Goal: Task Accomplishment & Management: Use online tool/utility

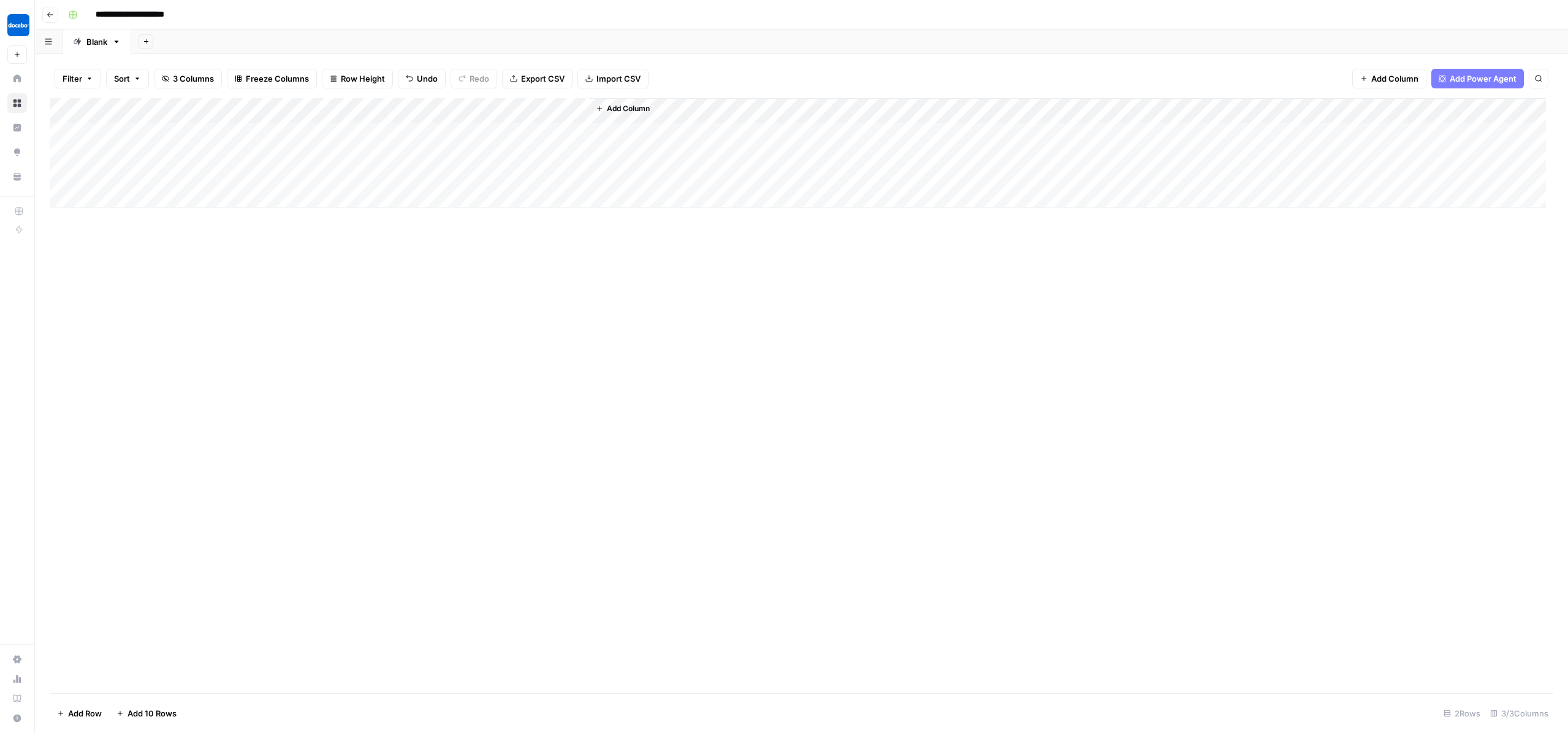
click at [314, 192] on div "Add Column" at bounding box center [798, 152] width 1497 height 109
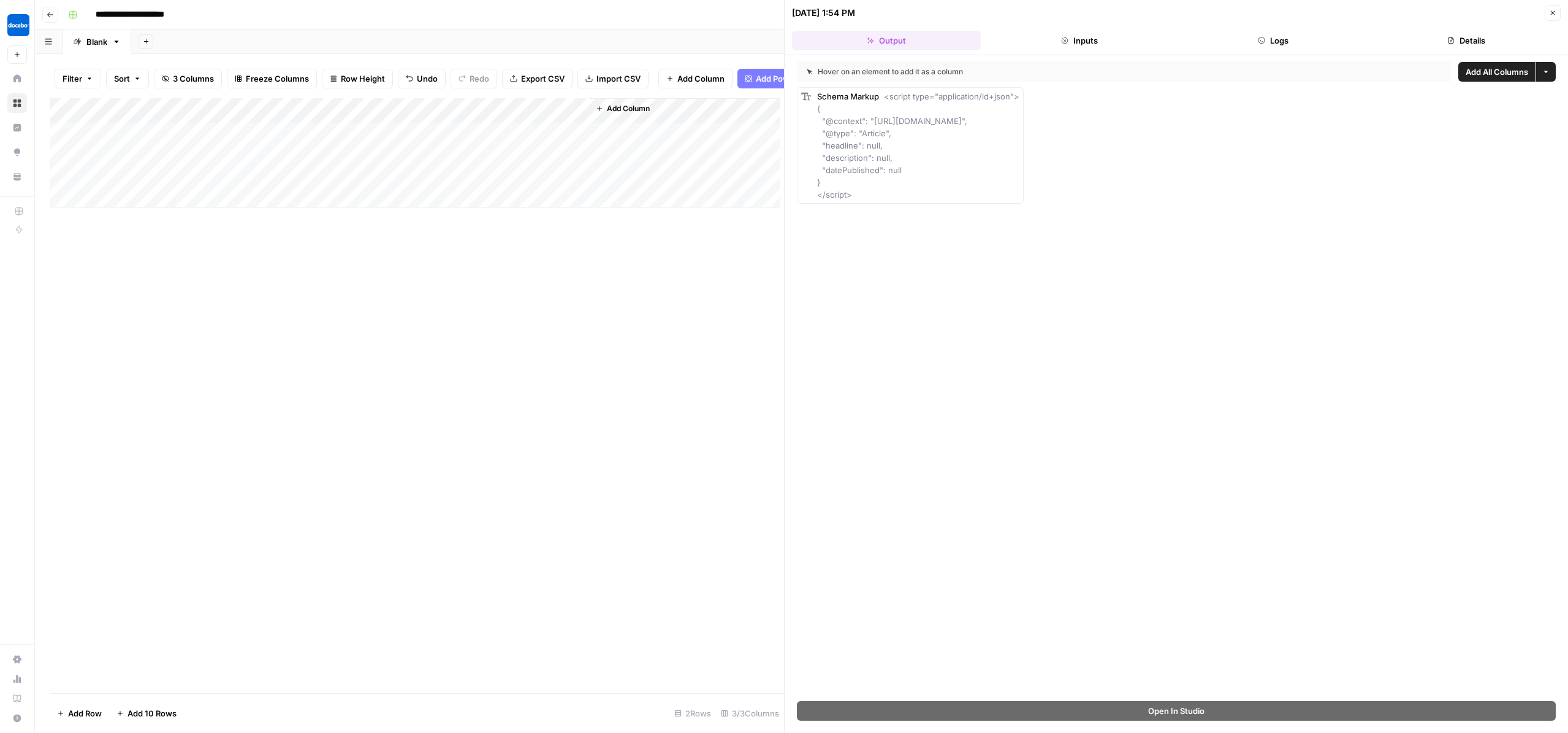
click at [557, 471] on div "Add Column" at bounding box center [417, 395] width 734 height 594
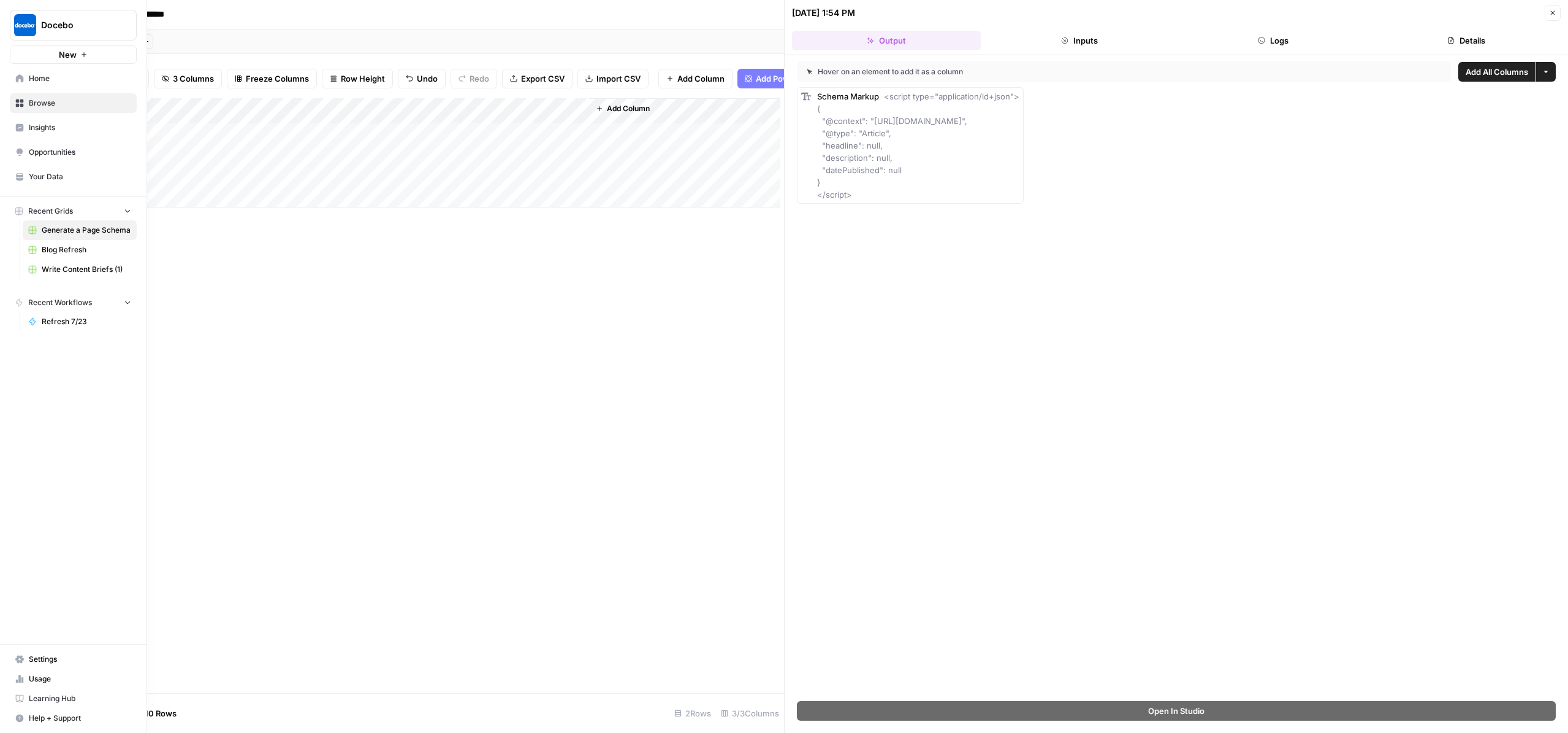
click at [17, 89] on link "Home" at bounding box center [73, 78] width 127 height 19
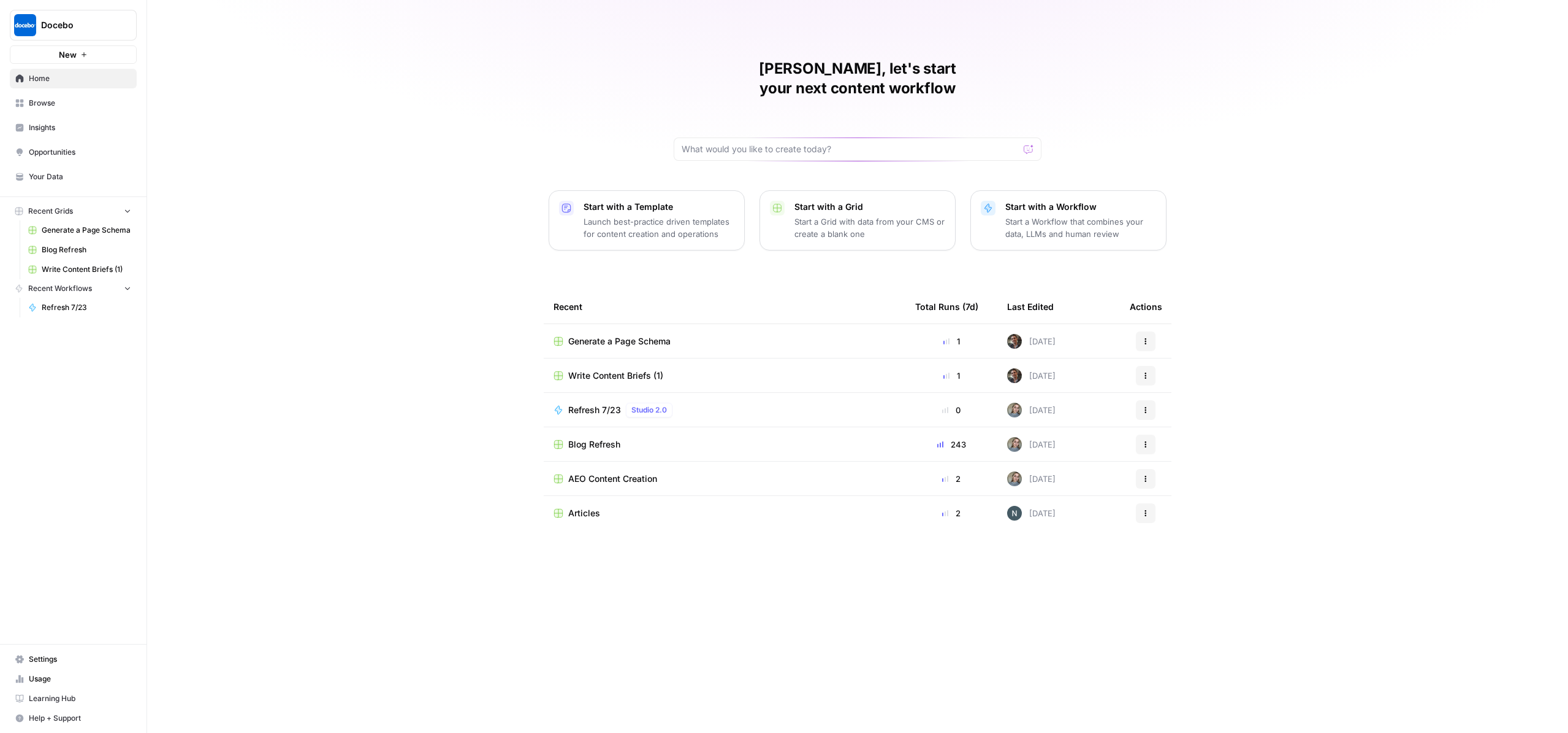
click at [569, 381] on span "Write Content Briefs (1)" at bounding box center [616, 375] width 95 height 13
click at [632, 348] on span "Generate a Page Schema" at bounding box center [620, 341] width 102 height 13
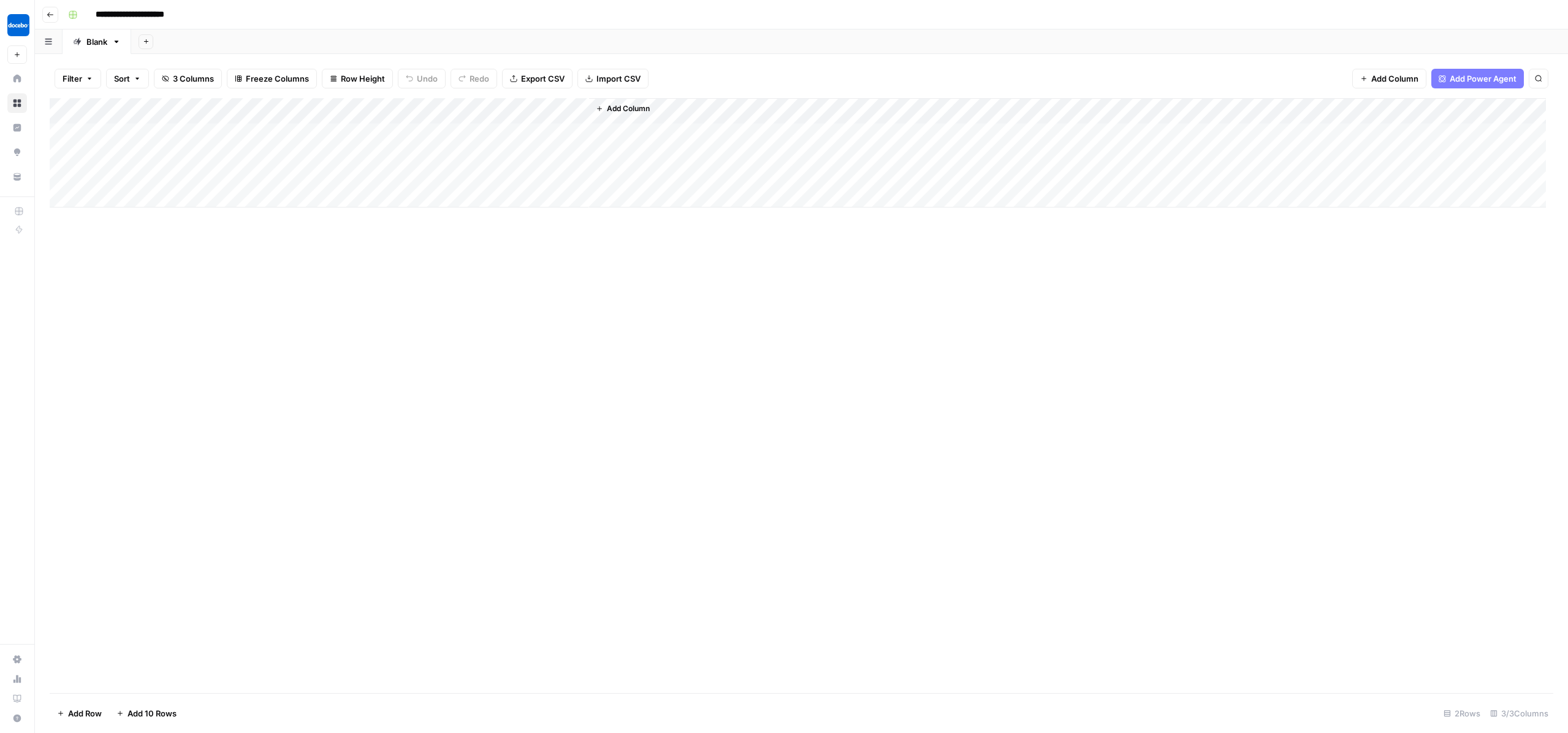
click at [315, 134] on div "Add Column" at bounding box center [798, 152] width 1497 height 109
click at [646, 341] on div "Add Column" at bounding box center [802, 395] width 1504 height 594
click at [298, 186] on div "Add Column" at bounding box center [798, 152] width 1497 height 109
click at [304, 192] on div "Add Column" at bounding box center [798, 152] width 1497 height 109
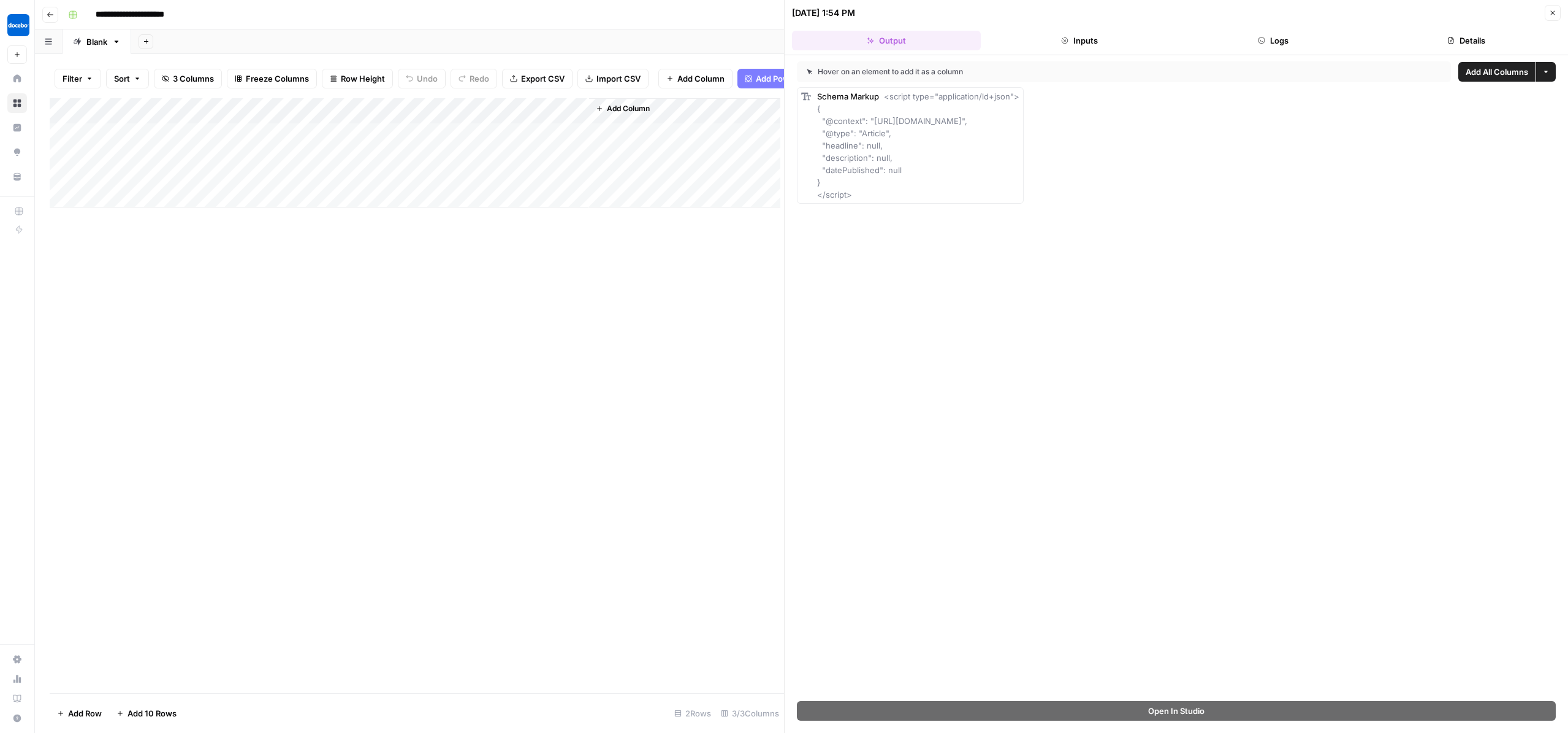
click at [187, 207] on div "Add Column" at bounding box center [415, 152] width 731 height 109
click at [313, 194] on div "Add Column" at bounding box center [415, 152] width 731 height 109
drag, startPoint x: 893, startPoint y: 243, endPoint x: 822, endPoint y: 136, distance: 128.4
click at [822, 136] on div "Schema Markup <script type="application/ld+json"> { "@context": "https://schema…" at bounding box center [911, 144] width 227 height 117
click at [614, 563] on div "Add Column" at bounding box center [417, 395] width 734 height 594
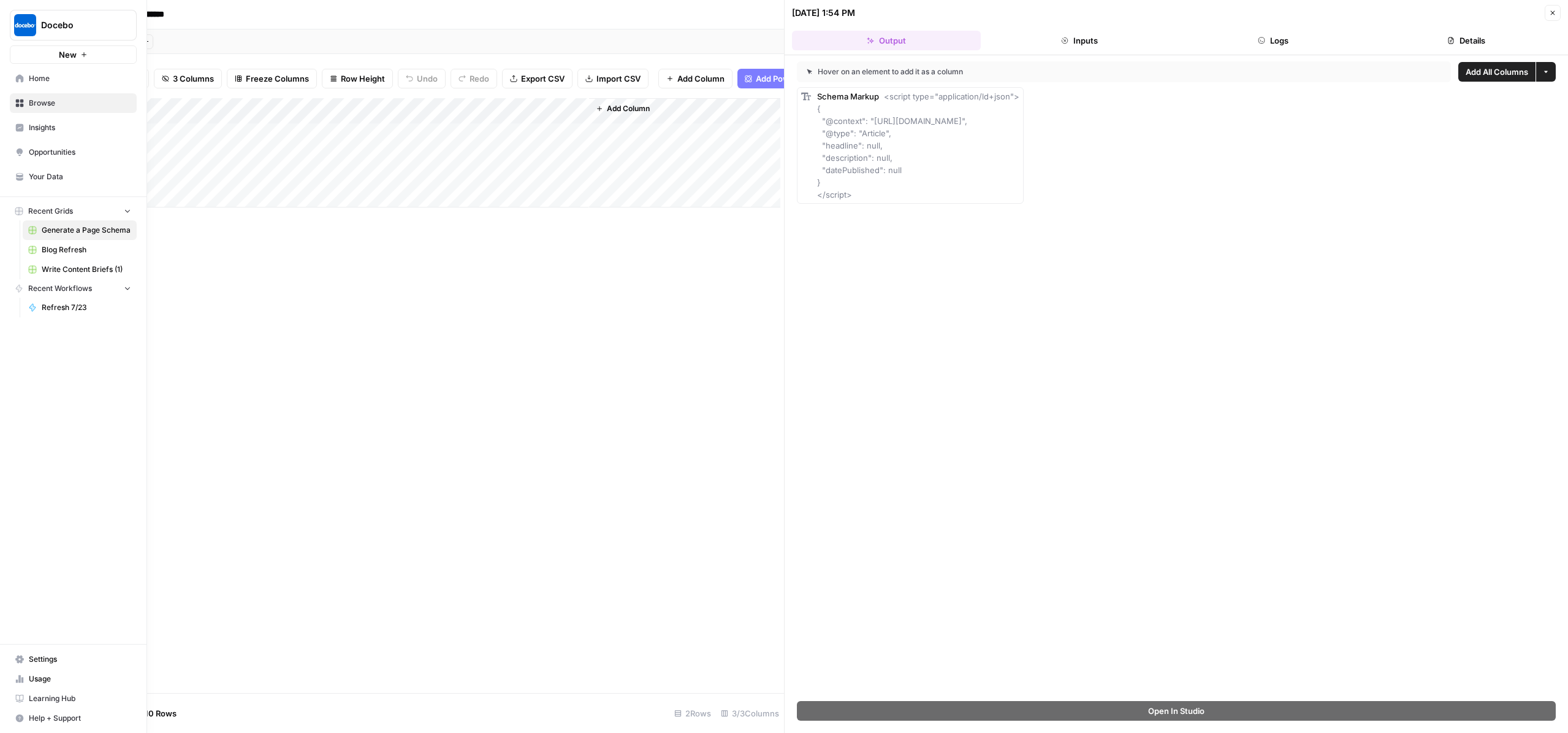
click at [21, 107] on icon at bounding box center [20, 103] width 8 height 8
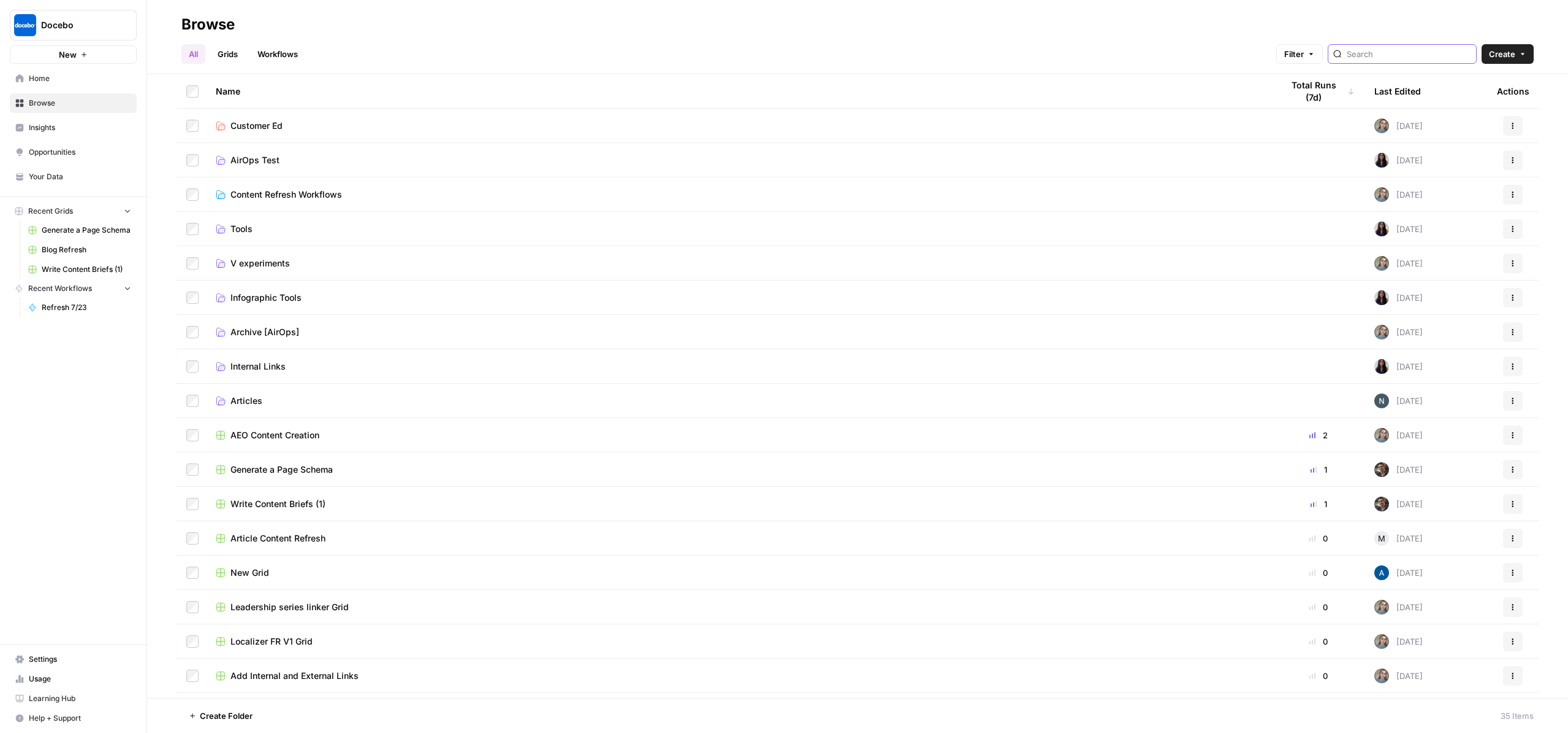
click at [1389, 58] on input "search" at bounding box center [1409, 54] width 124 height 13
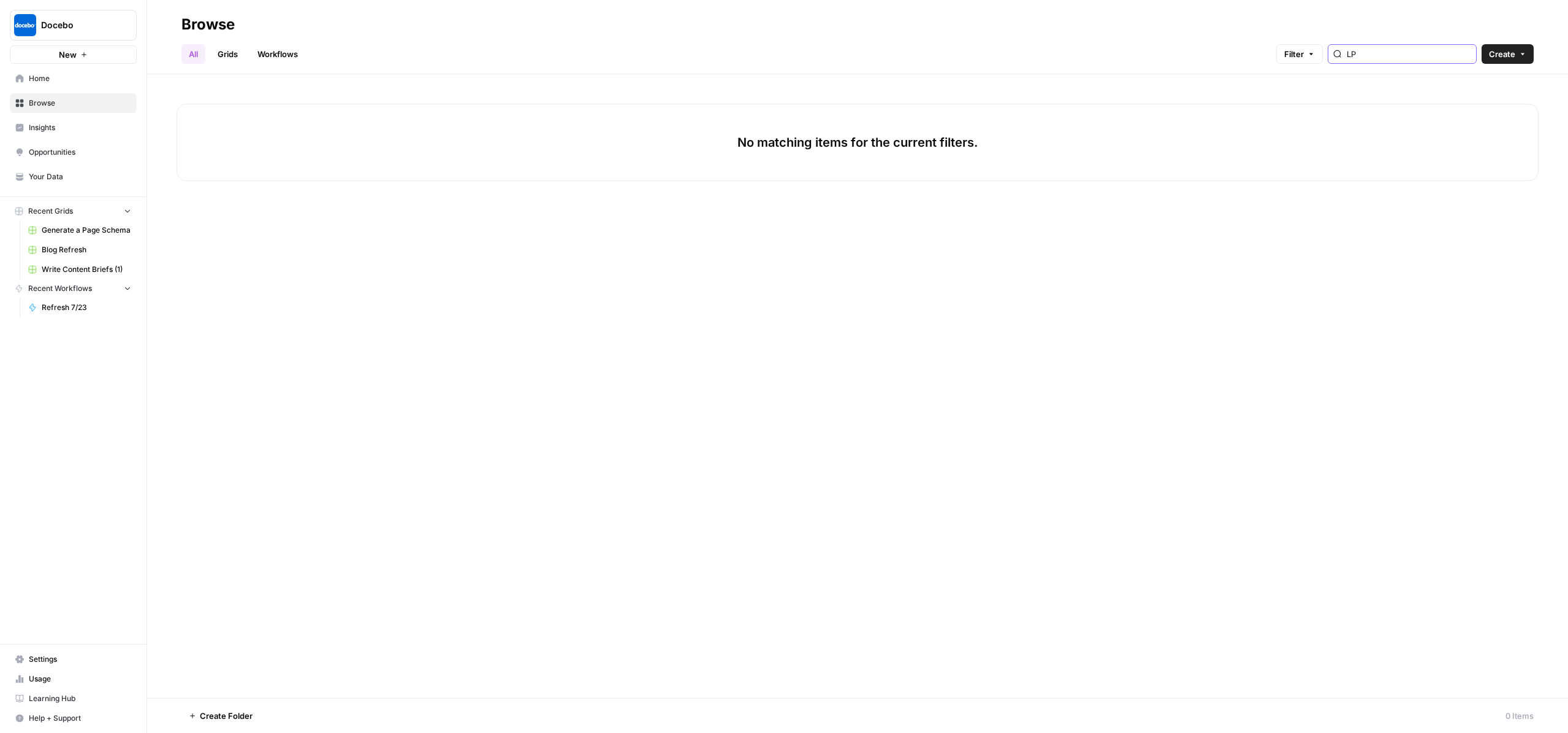
drag, startPoint x: 1383, startPoint y: 64, endPoint x: 1317, endPoint y: 62, distance: 66.0
click at [1328, 62] on div "LP" at bounding box center [1402, 54] width 149 height 19
type input "LP"
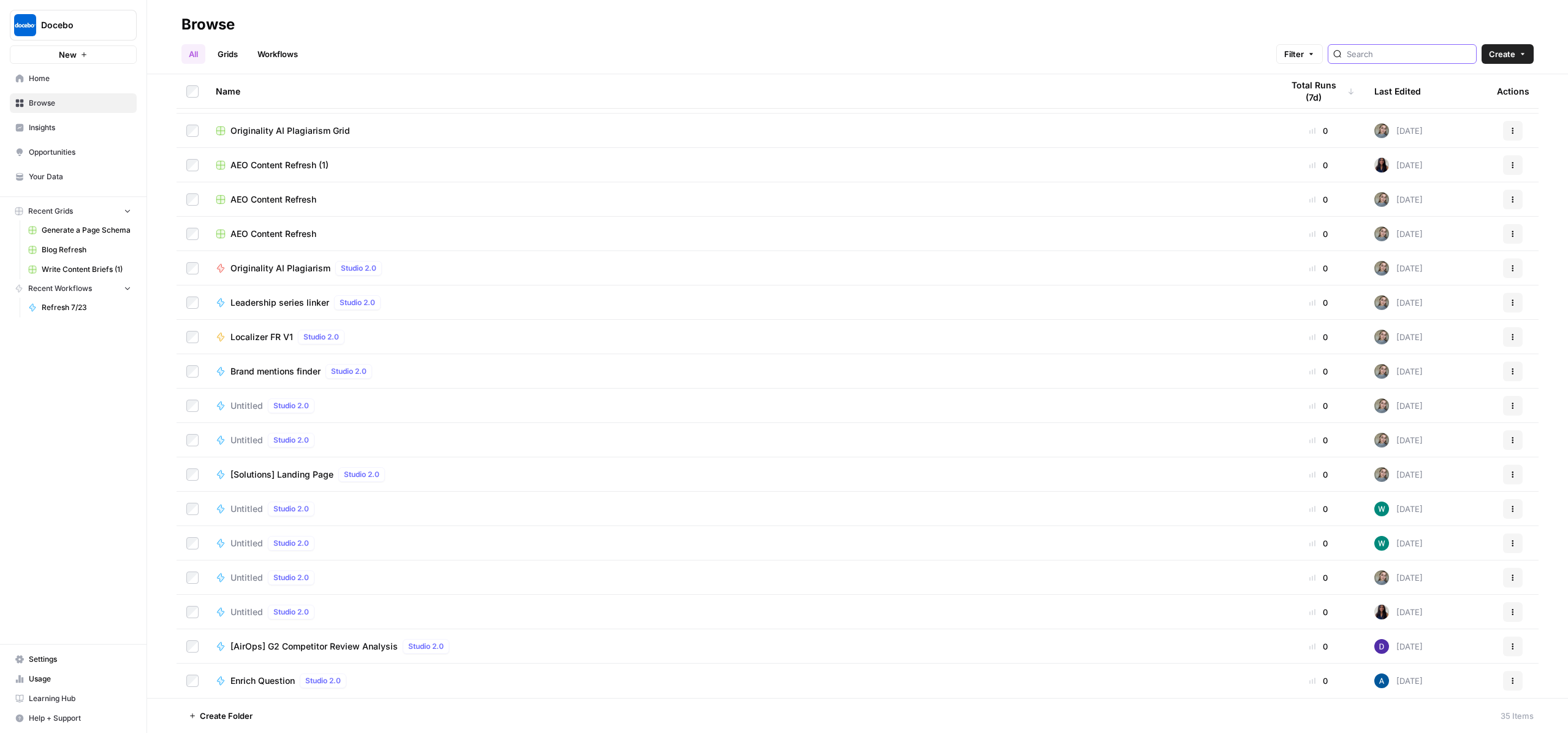
scroll to position [644, 0]
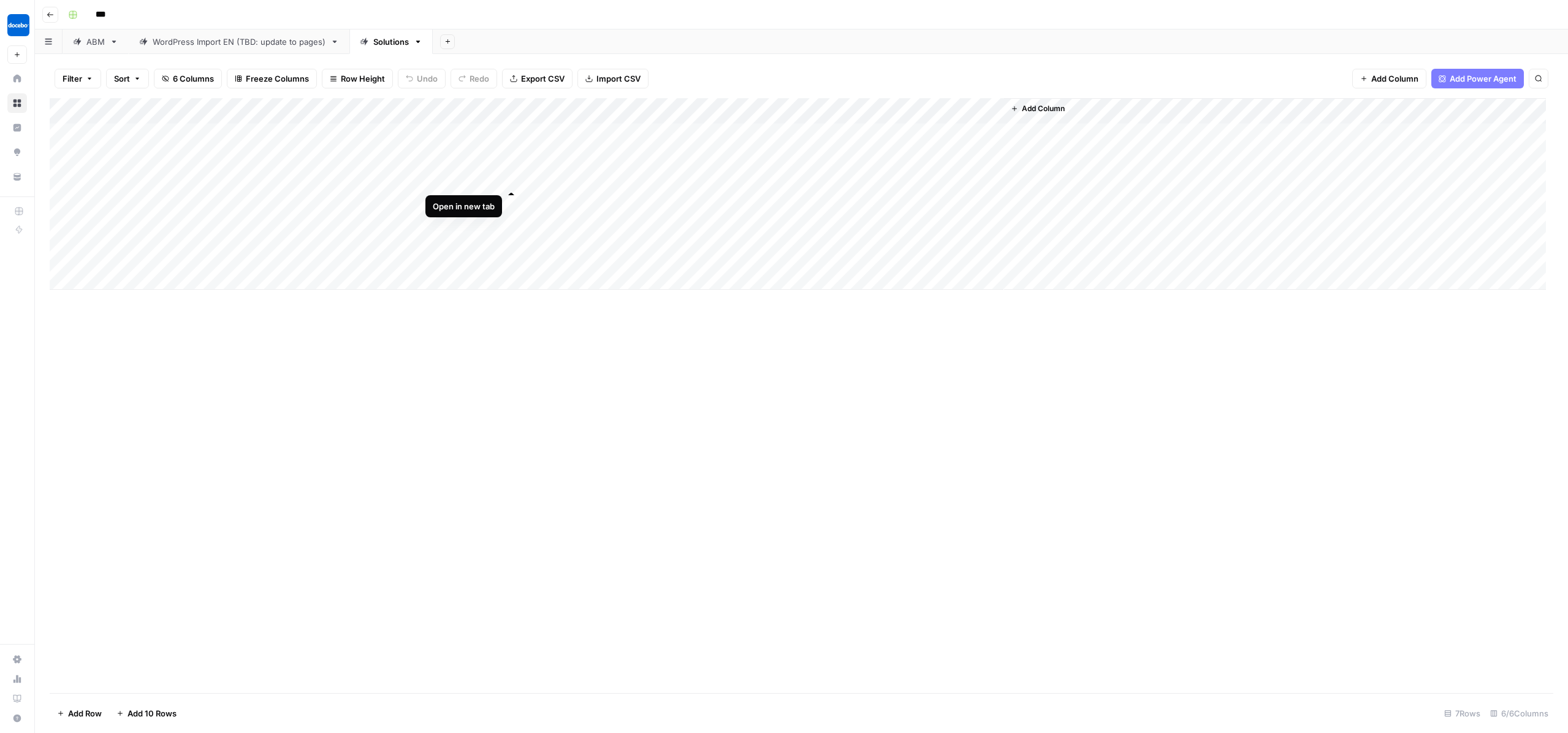
click at [512, 179] on div "Add Column" at bounding box center [798, 194] width 1497 height 192
click at [773, 179] on div "Add Column" at bounding box center [798, 194] width 1497 height 192
click at [684, 199] on div "Add Column" at bounding box center [798, 194] width 1497 height 192
click at [758, 199] on div "Add Column" at bounding box center [798, 194] width 1497 height 192
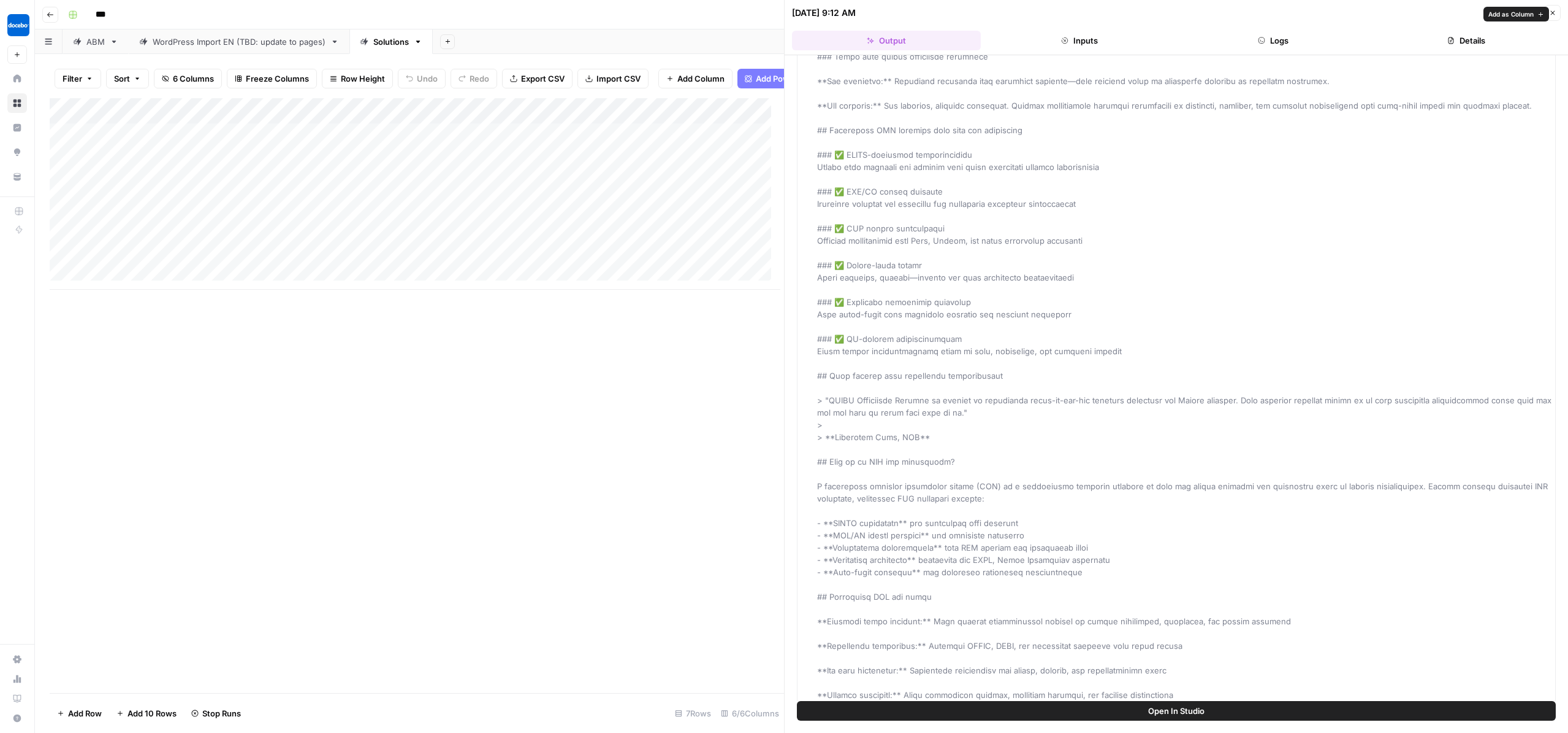
scroll to position [1989, 0]
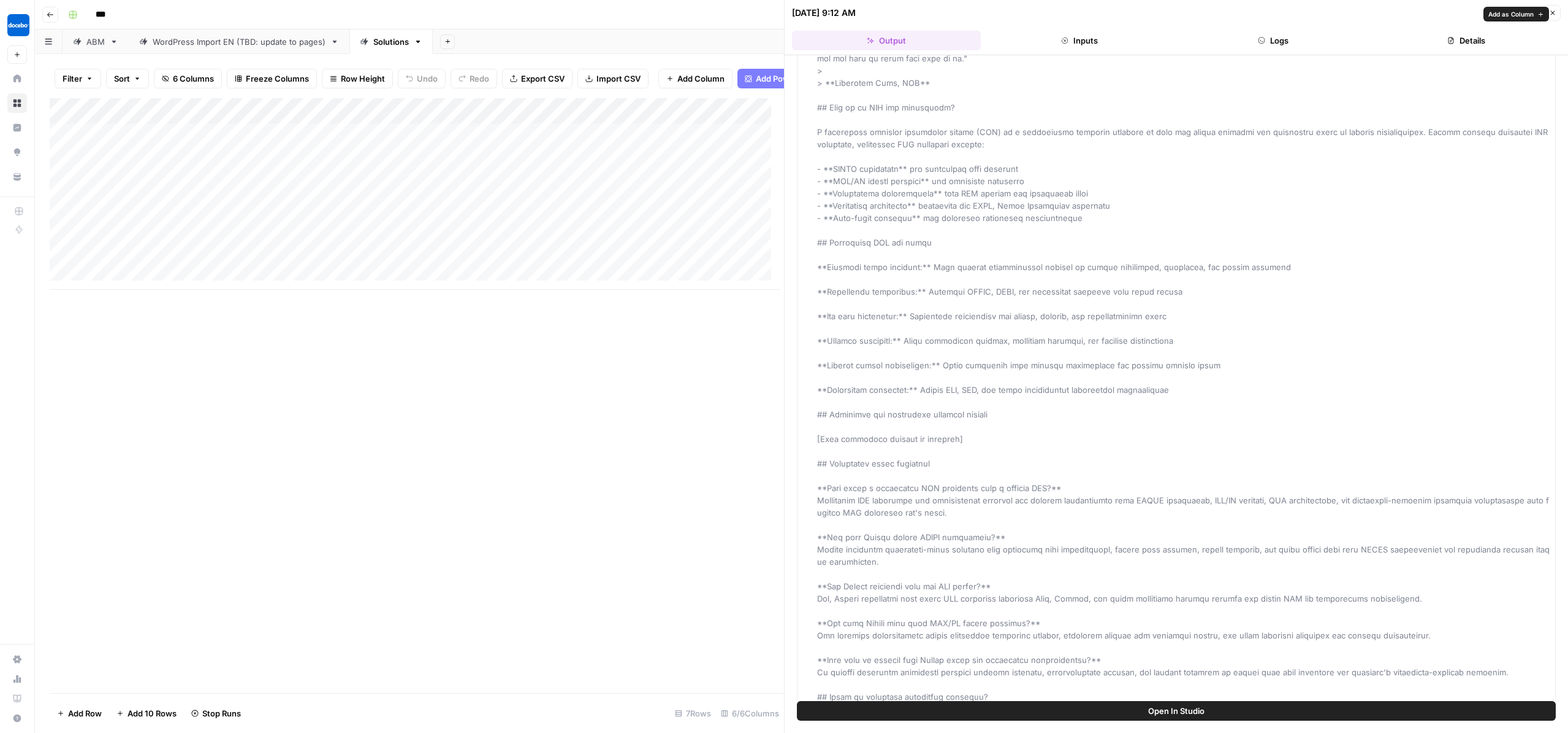
click at [700, 596] on div "Add Column" at bounding box center [417, 395] width 734 height 594
click at [1551, 16] on icon "button" at bounding box center [1554, 13] width 8 height 8
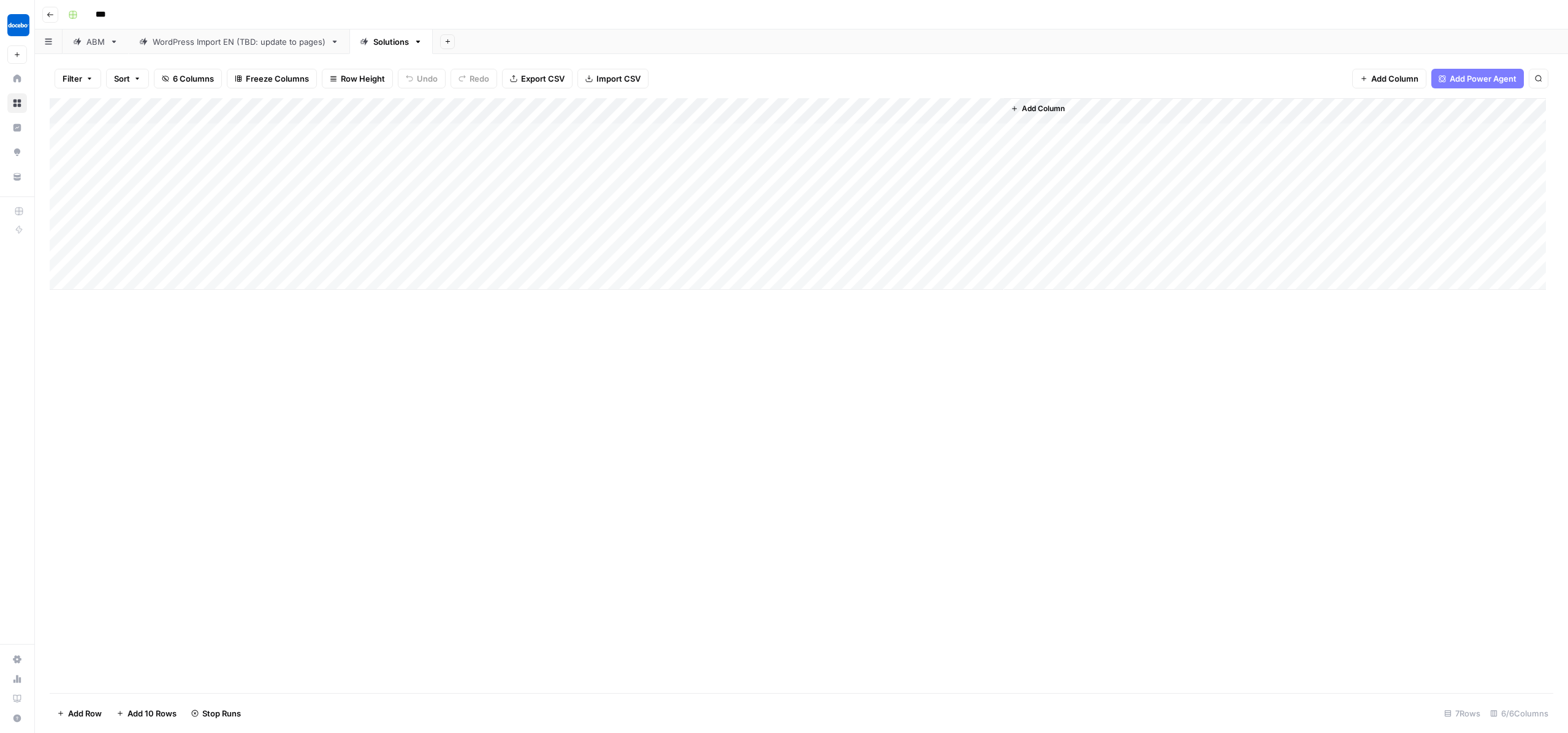
click at [824, 244] on div "Add Column" at bounding box center [798, 194] width 1497 height 192
click at [885, 241] on div "Add Column" at bounding box center [798, 194] width 1497 height 192
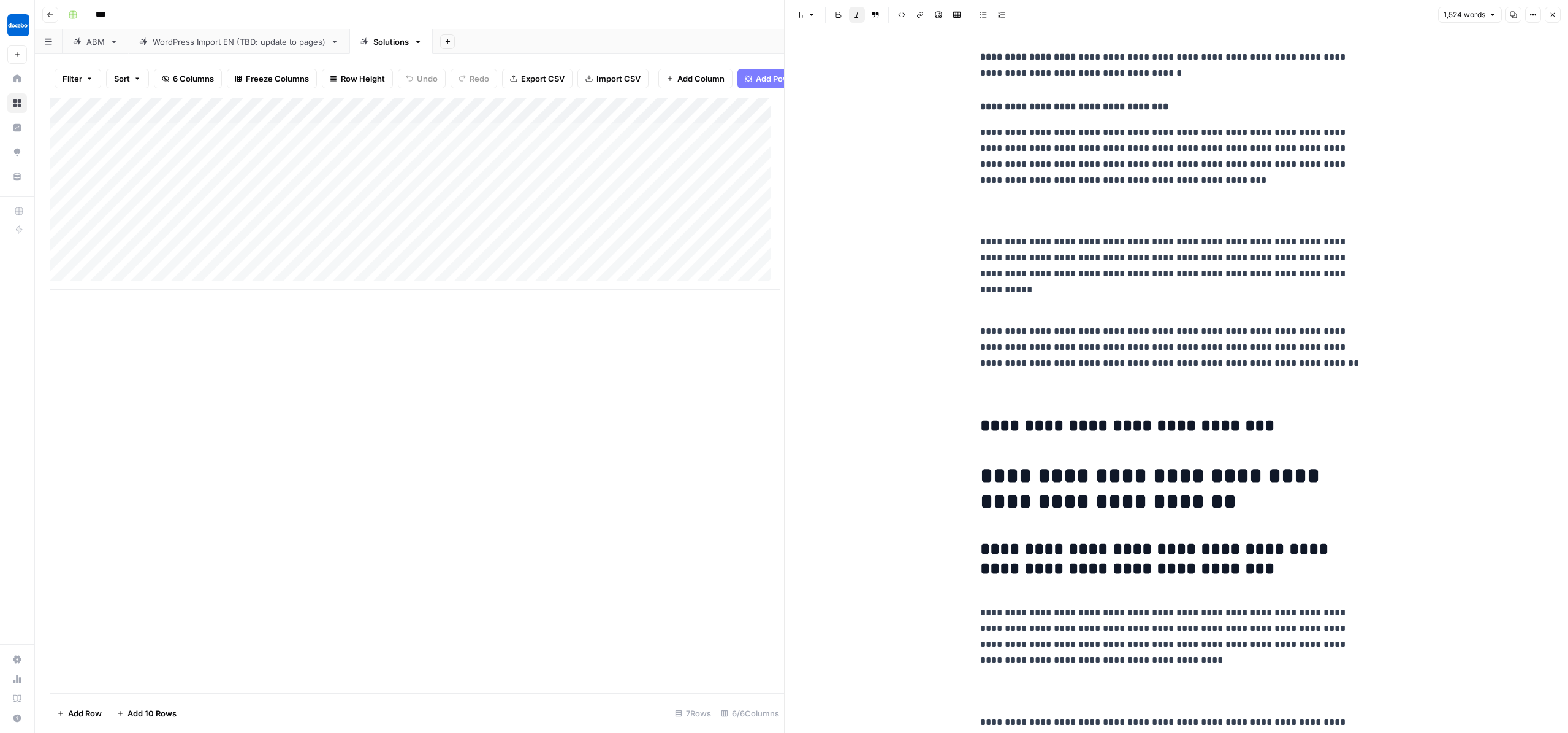
scroll to position [1652, 0]
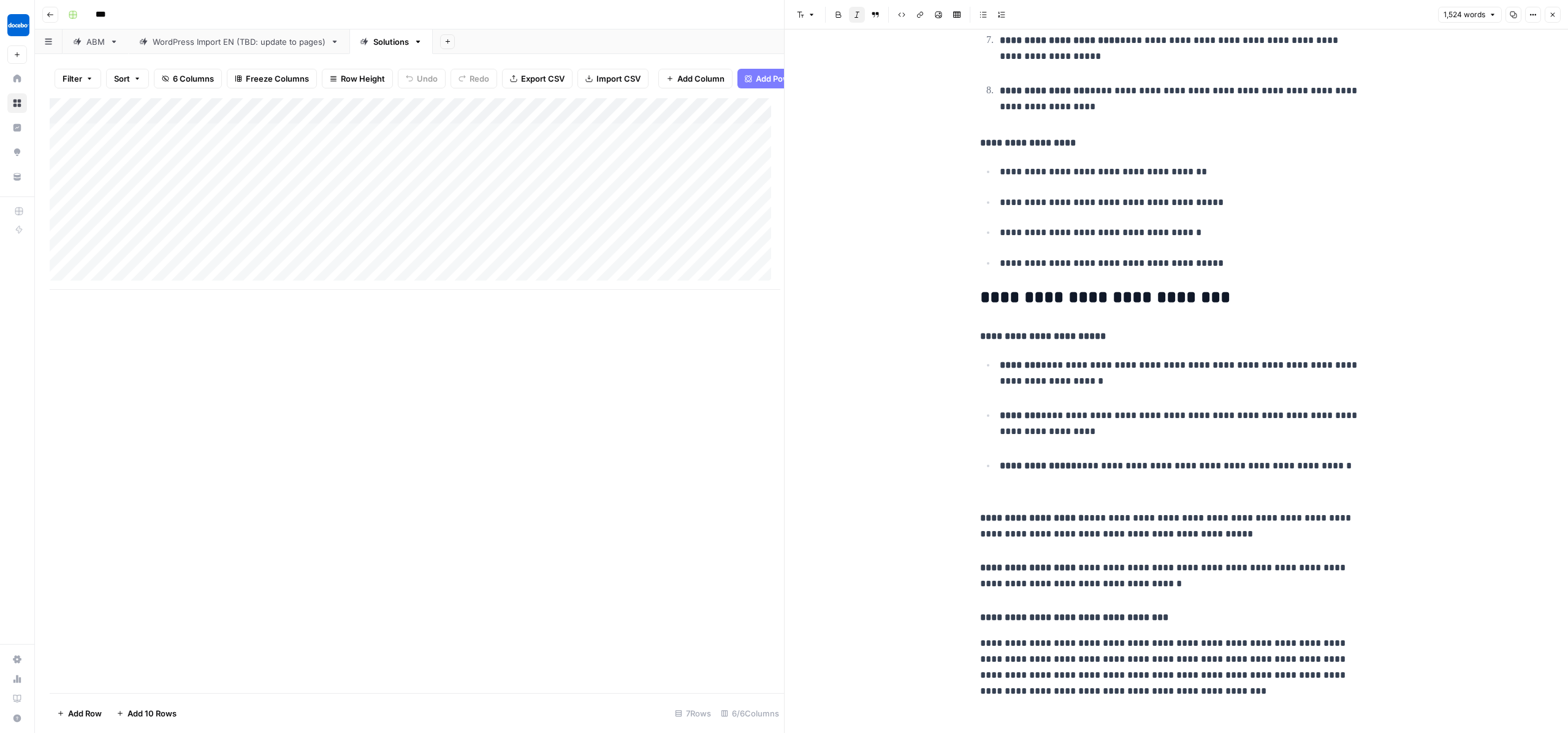
click at [753, 458] on div "Add Column" at bounding box center [417, 395] width 734 height 594
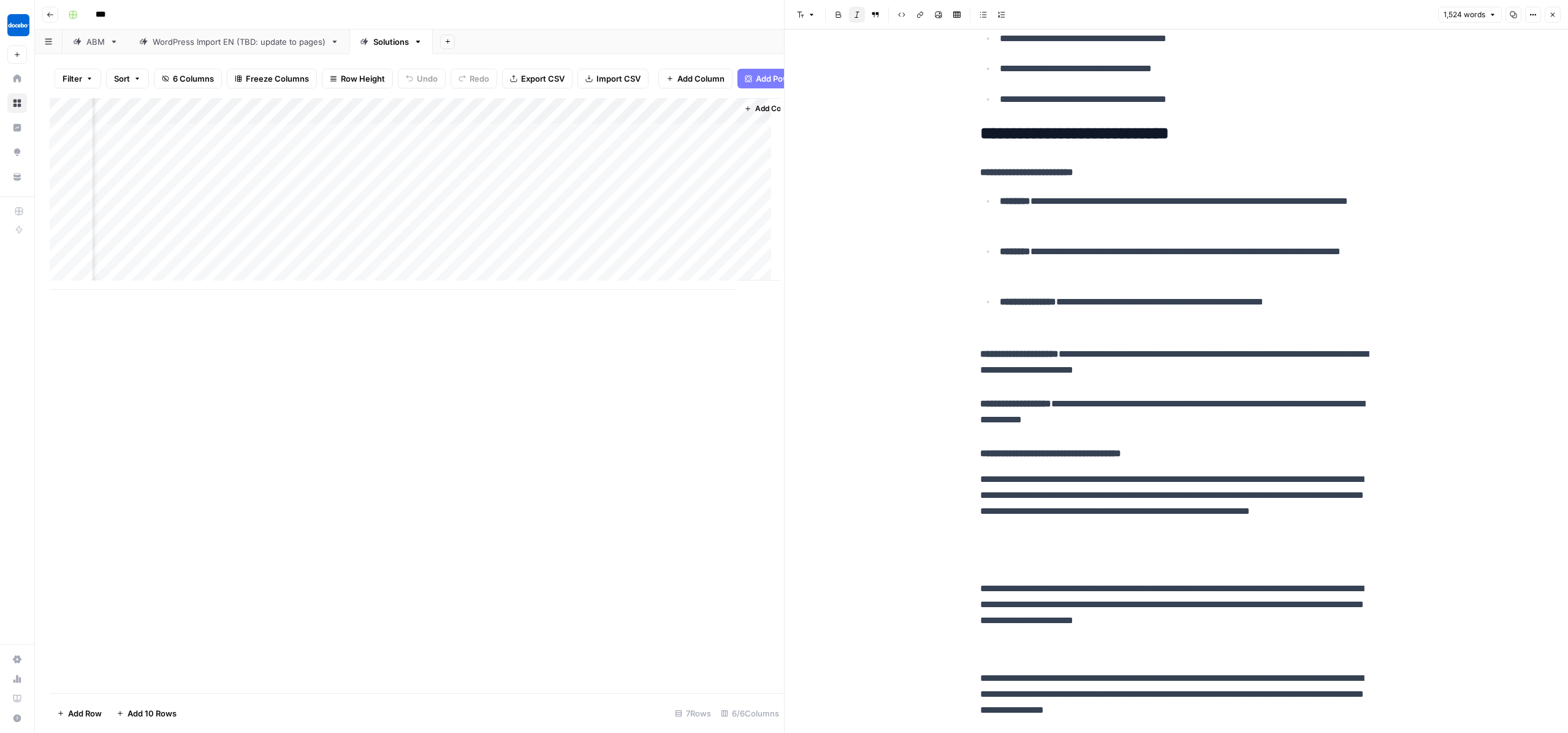
scroll to position [1963, 0]
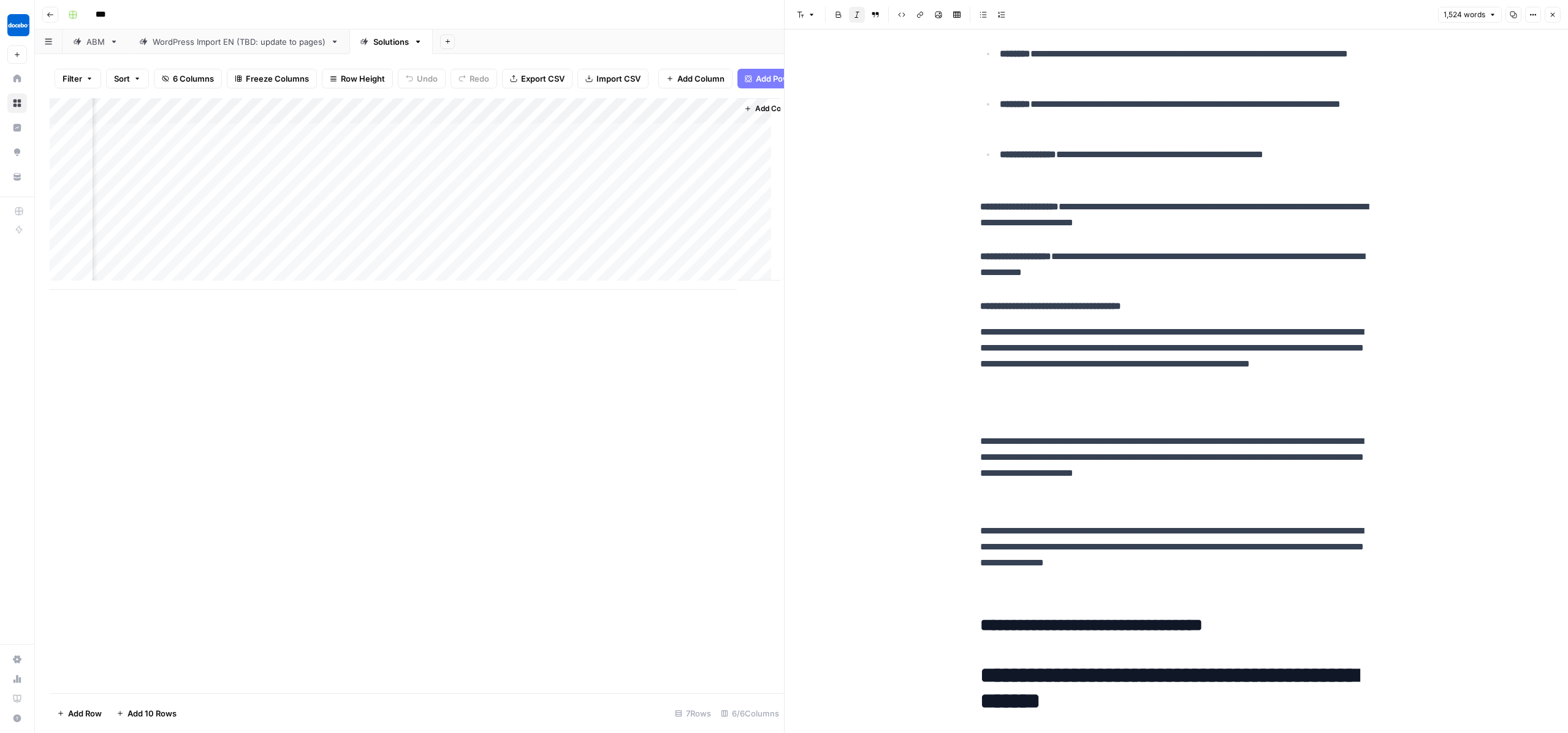
drag, startPoint x: 1037, startPoint y: 256, endPoint x: 1065, endPoint y: 352, distance: 100.0
click at [1065, 187] on ul "**********" at bounding box center [1177, 116] width 393 height 142
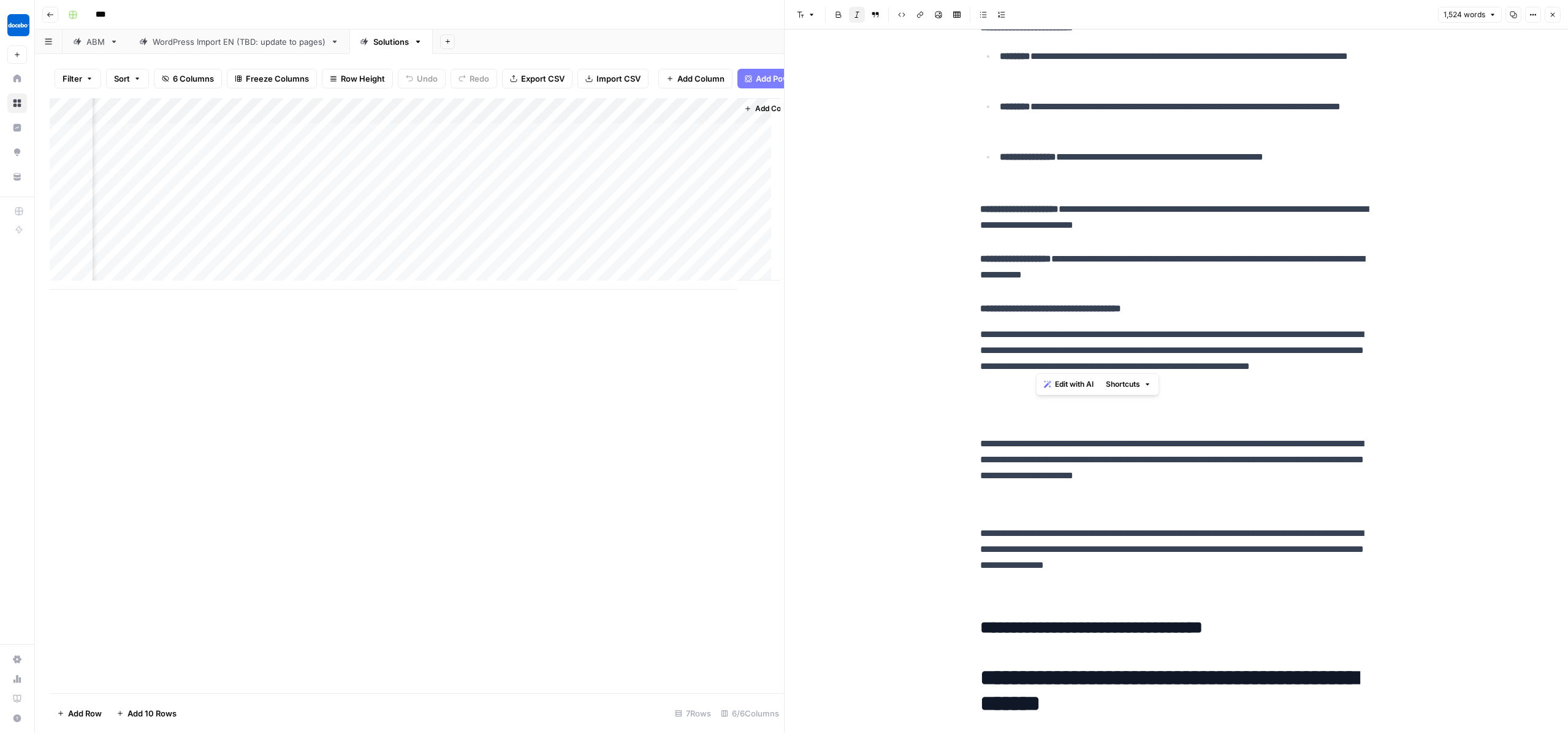
click at [1121, 313] on strong "**********" at bounding box center [1051, 308] width 141 height 10
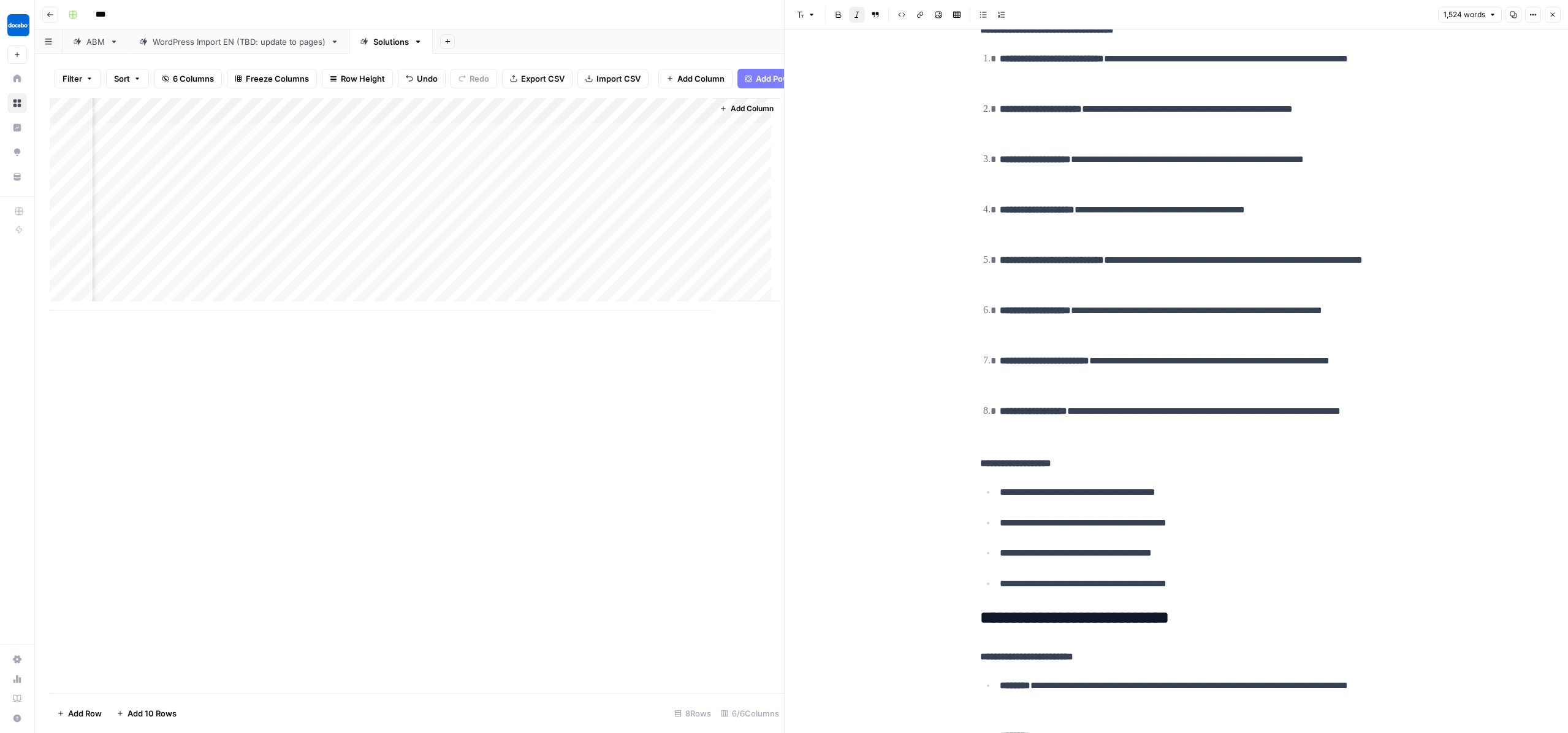
scroll to position [1346, 0]
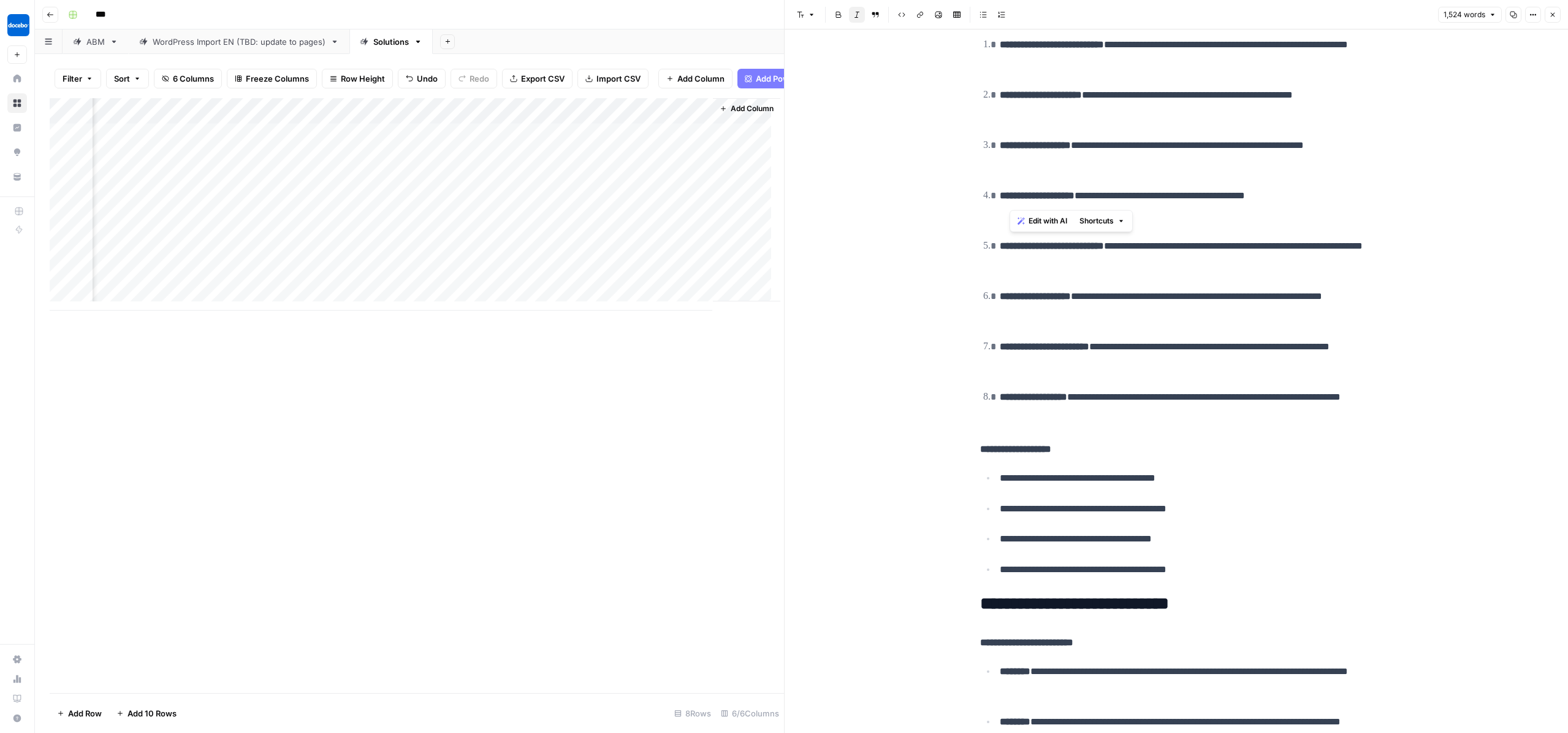
drag, startPoint x: 1008, startPoint y: 177, endPoint x: 1229, endPoint y: 198, distance: 222.0
click at [1229, 77] on p "**********" at bounding box center [1182, 56] width 364 height 39
drag, startPoint x: 1229, startPoint y: 199, endPoint x: 1001, endPoint y: 173, distance: 229.5
click at [1001, 77] on p "**********" at bounding box center [1182, 56] width 364 height 39
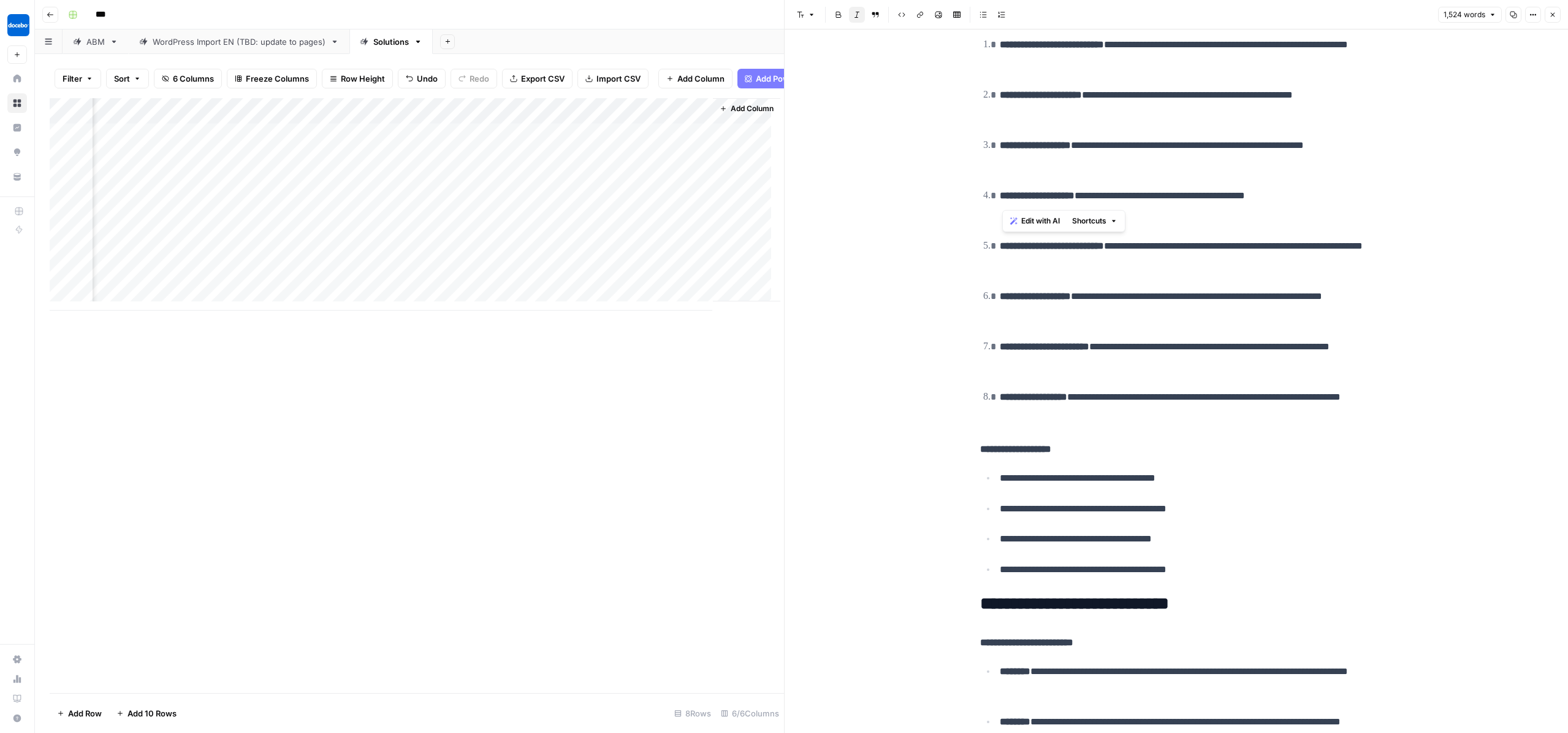
click at [1187, 127] on p "**********" at bounding box center [1182, 106] width 364 height 39
drag, startPoint x: 1157, startPoint y: 258, endPoint x: 1001, endPoint y: 229, distance: 158.7
click at [1001, 127] on li "**********" at bounding box center [1184, 107] width 376 height 40
click at [1151, 127] on p "**********" at bounding box center [1182, 106] width 364 height 39
drag, startPoint x: 1148, startPoint y: 256, endPoint x: 992, endPoint y: 164, distance: 181.1
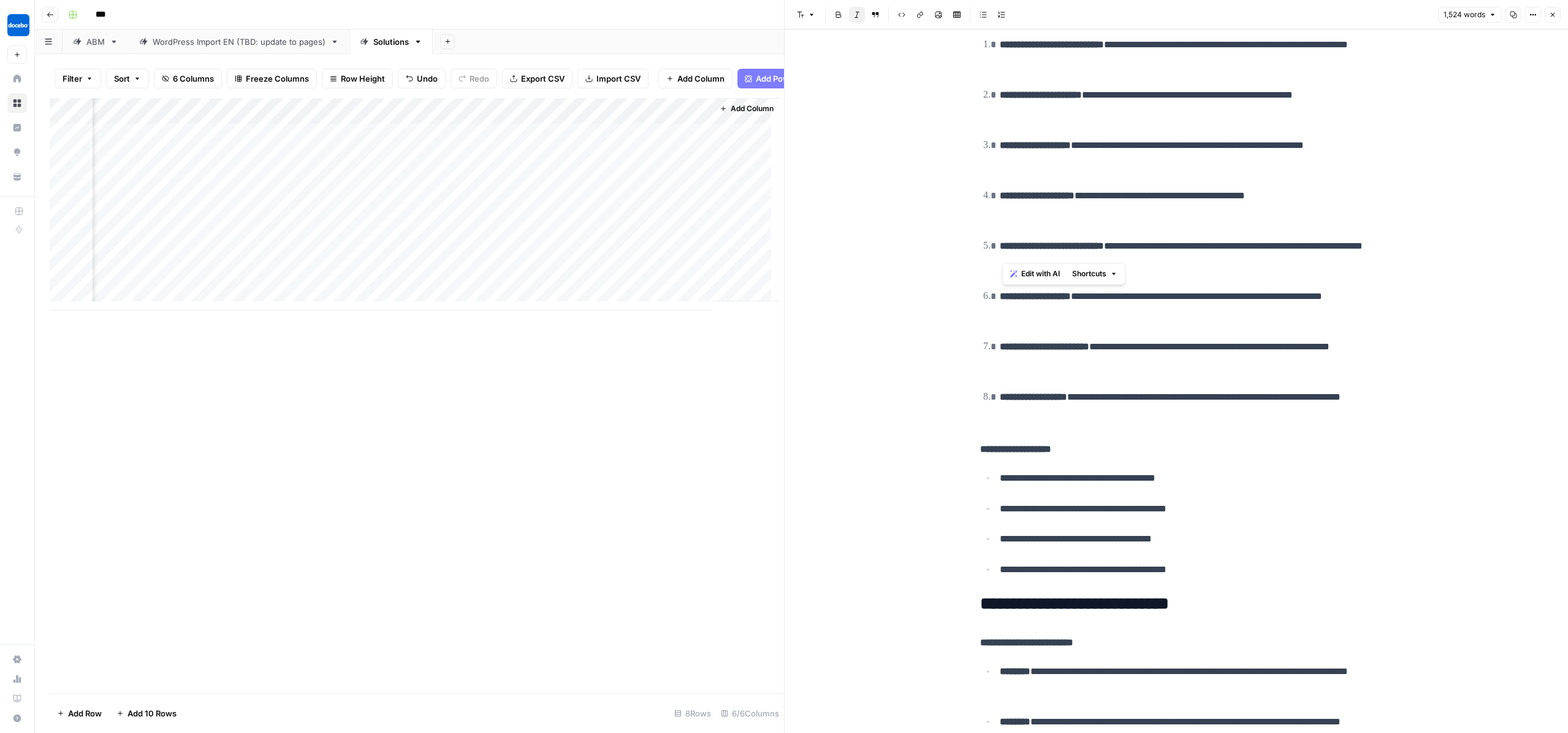
click at [1151, 127] on p "**********" at bounding box center [1182, 106] width 364 height 39
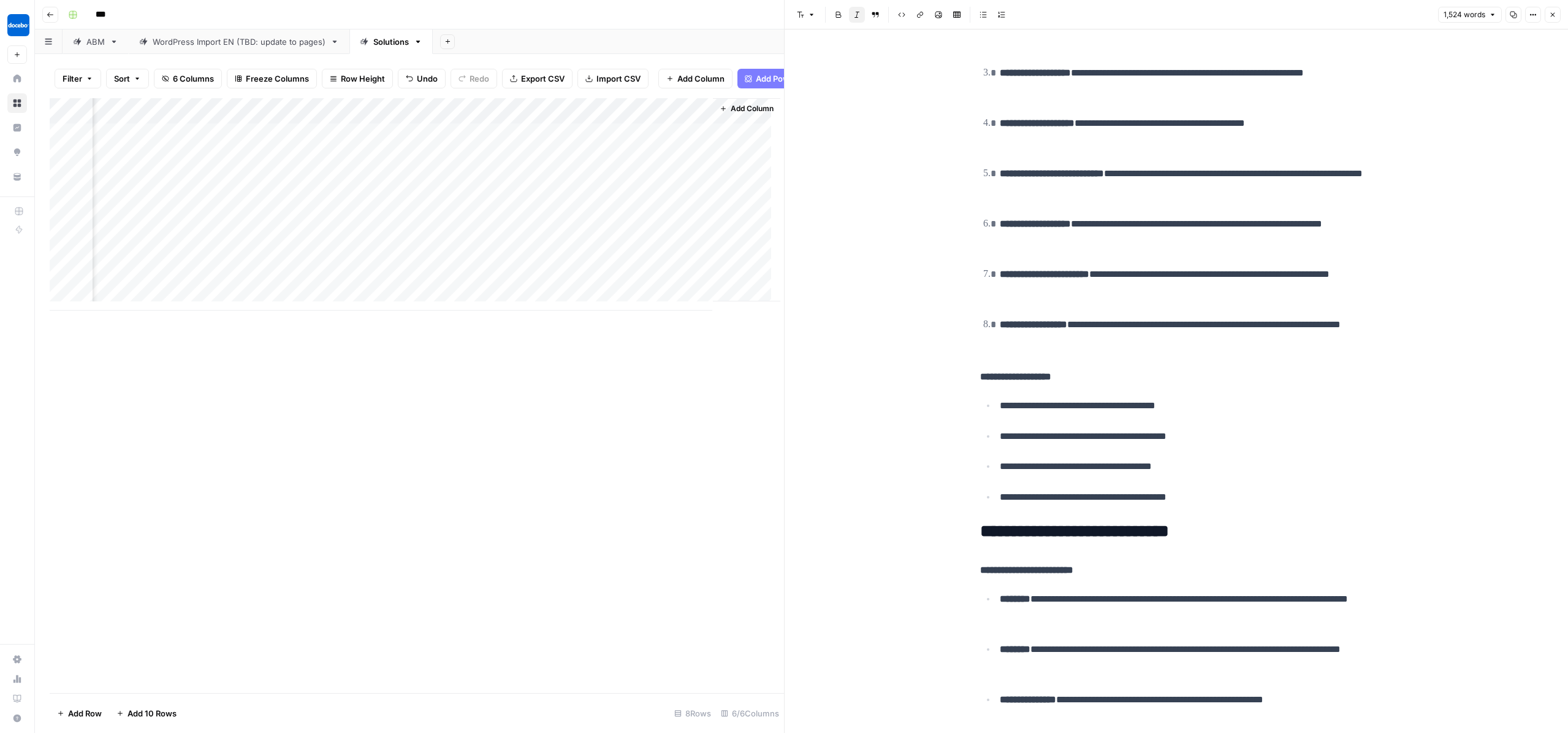
scroll to position [1417, 0]
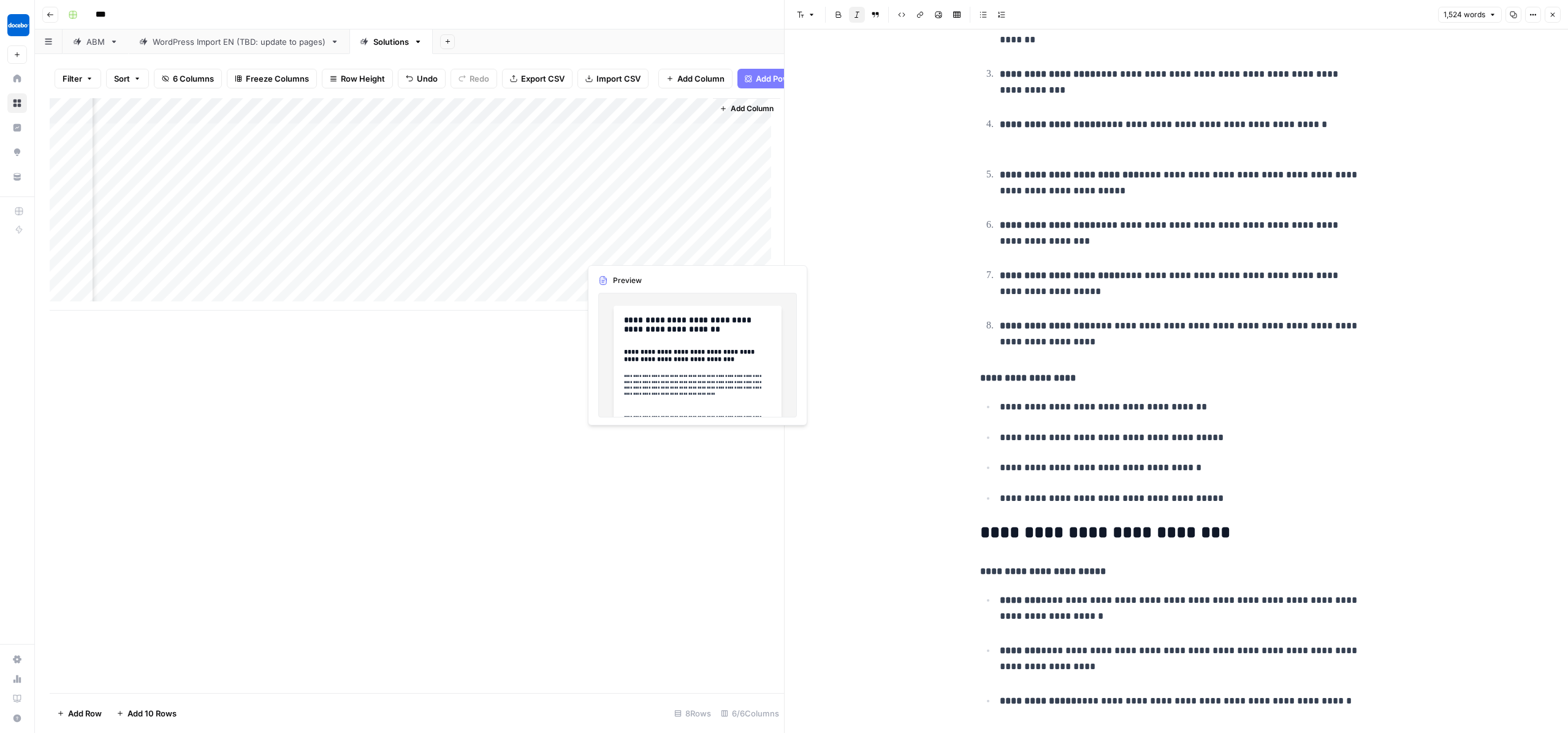
click at [639, 248] on div "Add Column" at bounding box center [415, 204] width 731 height 212
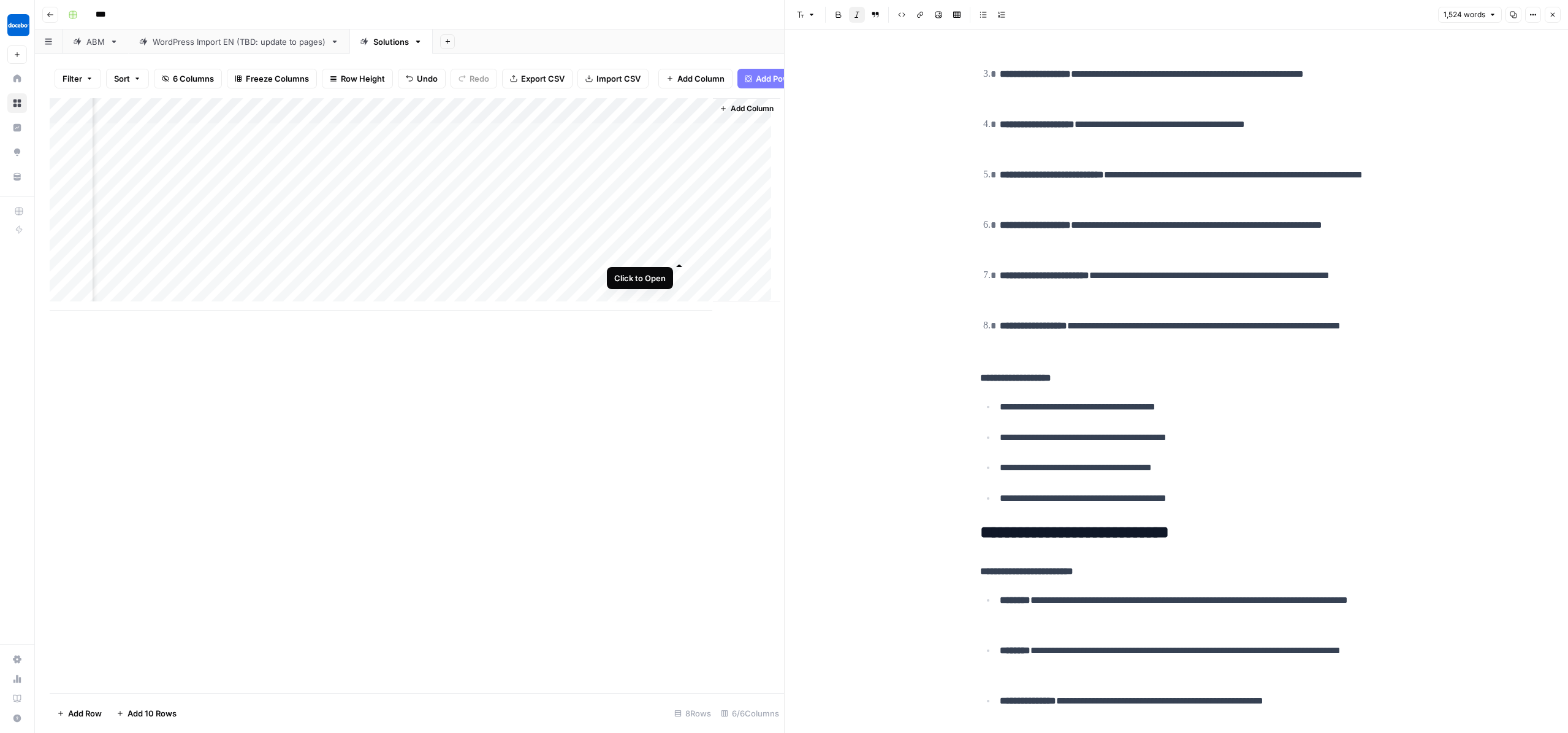
click at [678, 254] on div "Add Column" at bounding box center [415, 204] width 731 height 212
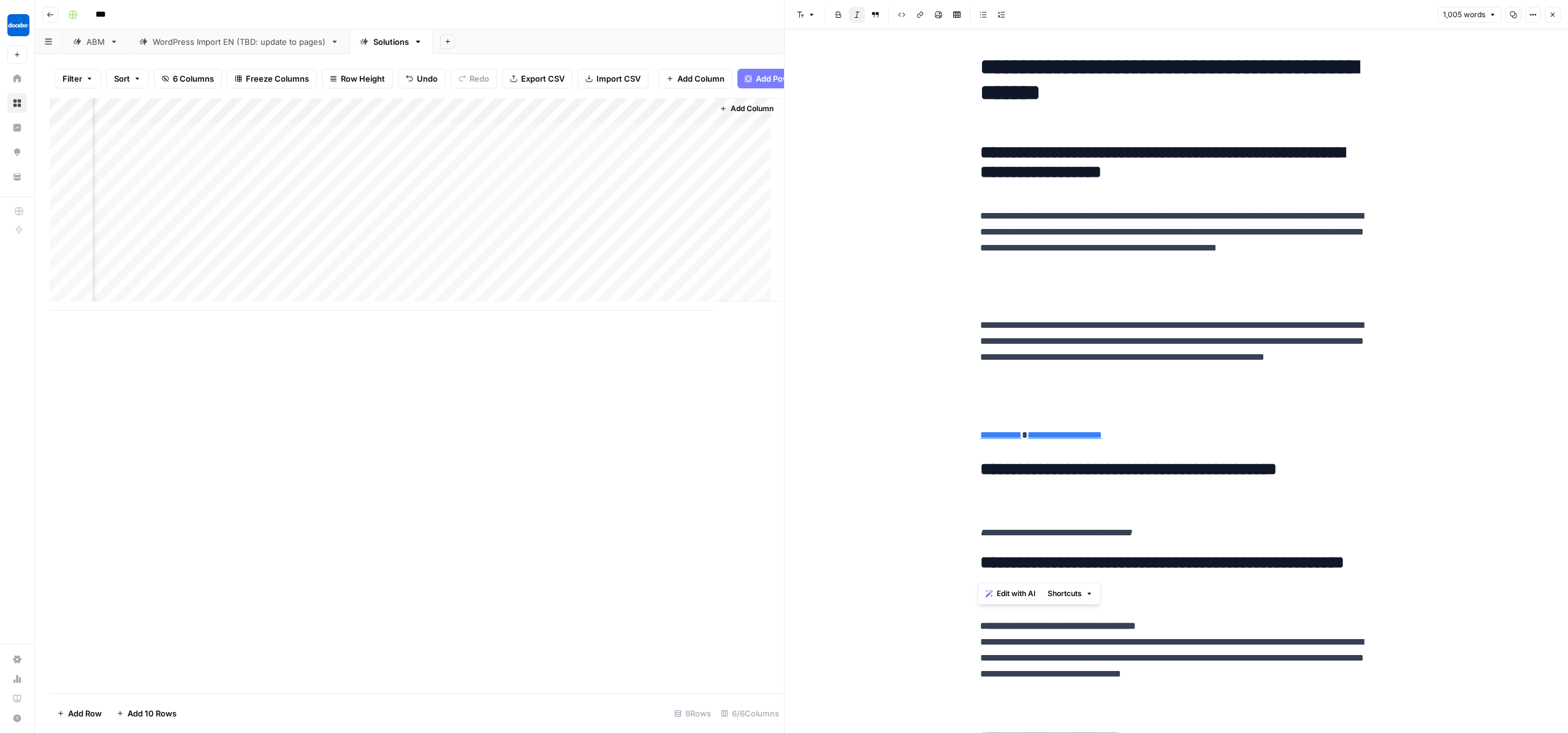
drag, startPoint x: 990, startPoint y: 175, endPoint x: 1202, endPoint y: 527, distance: 410.9
click at [501, 251] on div "Add Column" at bounding box center [415, 204] width 731 height 212
click at [569, 250] on div "Add Column" at bounding box center [415, 204] width 731 height 212
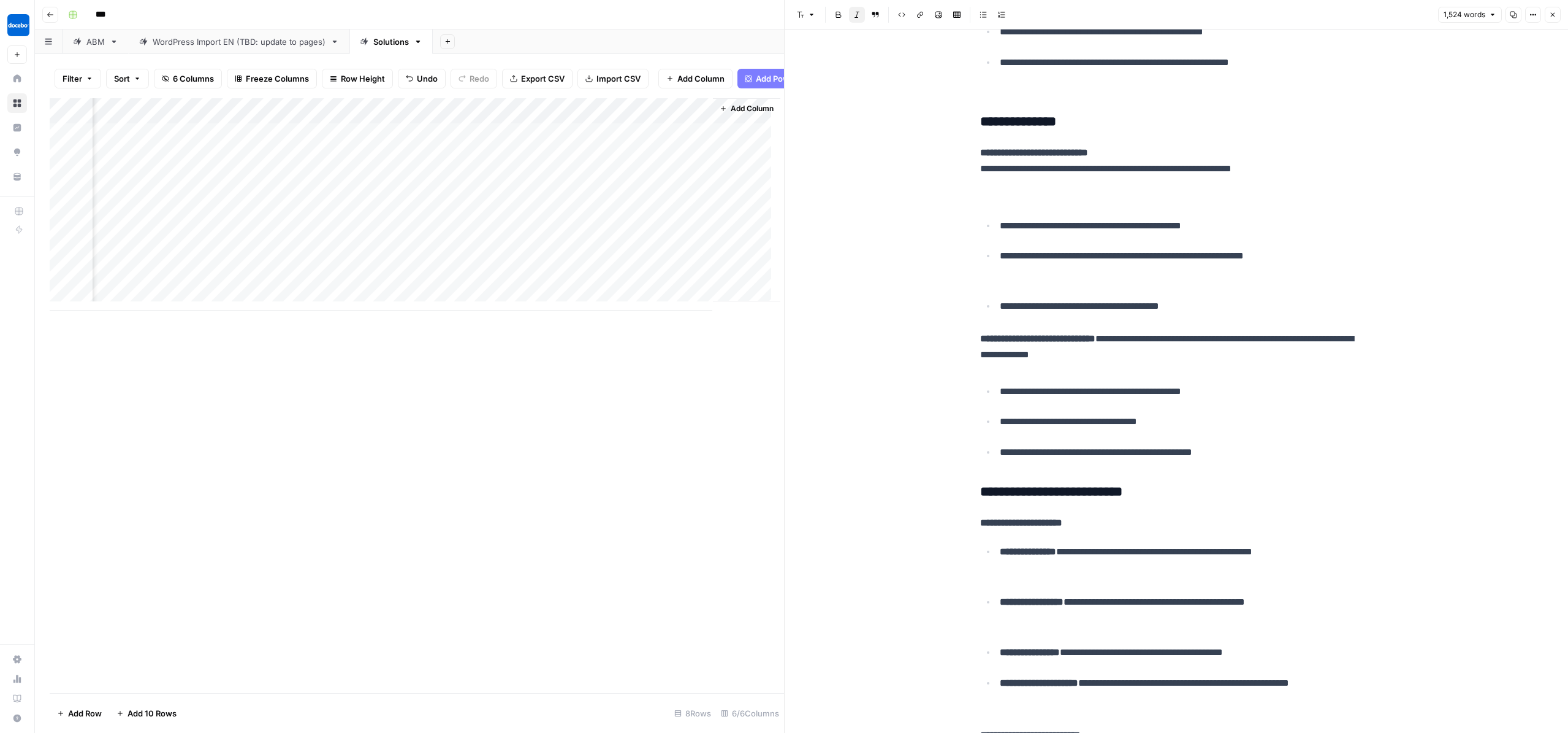
scroll to position [395, 0]
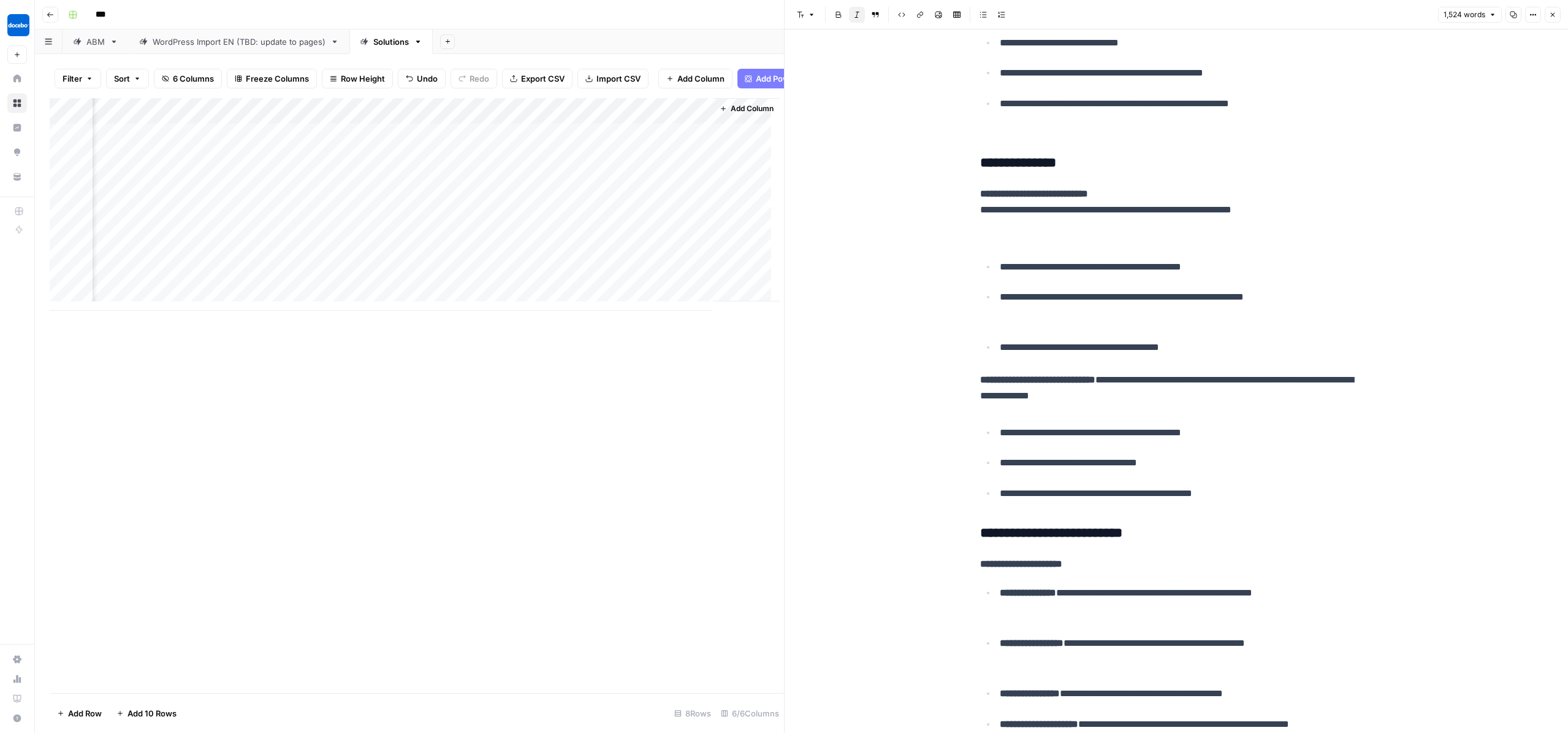
click at [556, 249] on div "Add Column" at bounding box center [415, 204] width 731 height 212
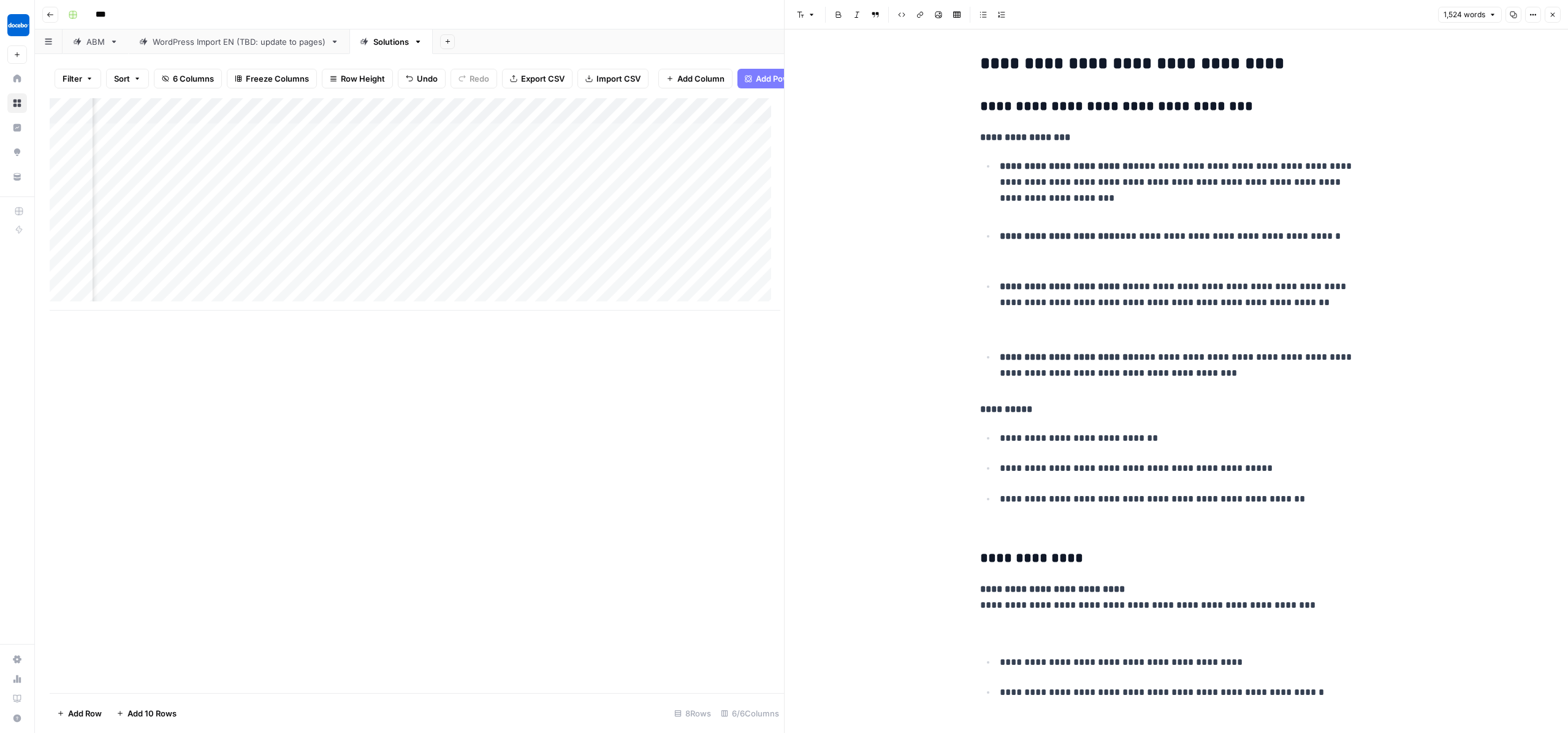
scroll to position [0, 88]
click at [305, 189] on div "Add Column" at bounding box center [415, 204] width 731 height 212
click at [671, 188] on div "Add Column" at bounding box center [415, 204] width 731 height 212
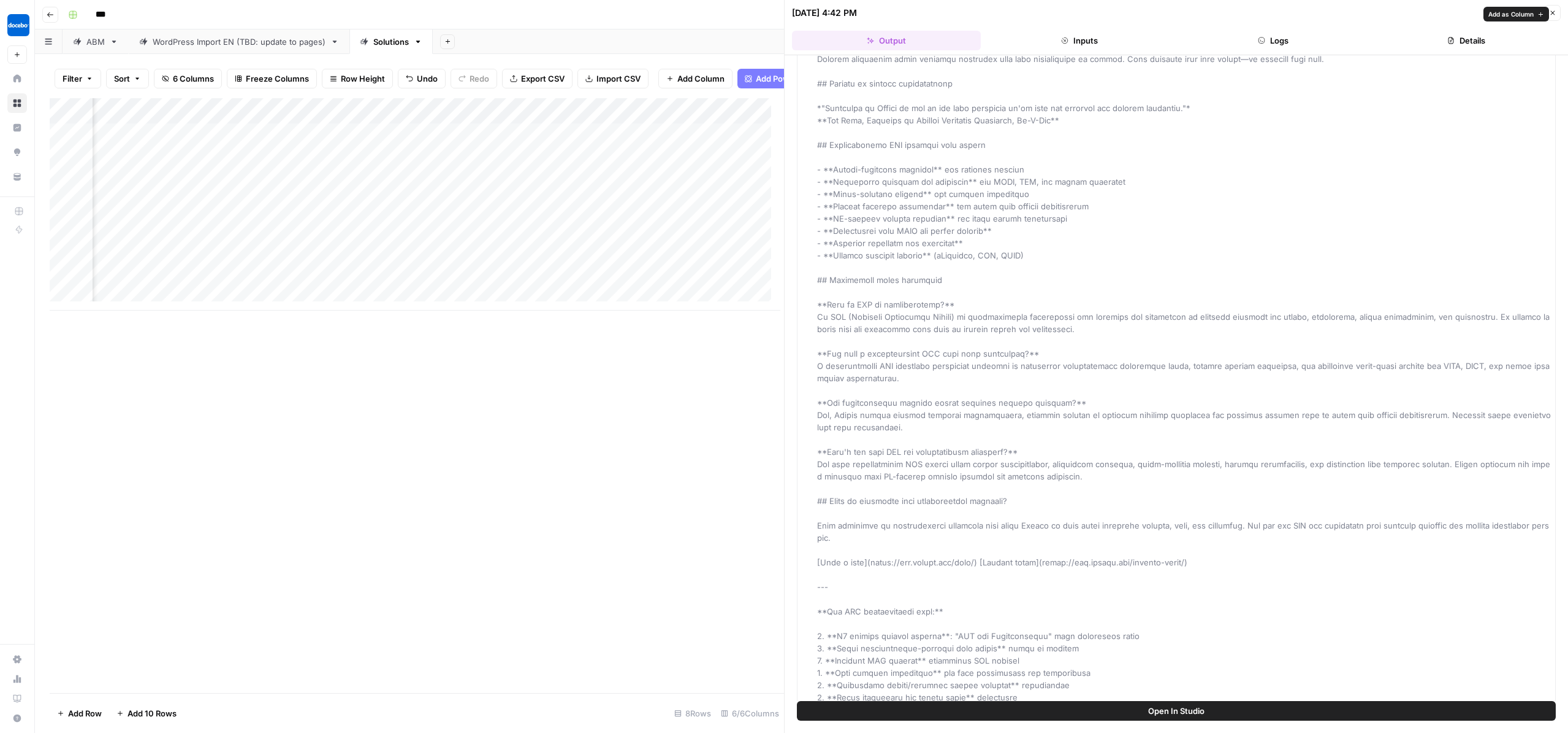
scroll to position [3494, 0]
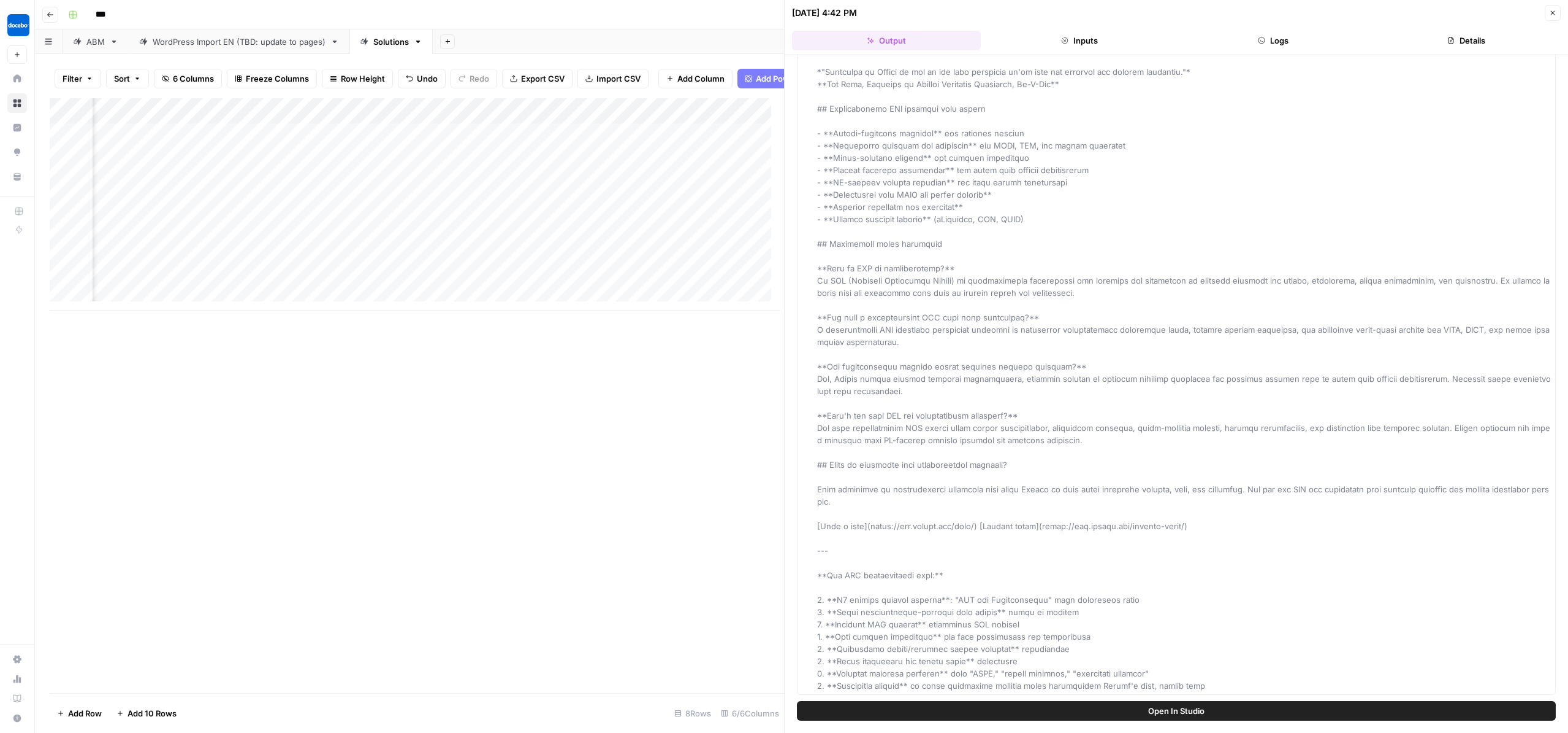
click at [1187, 708] on span "Open In Studio" at bounding box center [1176, 710] width 57 height 13
click at [532, 207] on div "Add Column" at bounding box center [415, 204] width 731 height 212
click at [595, 210] on div "Add Column" at bounding box center [415, 204] width 731 height 212
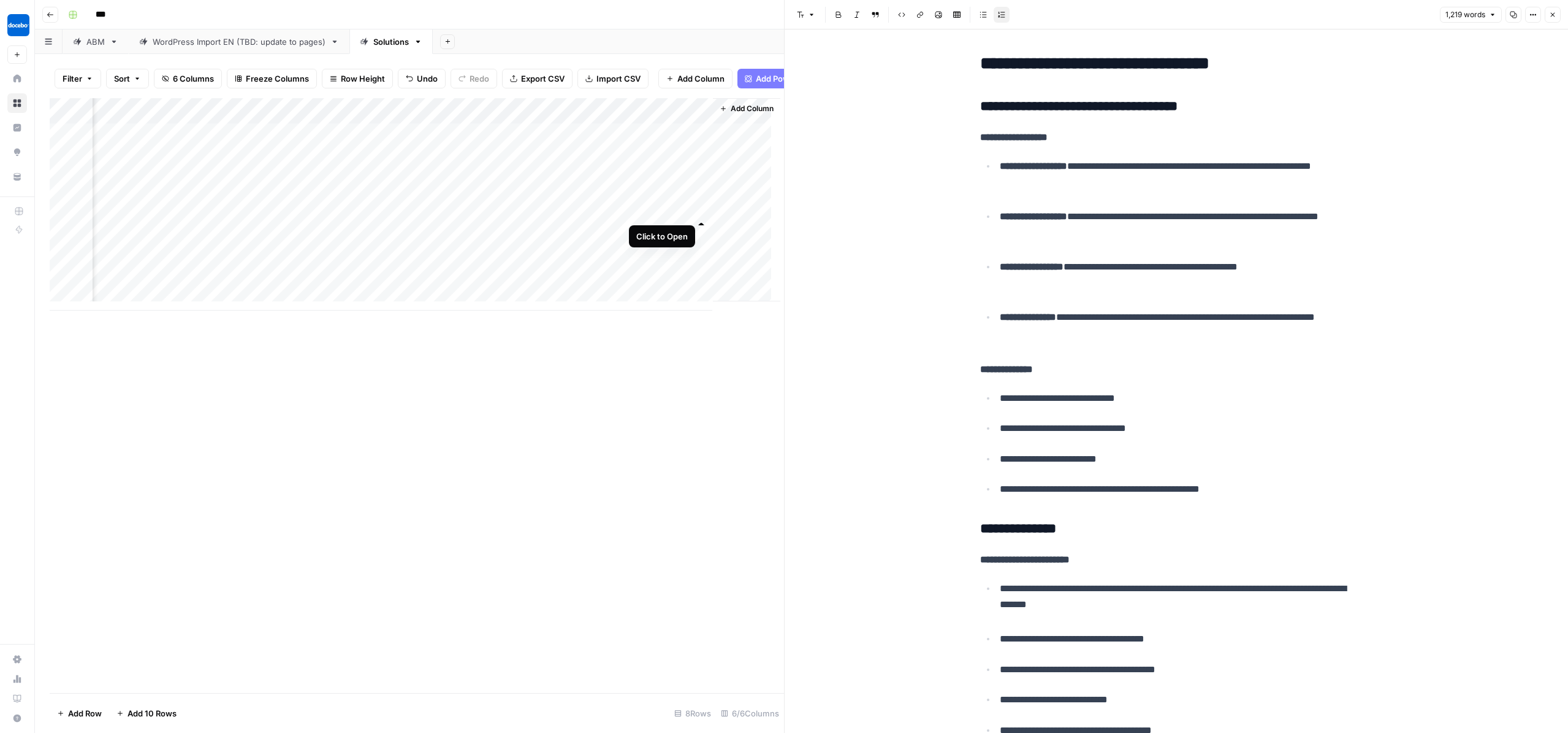
click at [700, 207] on div "Add Column" at bounding box center [415, 204] width 731 height 212
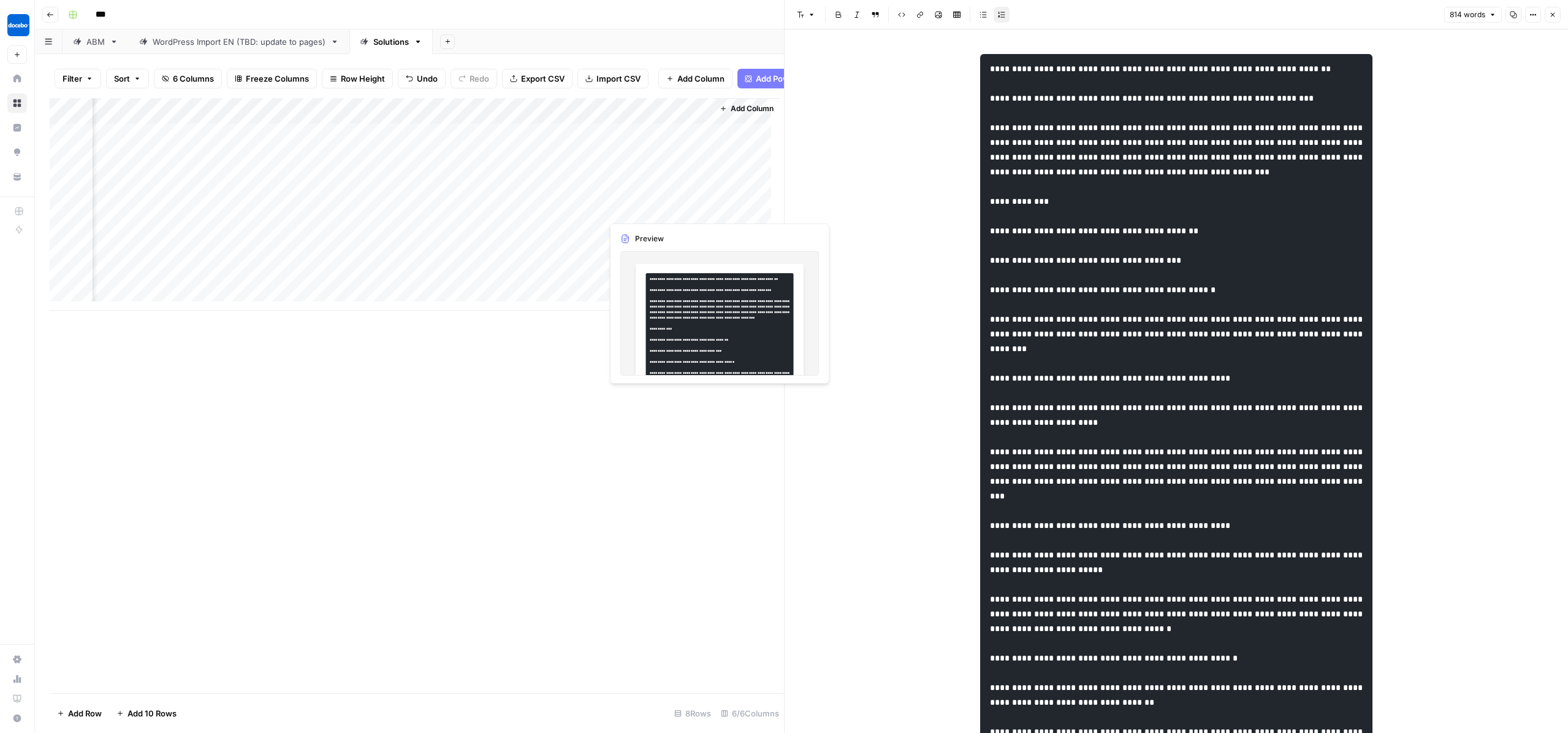
click at [650, 209] on div "Add Column" at bounding box center [415, 204] width 731 height 212
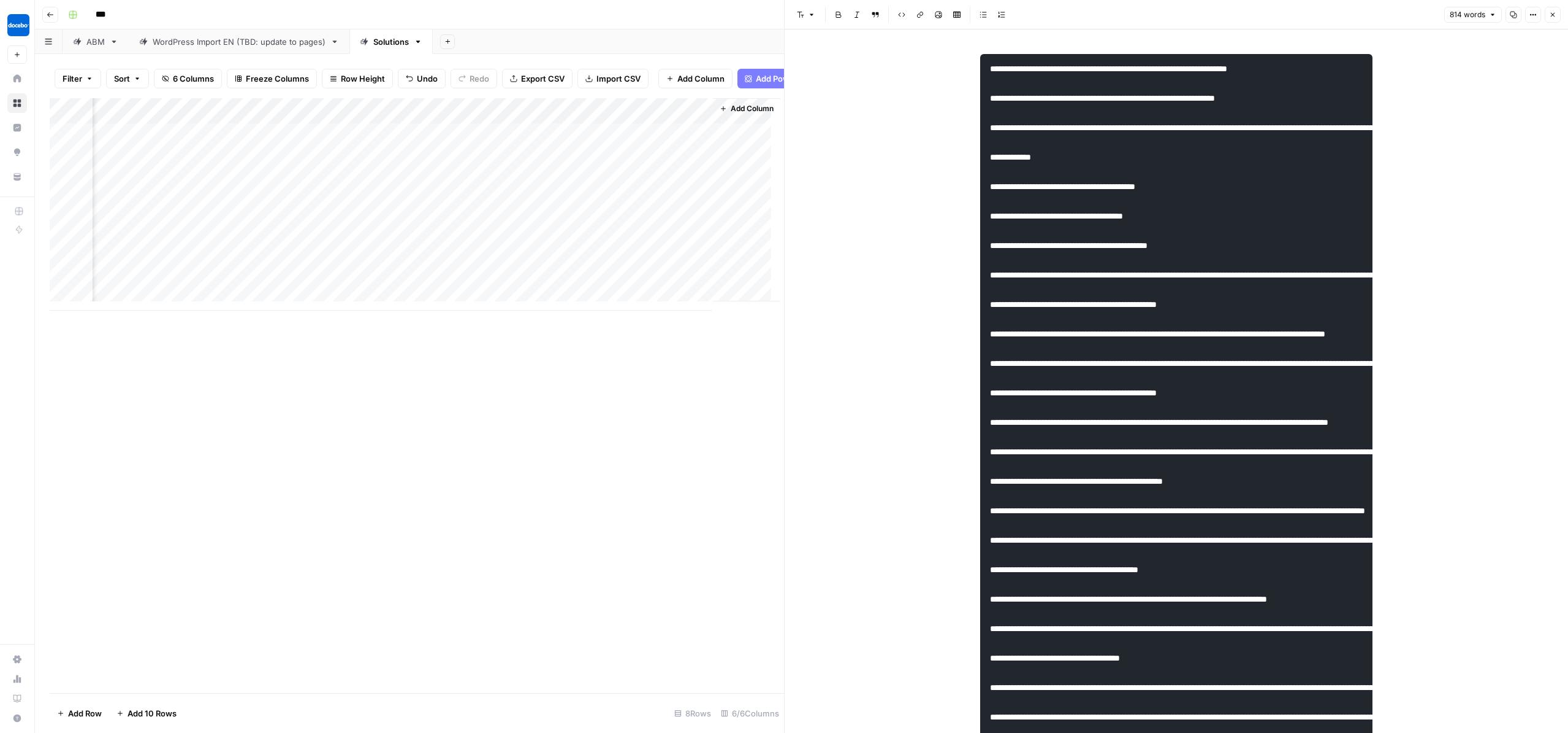
click at [544, 212] on div "Add Column" at bounding box center [415, 204] width 731 height 212
click at [592, 207] on div "Add Column" at bounding box center [415, 204] width 731 height 212
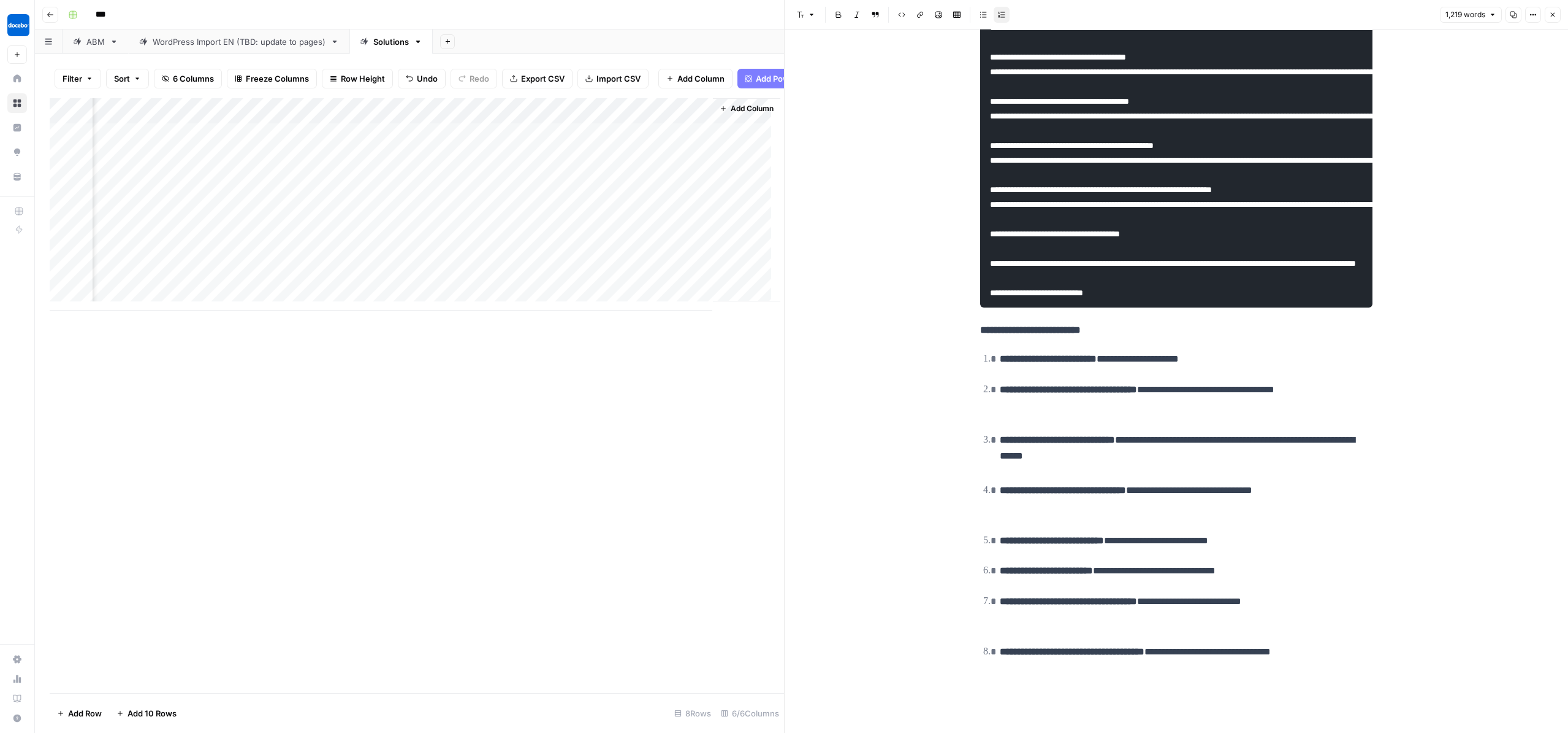
scroll to position [4639, 0]
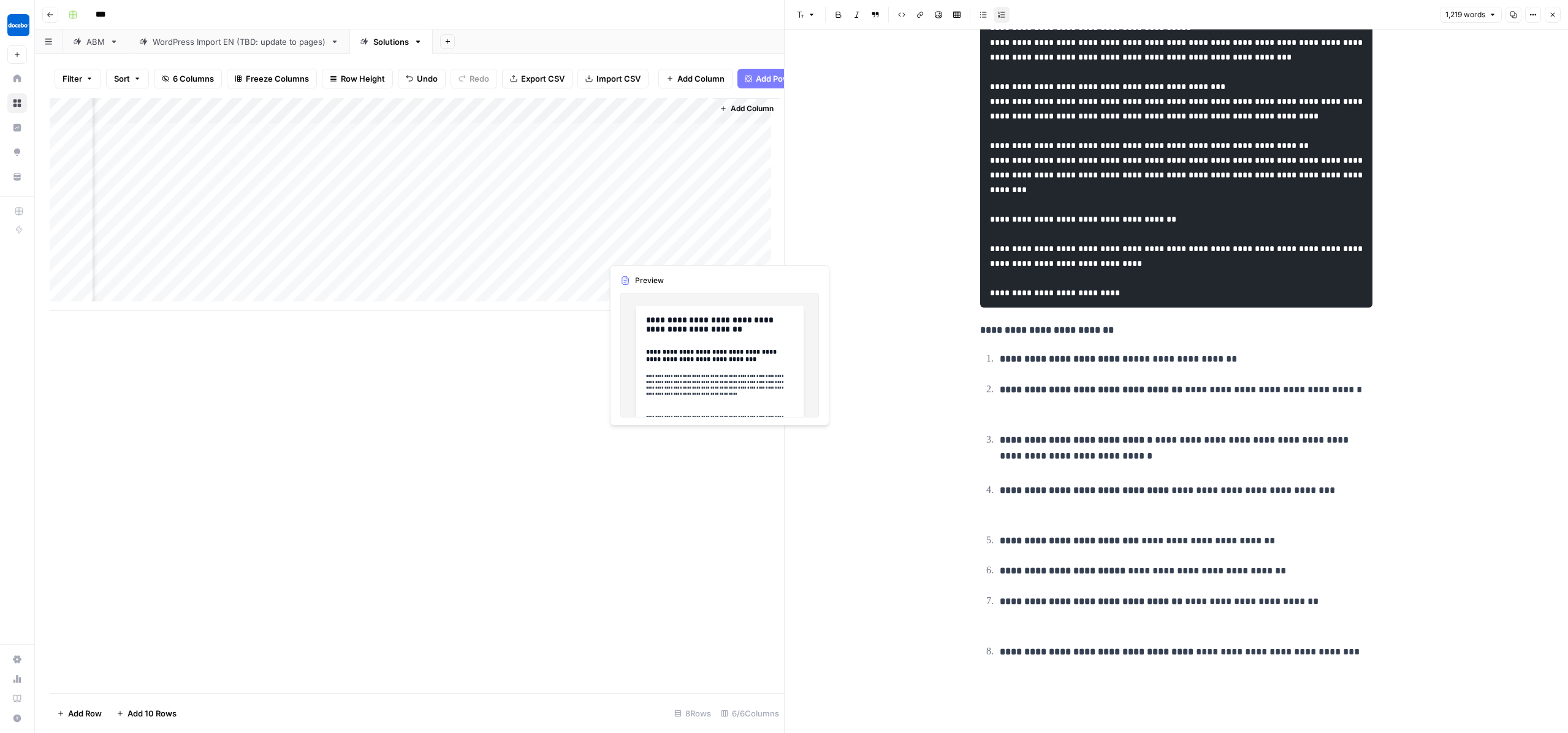
click at [663, 254] on div "Add Column" at bounding box center [415, 204] width 731 height 212
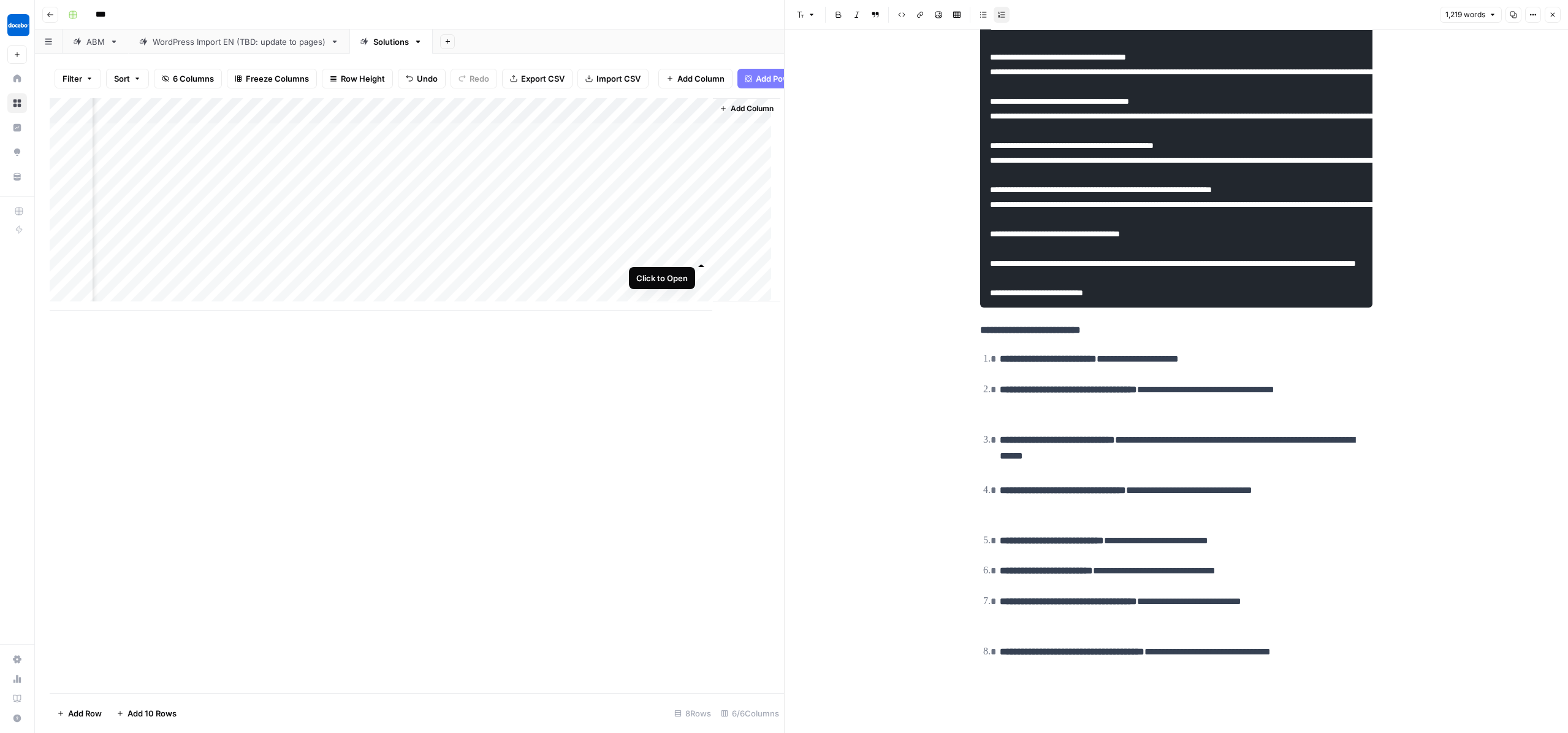
click at [702, 249] on div "Add Column" at bounding box center [415, 204] width 731 height 212
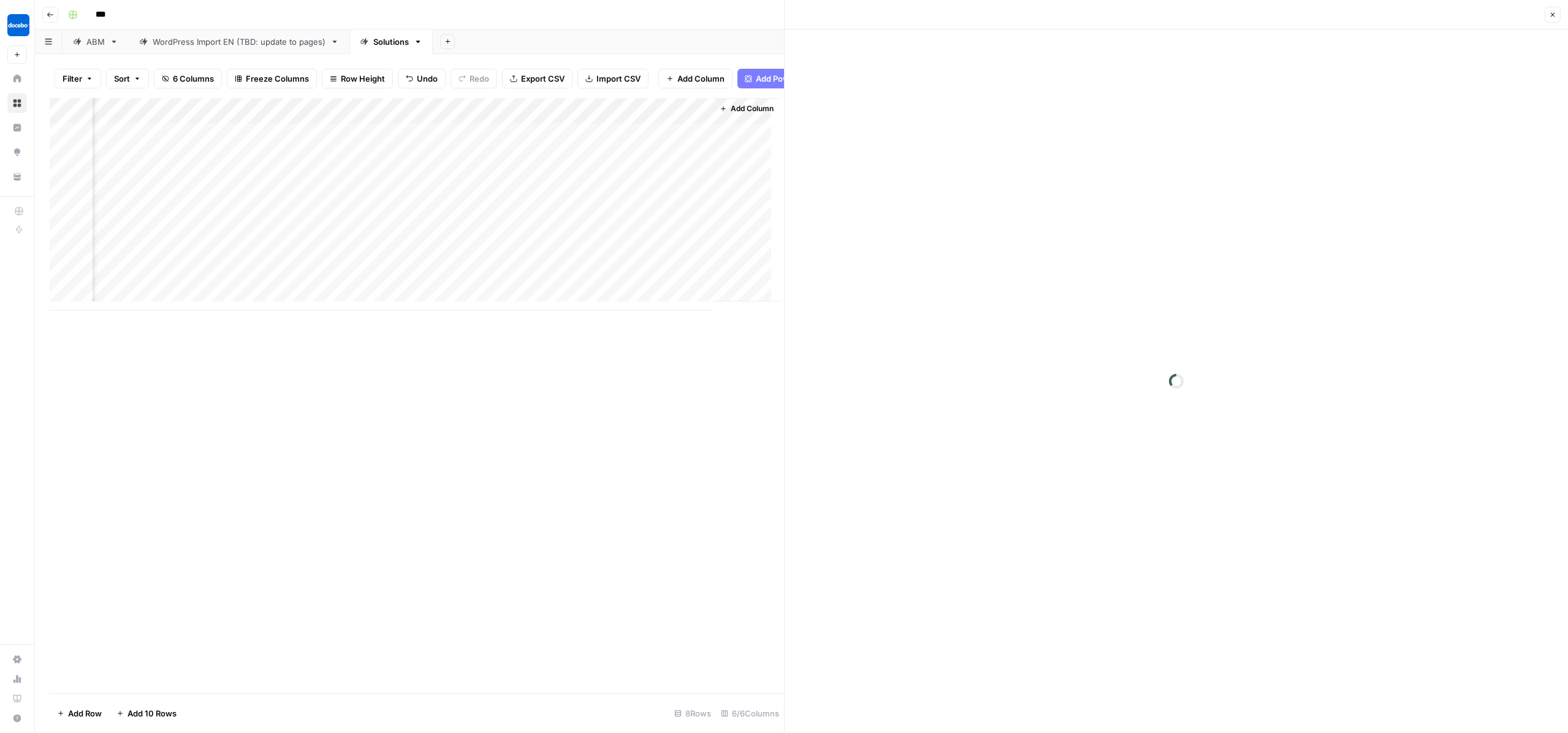
click at [701, 252] on div "Add Column" at bounding box center [415, 204] width 731 height 212
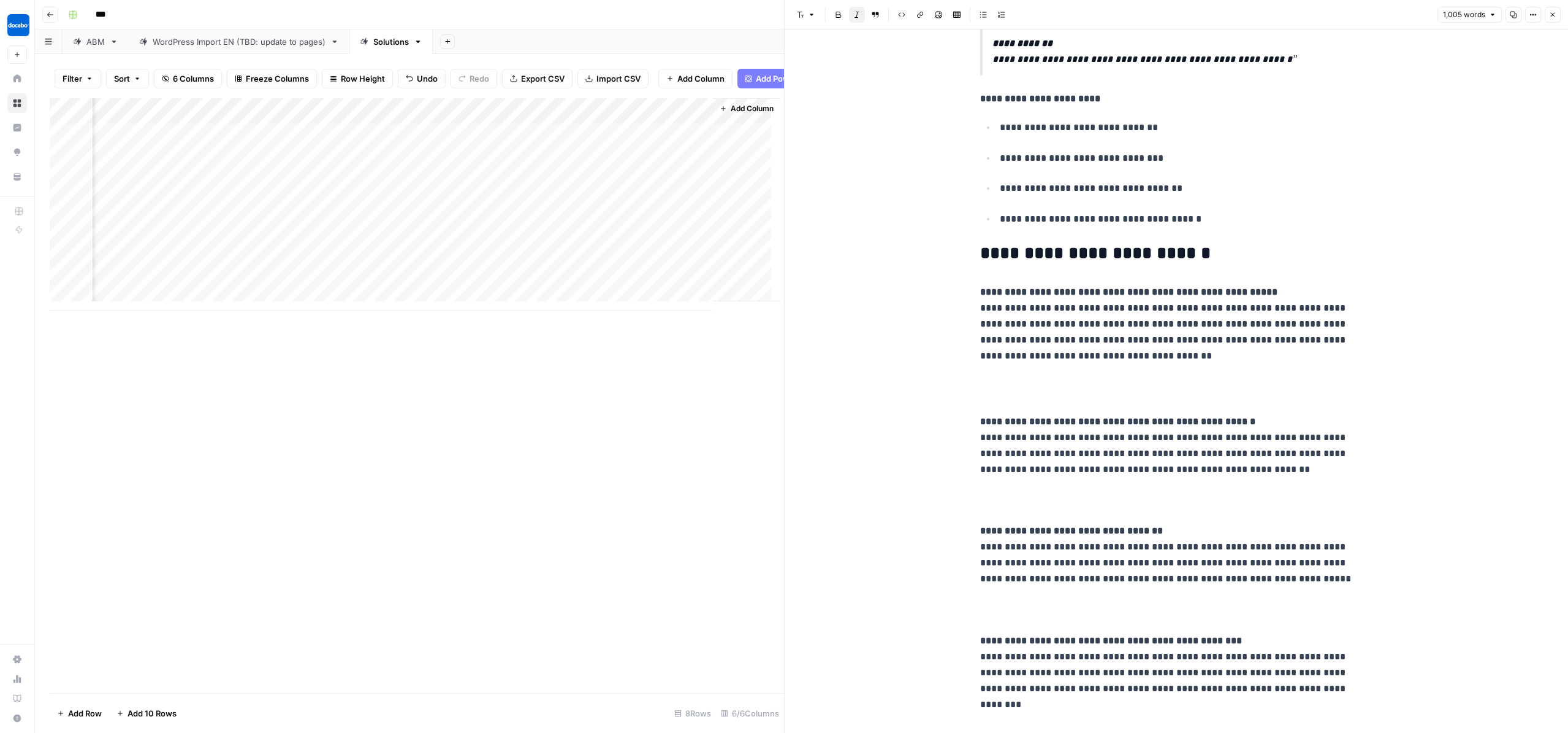
scroll to position [2665, 0]
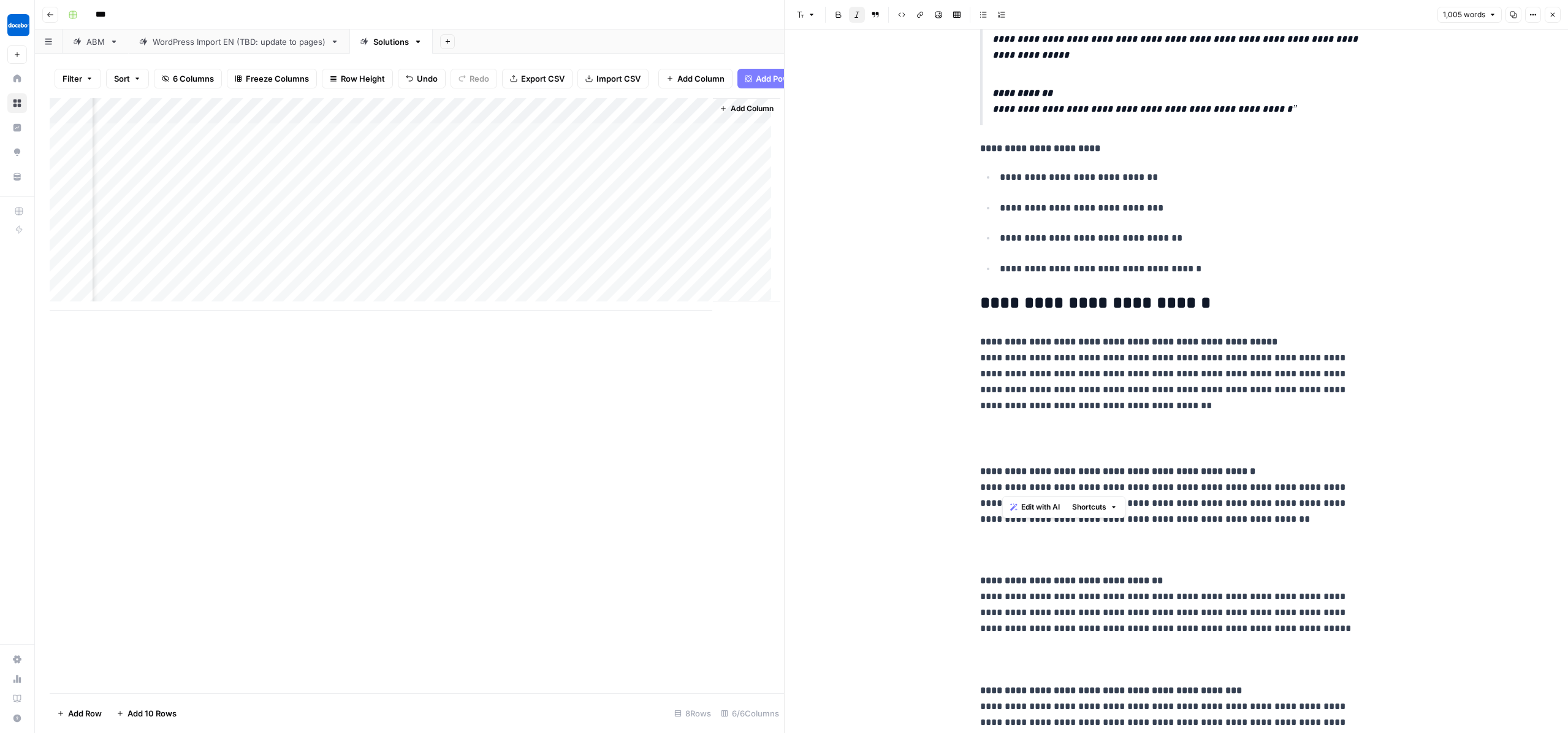
drag, startPoint x: 977, startPoint y: 360, endPoint x: 1263, endPoint y: 481, distance: 310.5
click at [1263, 281] on p "**********" at bounding box center [1182, 271] width 364 height 20
drag, startPoint x: 1160, startPoint y: 469, endPoint x: 968, endPoint y: 348, distance: 226.9
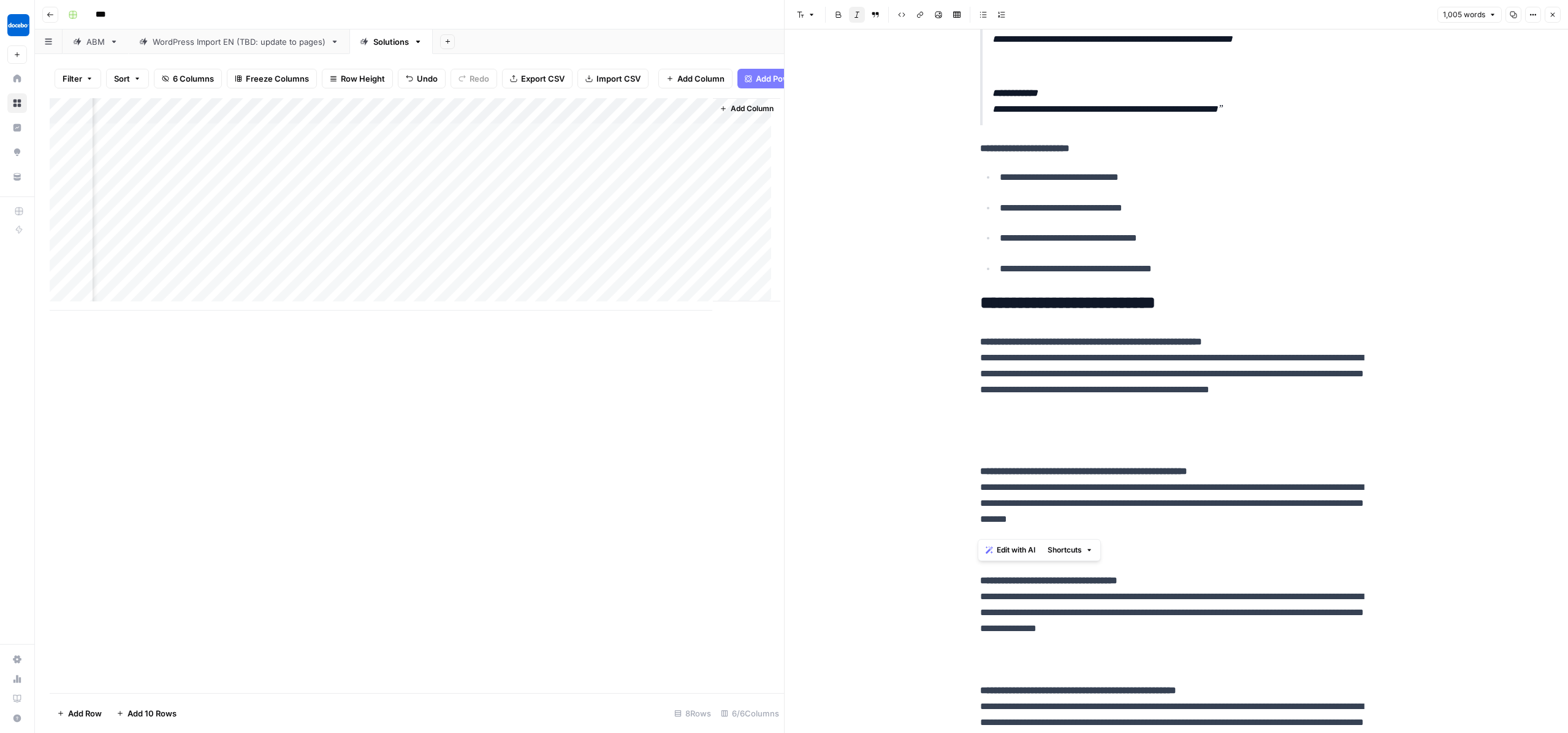
click at [1299, 281] on p "**********" at bounding box center [1182, 271] width 364 height 20
drag, startPoint x: 1295, startPoint y: 489, endPoint x: 938, endPoint y: 334, distance: 389.2
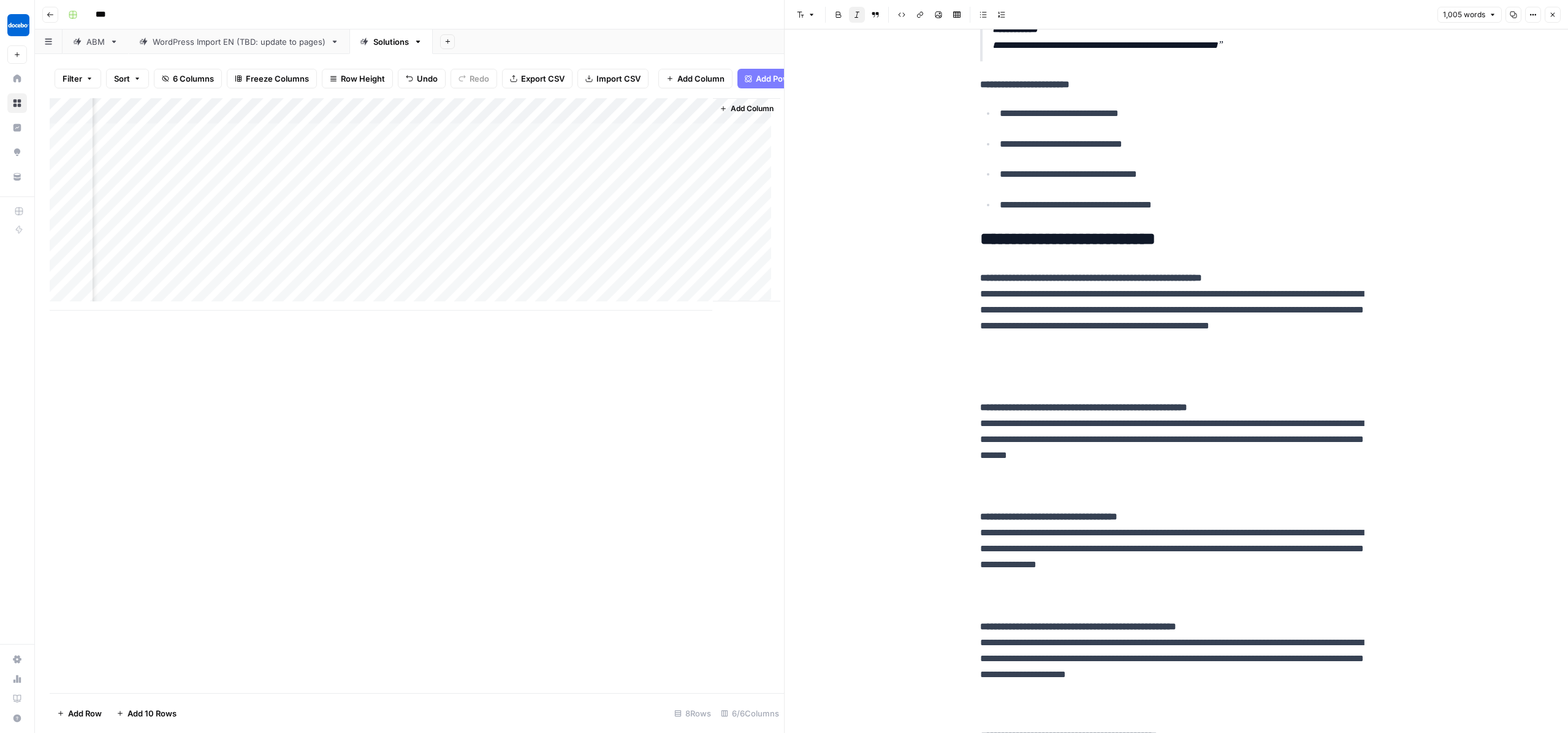
scroll to position [2775, 0]
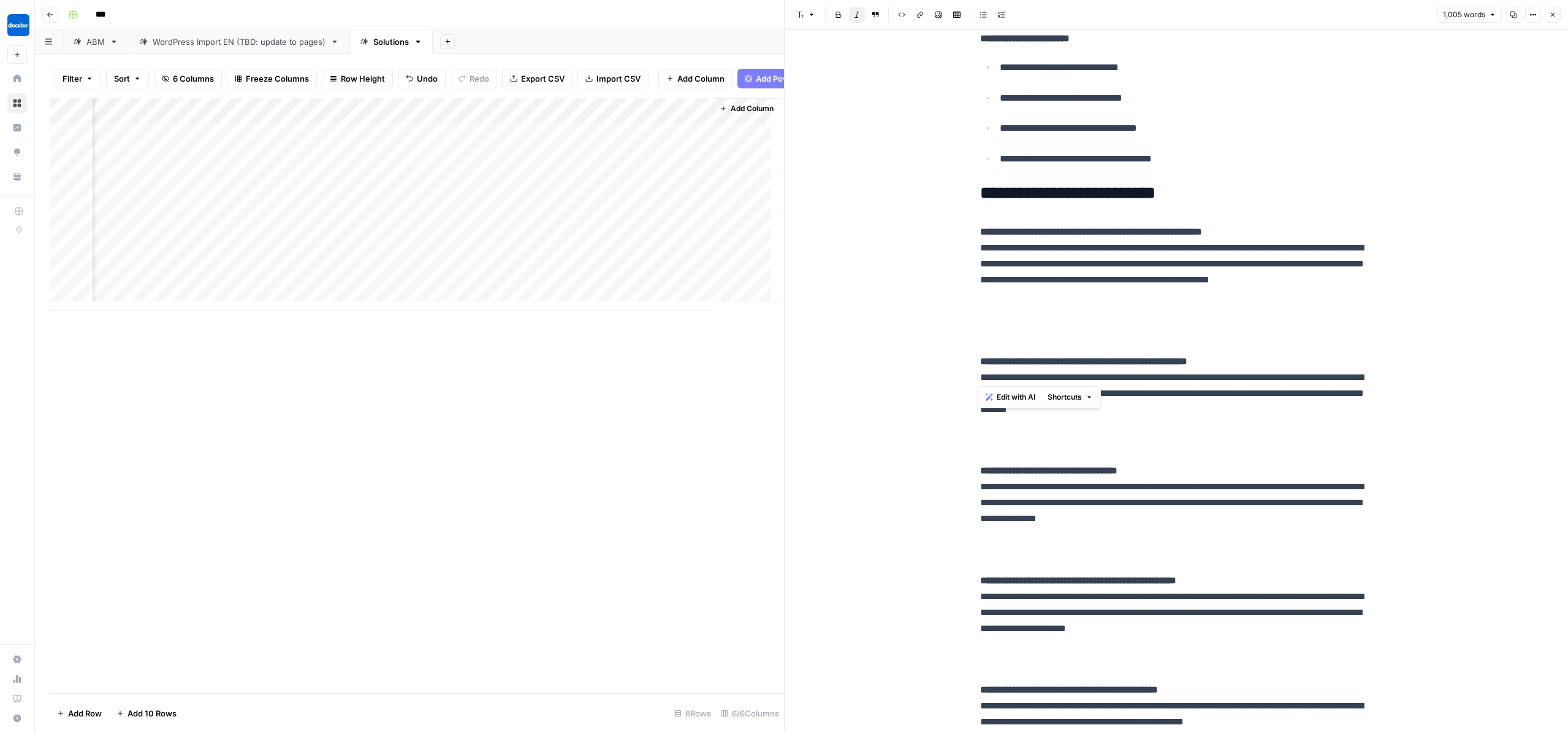
drag, startPoint x: 974, startPoint y: 238, endPoint x: 1265, endPoint y: 373, distance: 320.8
click at [1265, 171] on p "**********" at bounding box center [1182, 161] width 364 height 20
drag, startPoint x: 1265, startPoint y: 373, endPoint x: 922, endPoint y: 223, distance: 374.4
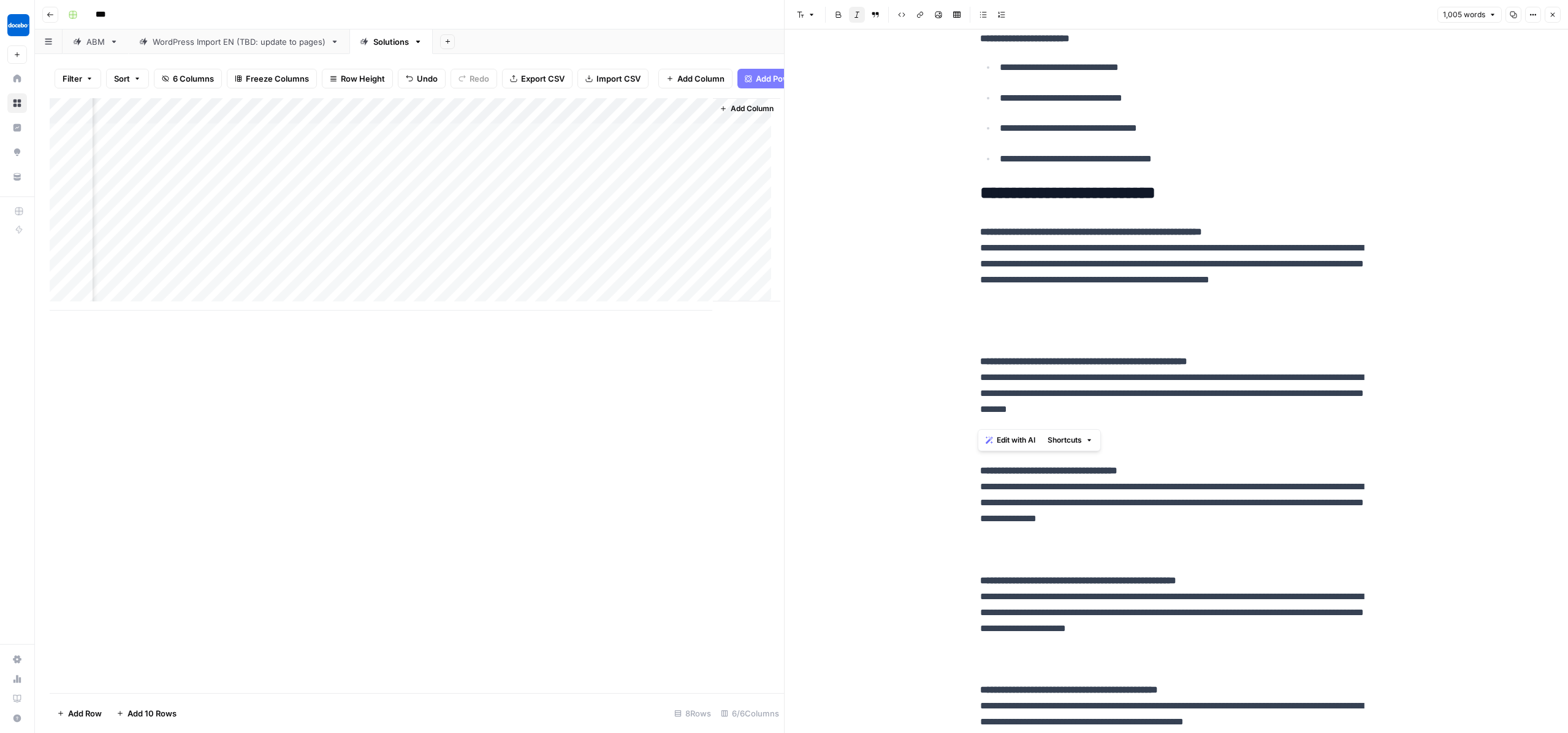
drag, startPoint x: 961, startPoint y: 231, endPoint x: 1203, endPoint y: 364, distance: 276.1
drag, startPoint x: 1253, startPoint y: 372, endPoint x: 961, endPoint y: 215, distance: 331.5
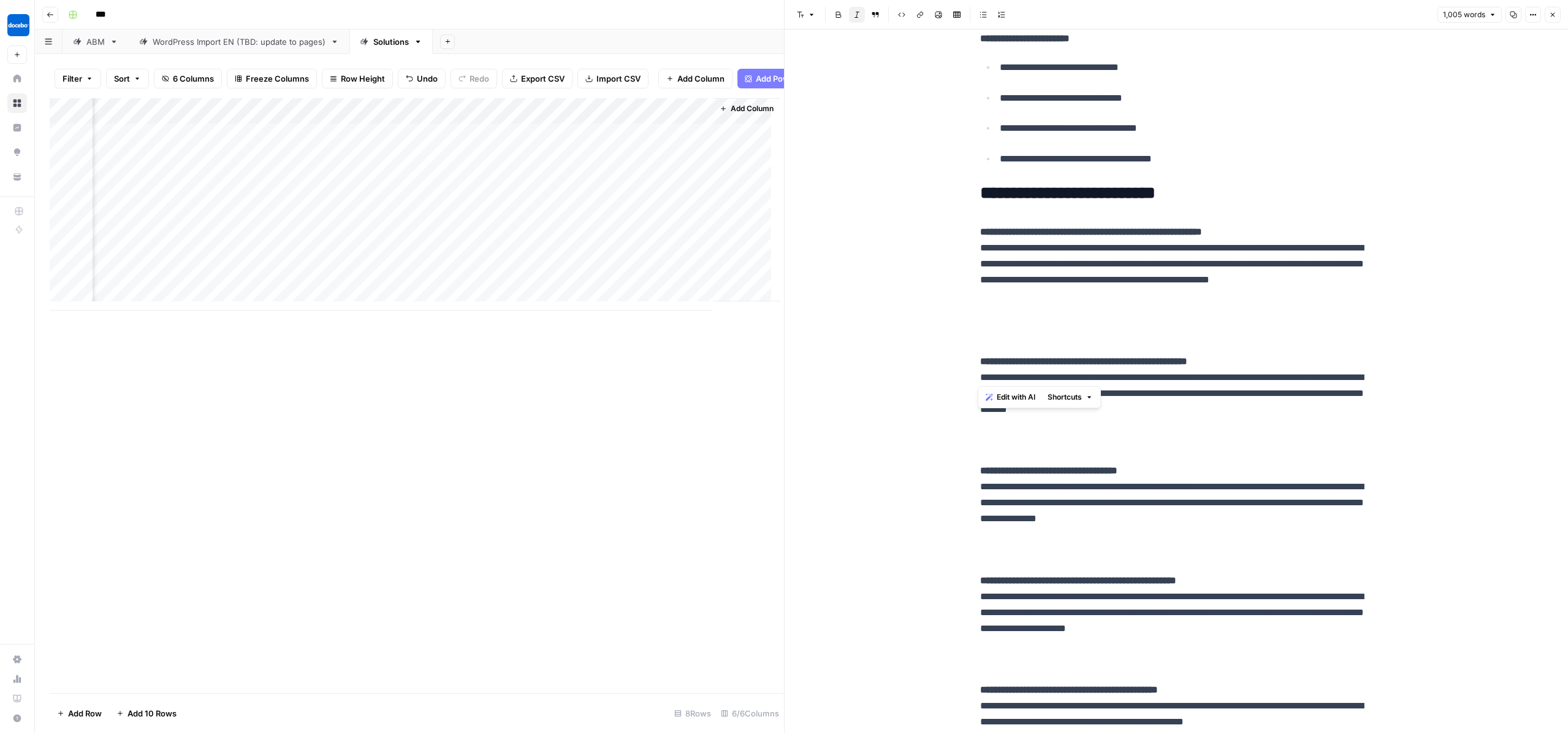
drag, startPoint x: 1055, startPoint y: 254, endPoint x: 1276, endPoint y: 377, distance: 252.9
drag, startPoint x: 1271, startPoint y: 376, endPoint x: 965, endPoint y: 228, distance: 339.9
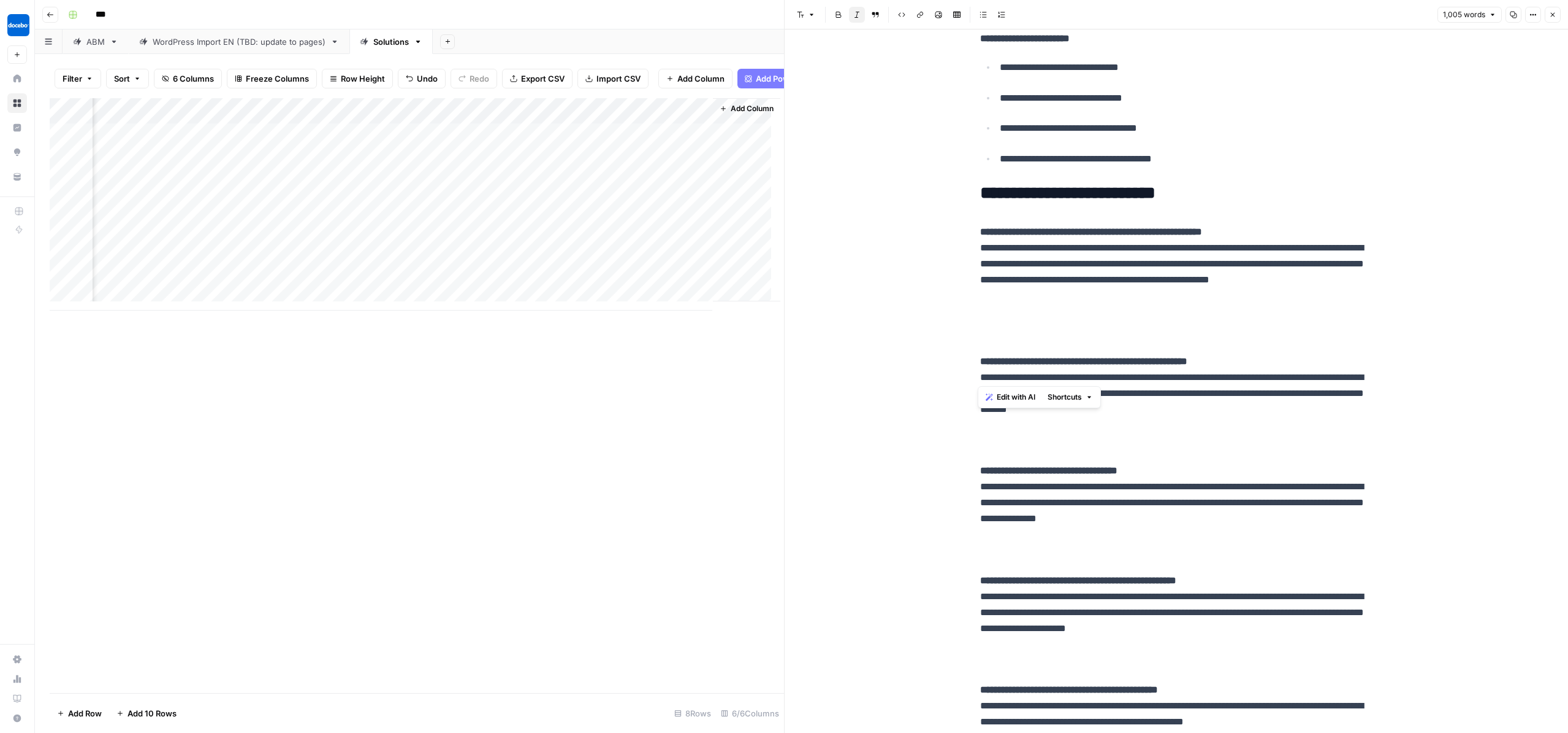
drag, startPoint x: 965, startPoint y: 228, endPoint x: 1211, endPoint y: 334, distance: 267.9
drag, startPoint x: 1200, startPoint y: 356, endPoint x: 971, endPoint y: 227, distance: 262.8
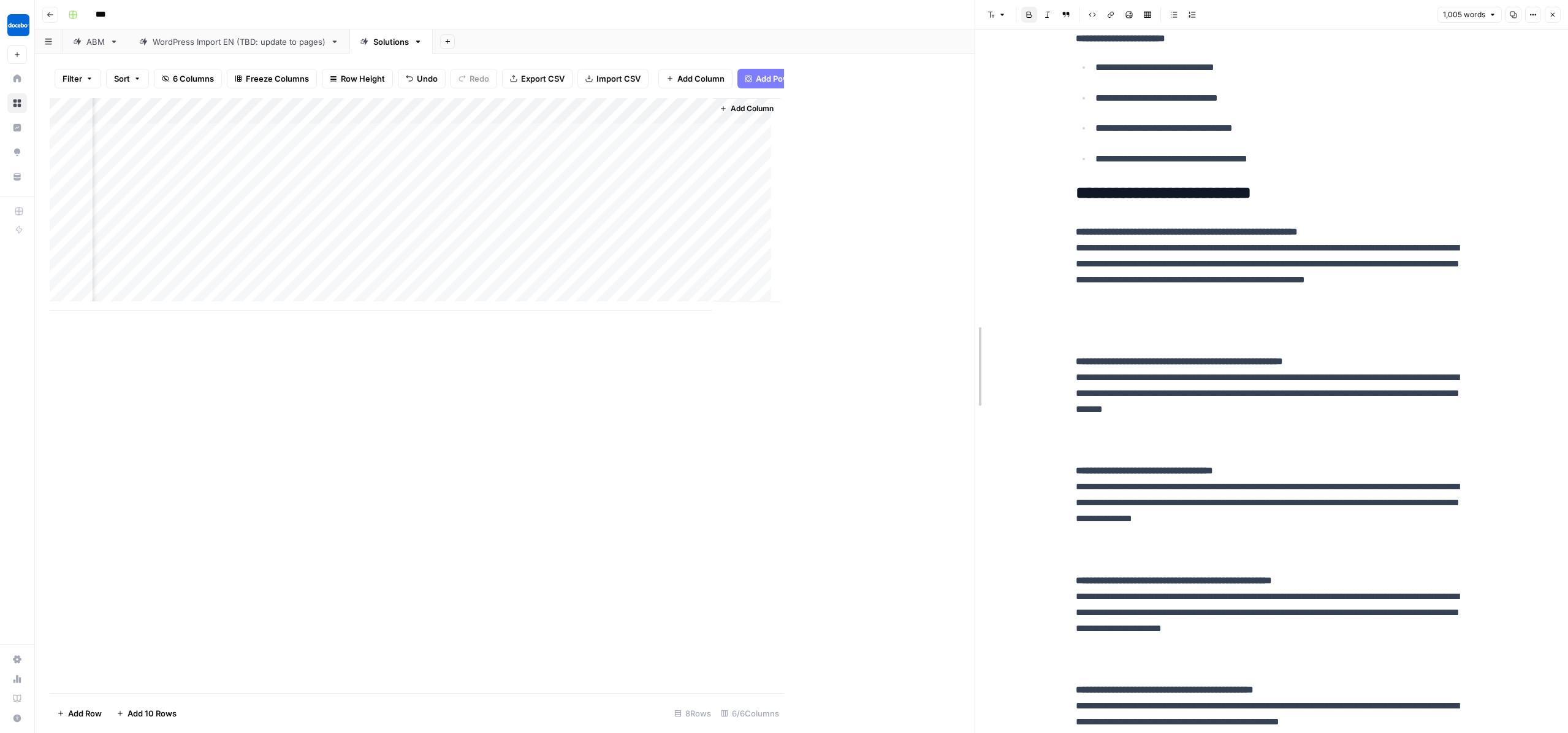
drag, startPoint x: 788, startPoint y: 346, endPoint x: 979, endPoint y: 357, distance: 191.3
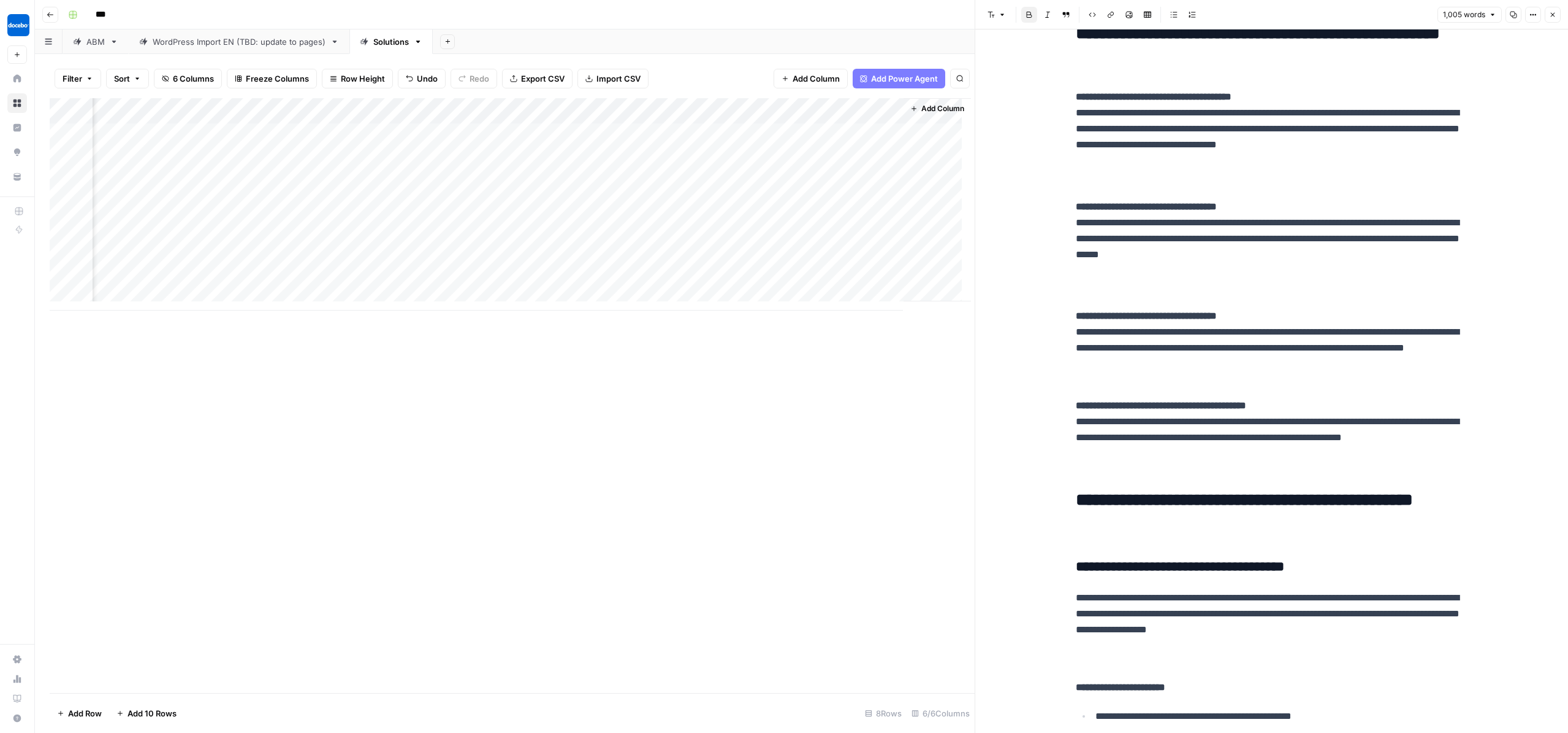
scroll to position [565, 0]
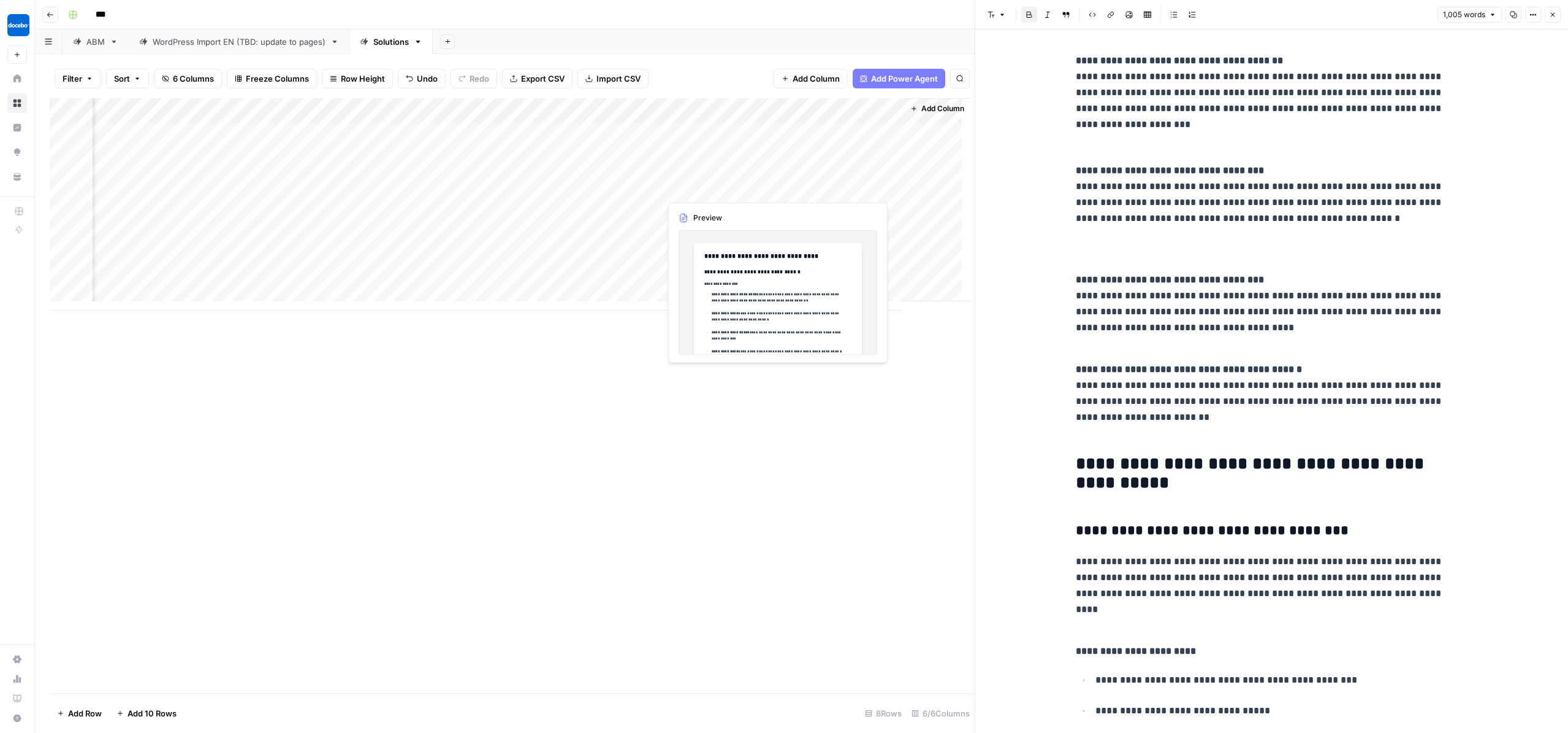
click at [714, 186] on div "Add Column" at bounding box center [510, 204] width 921 height 212
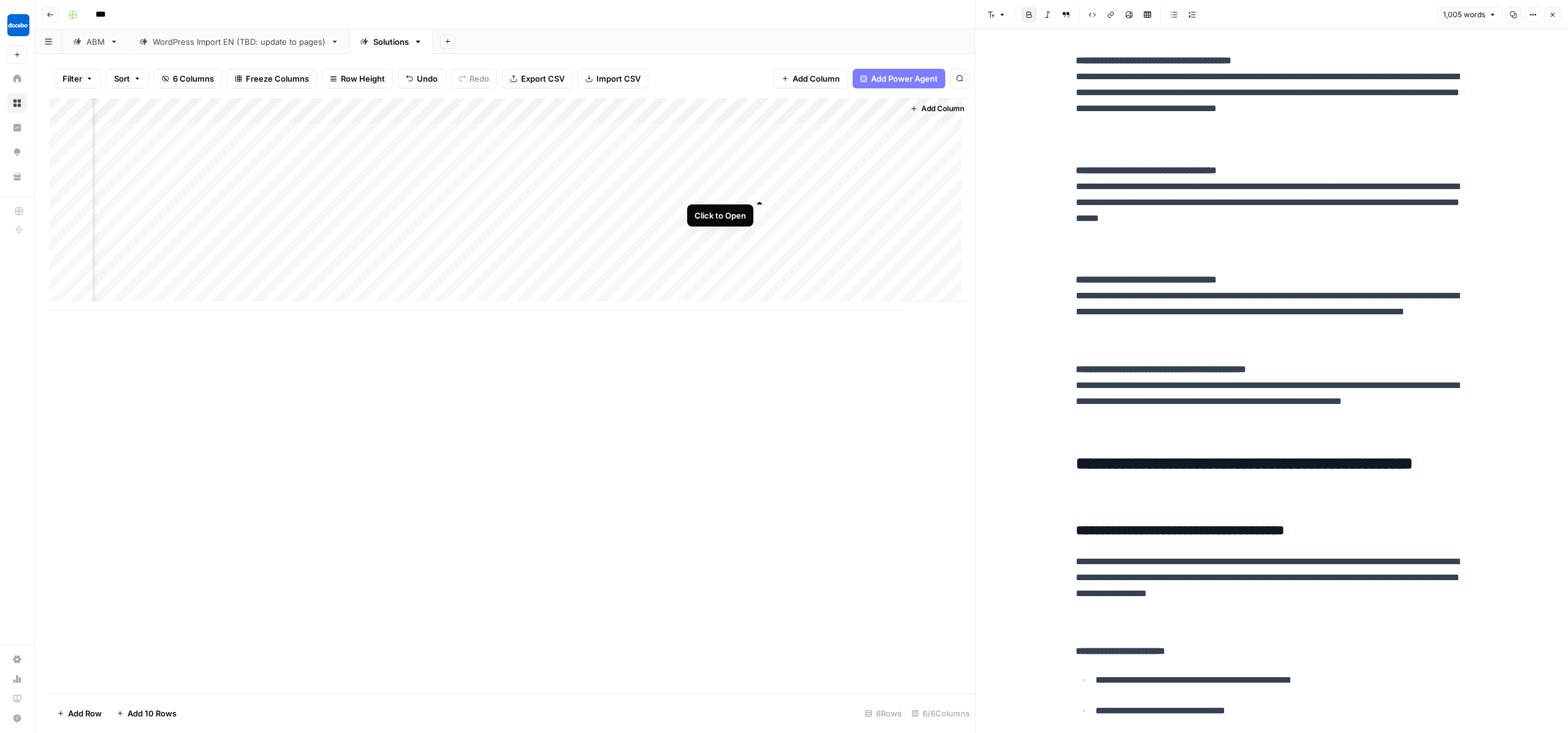
click at [758, 189] on div "Add Column" at bounding box center [510, 204] width 921 height 212
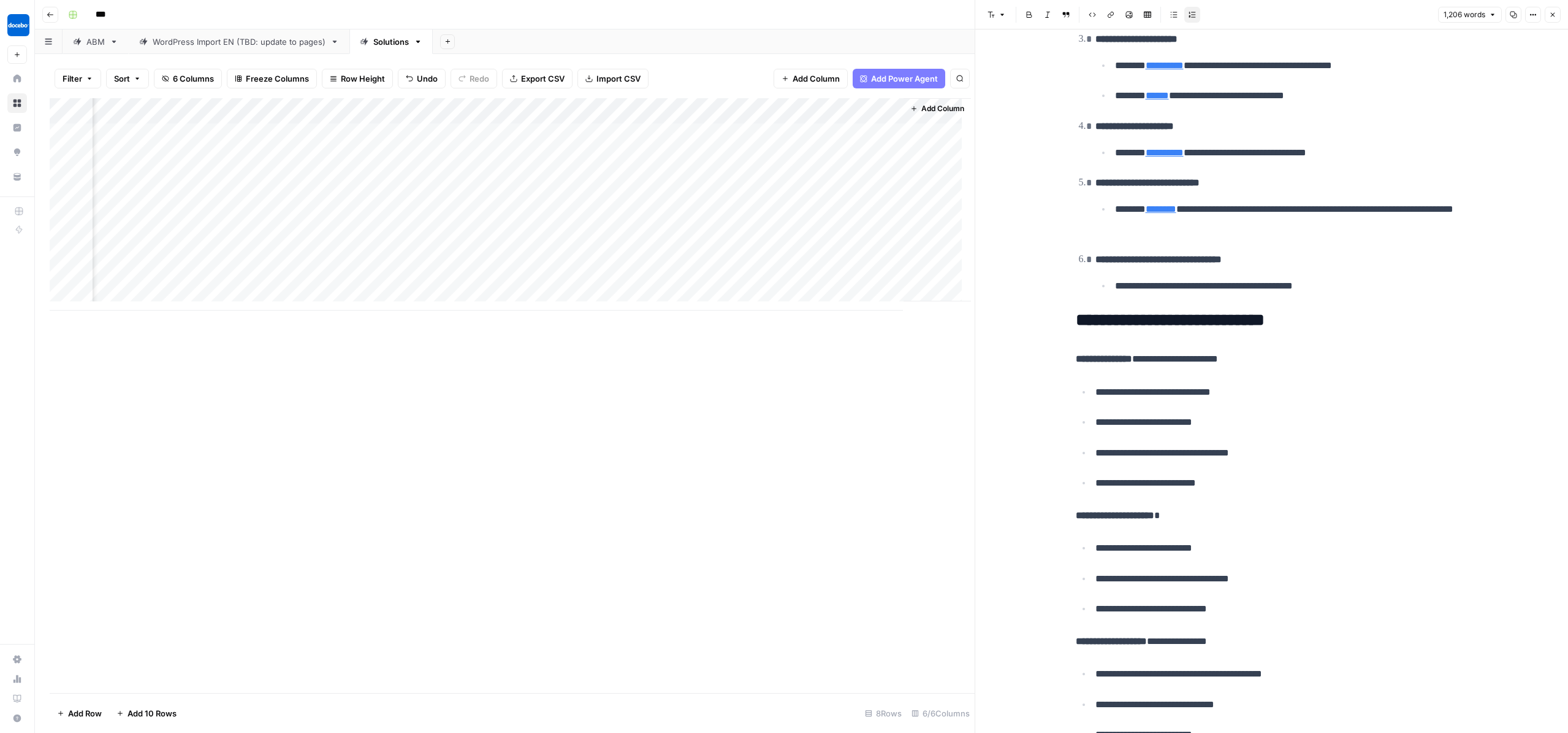
scroll to position [1767, 0]
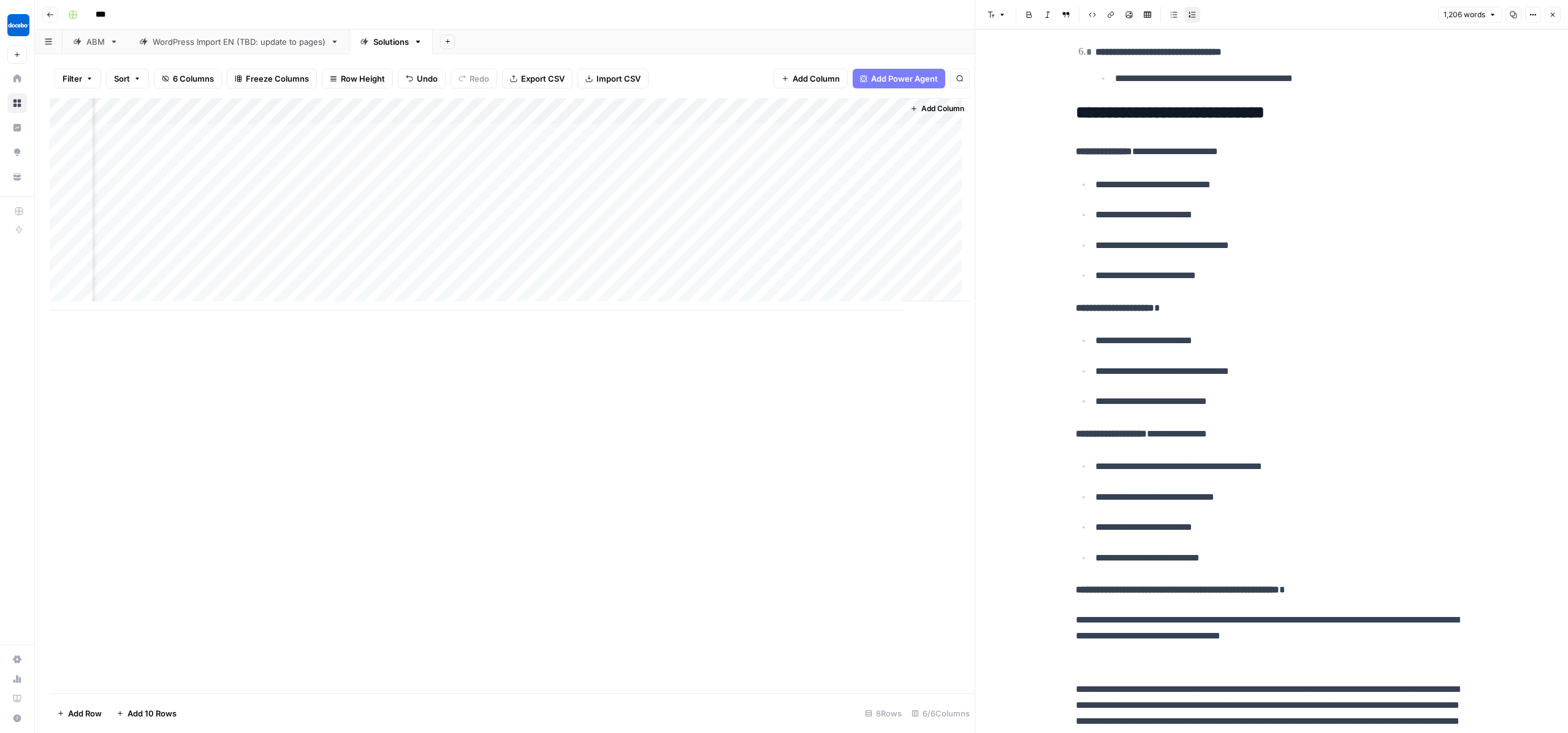
click at [1172, 288] on ul "**********" at bounding box center [1272, 232] width 393 height 112
copy div "**********"
click at [697, 347] on div "Add Column" at bounding box center [512, 395] width 925 height 594
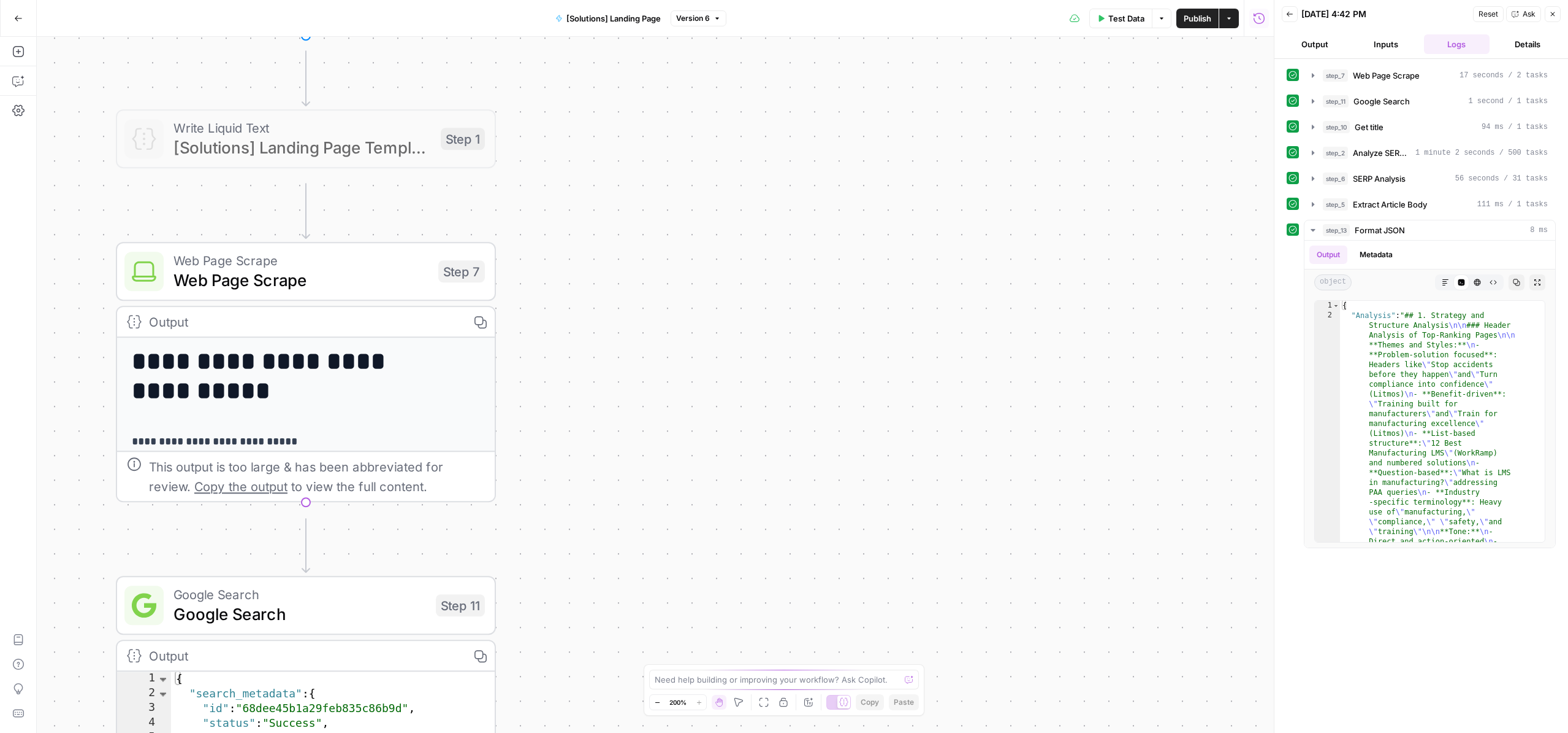
click at [883, 321] on div "**********" at bounding box center [655, 384] width 1237 height 695
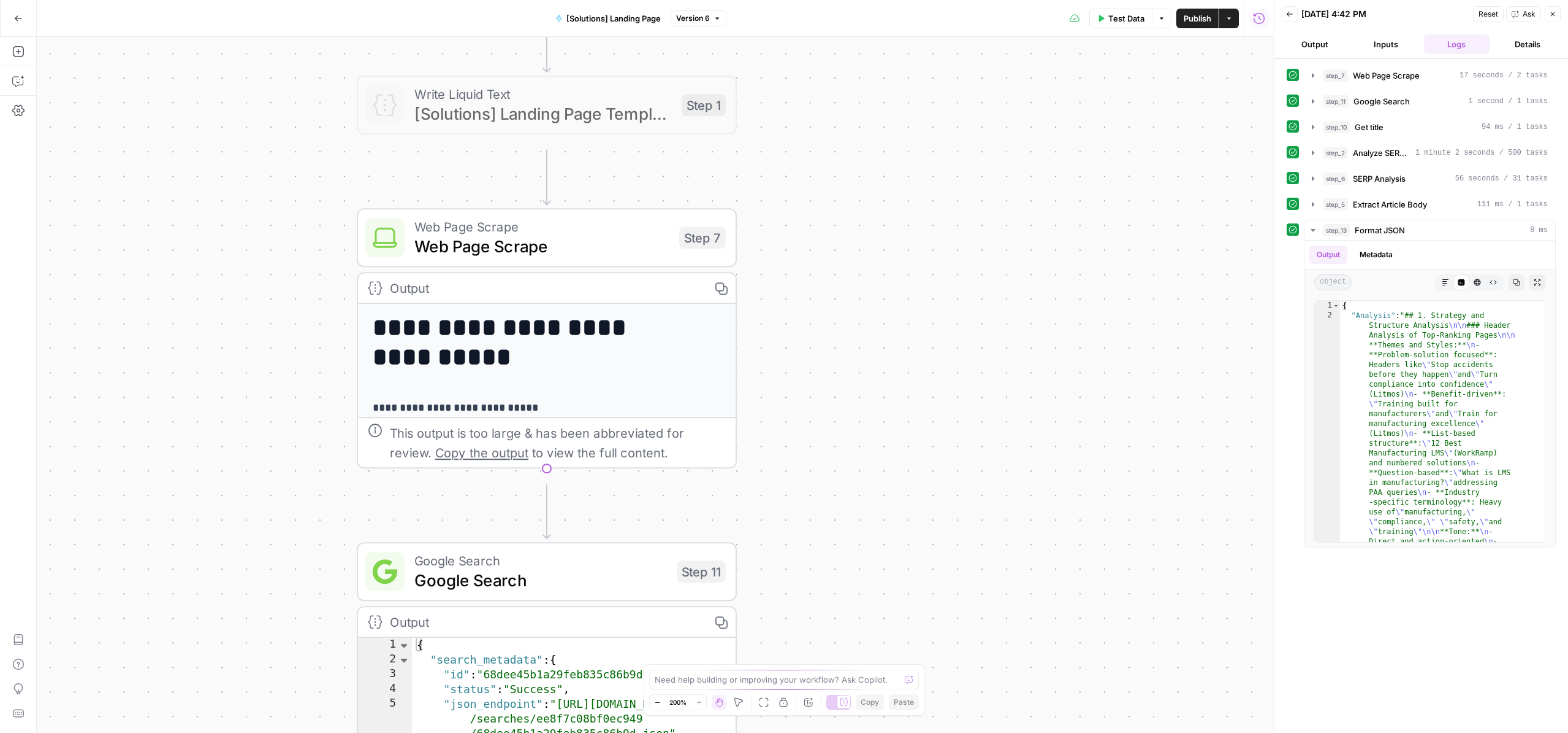
drag, startPoint x: 777, startPoint y: 337, endPoint x: 1147, endPoint y: 321, distance: 370.3
click at [1147, 321] on div "**********" at bounding box center [655, 384] width 1237 height 695
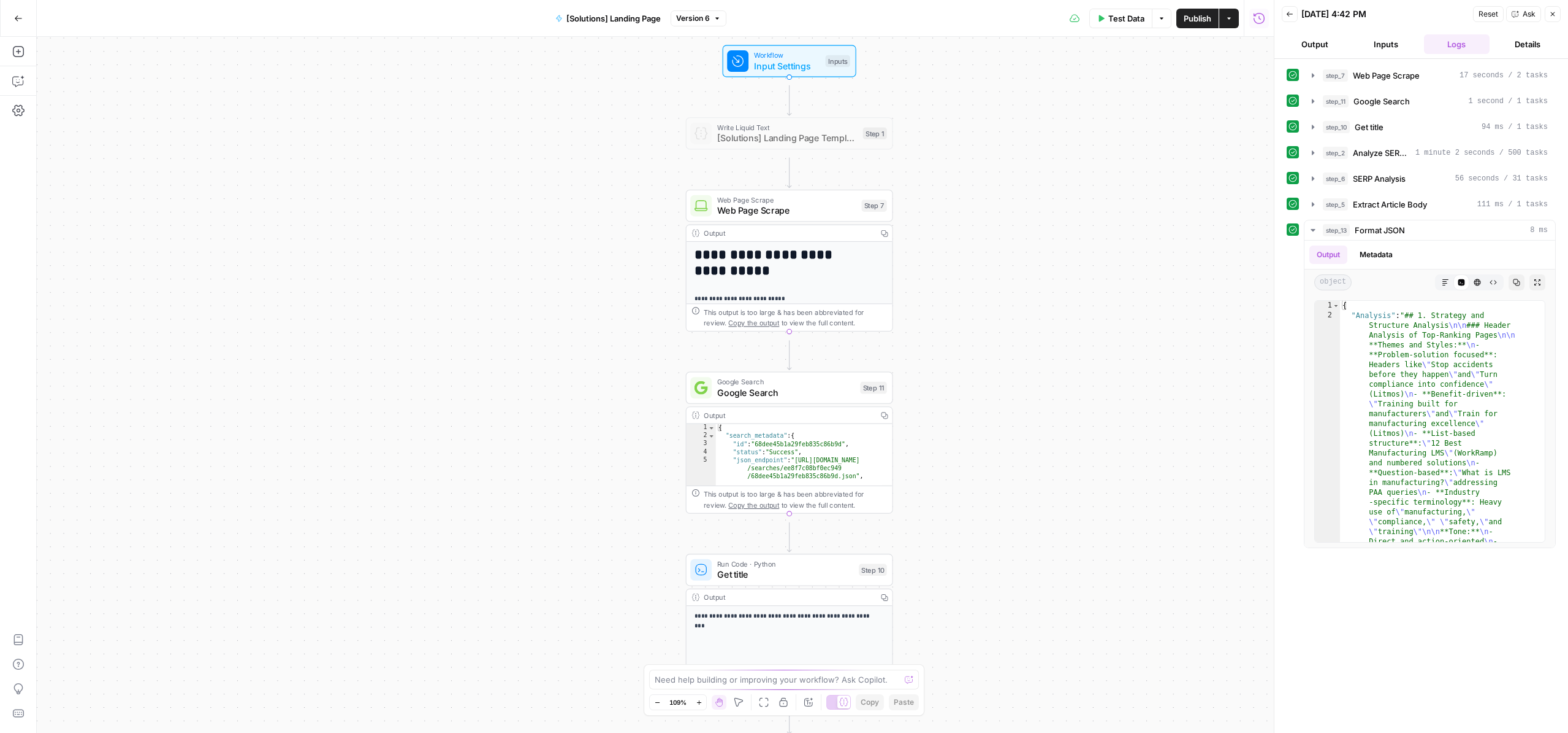
drag, startPoint x: 990, startPoint y: 348, endPoint x: 969, endPoint y: 259, distance: 91.4
click at [969, 259] on div "**********" at bounding box center [655, 384] width 1237 height 695
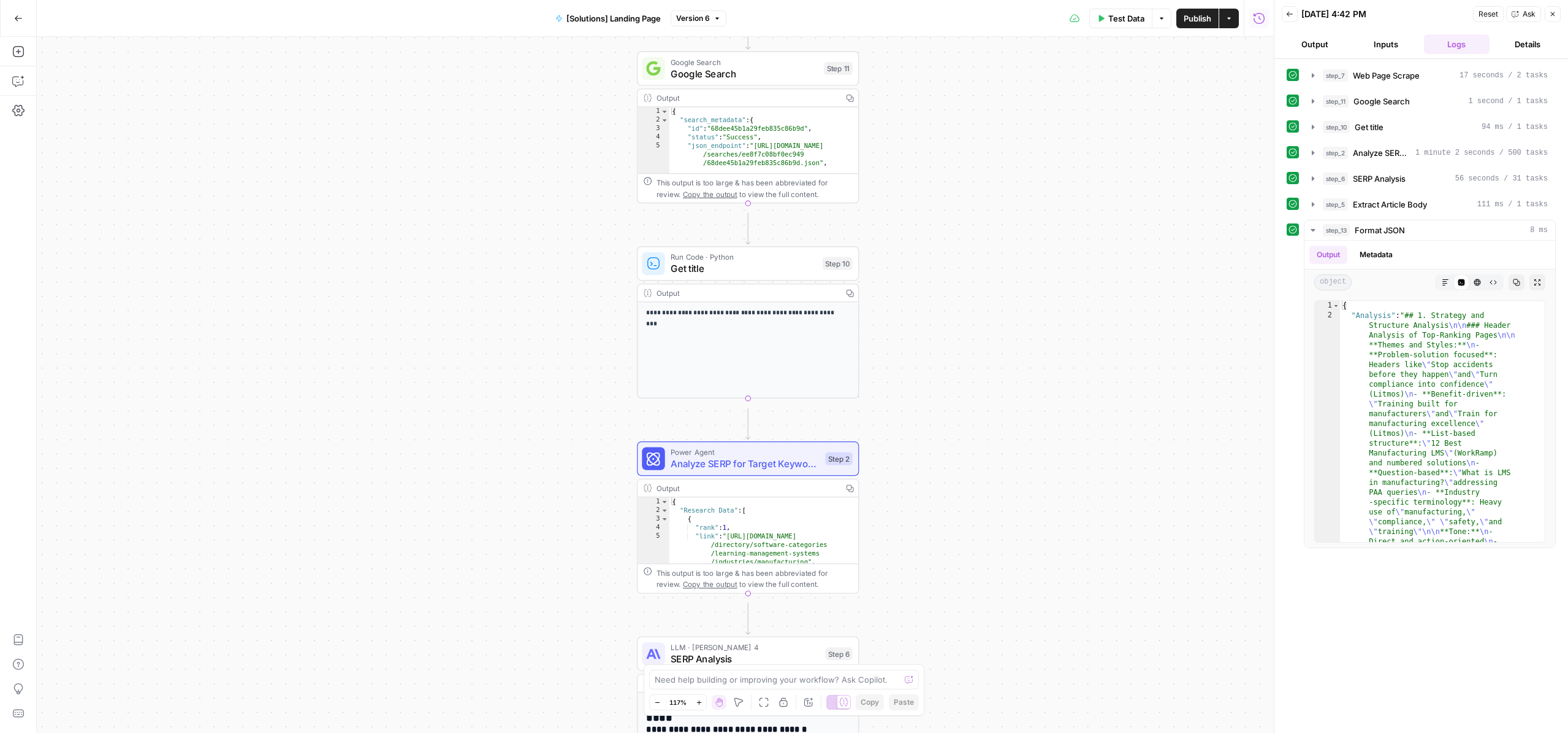
drag, startPoint x: 971, startPoint y: 505, endPoint x: 943, endPoint y: 183, distance: 323.2
click at [943, 183] on div "**********" at bounding box center [655, 384] width 1237 height 695
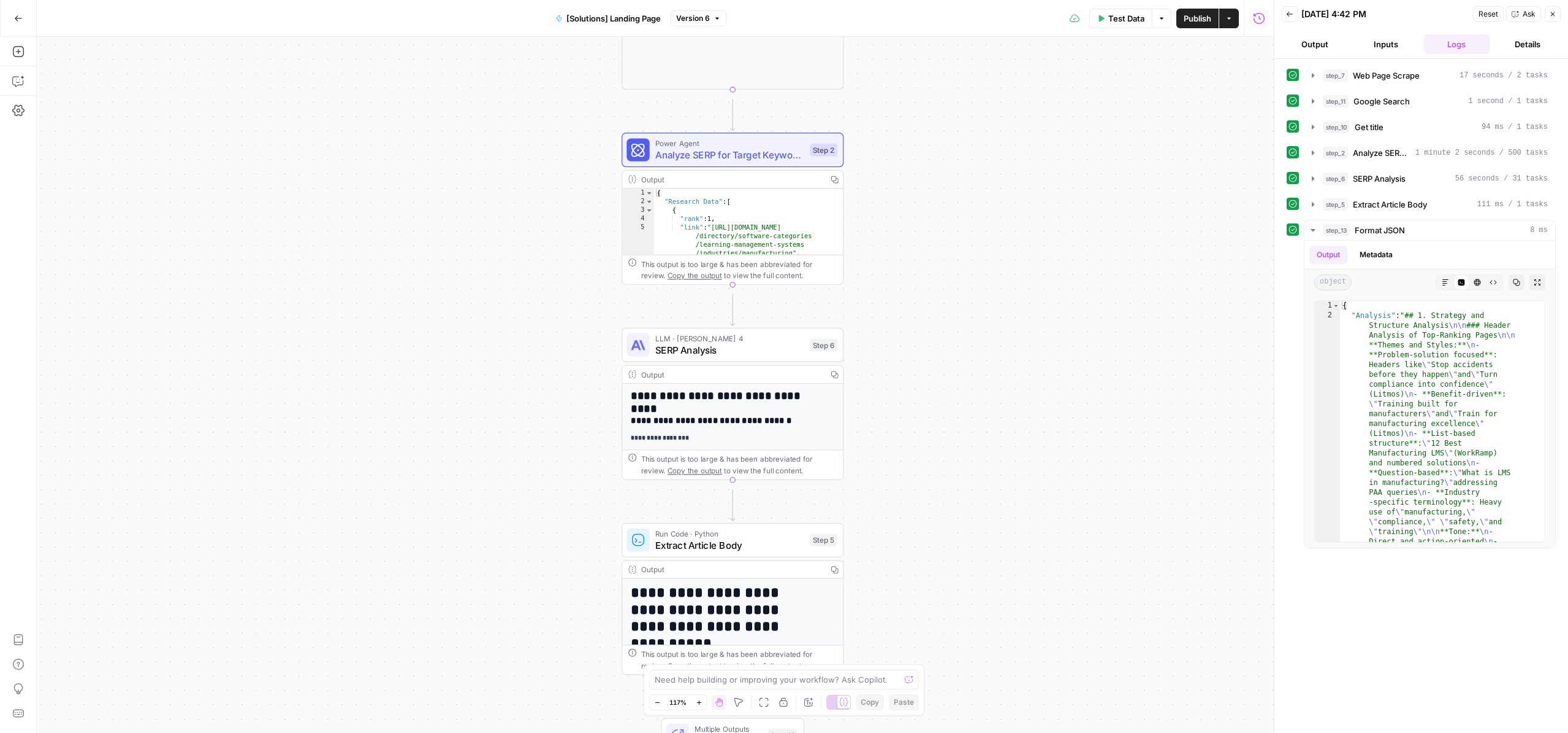
drag, startPoint x: 983, startPoint y: 462, endPoint x: 967, endPoint y: 153, distance: 309.4
click at [967, 153] on div "**********" at bounding box center [655, 384] width 1237 height 695
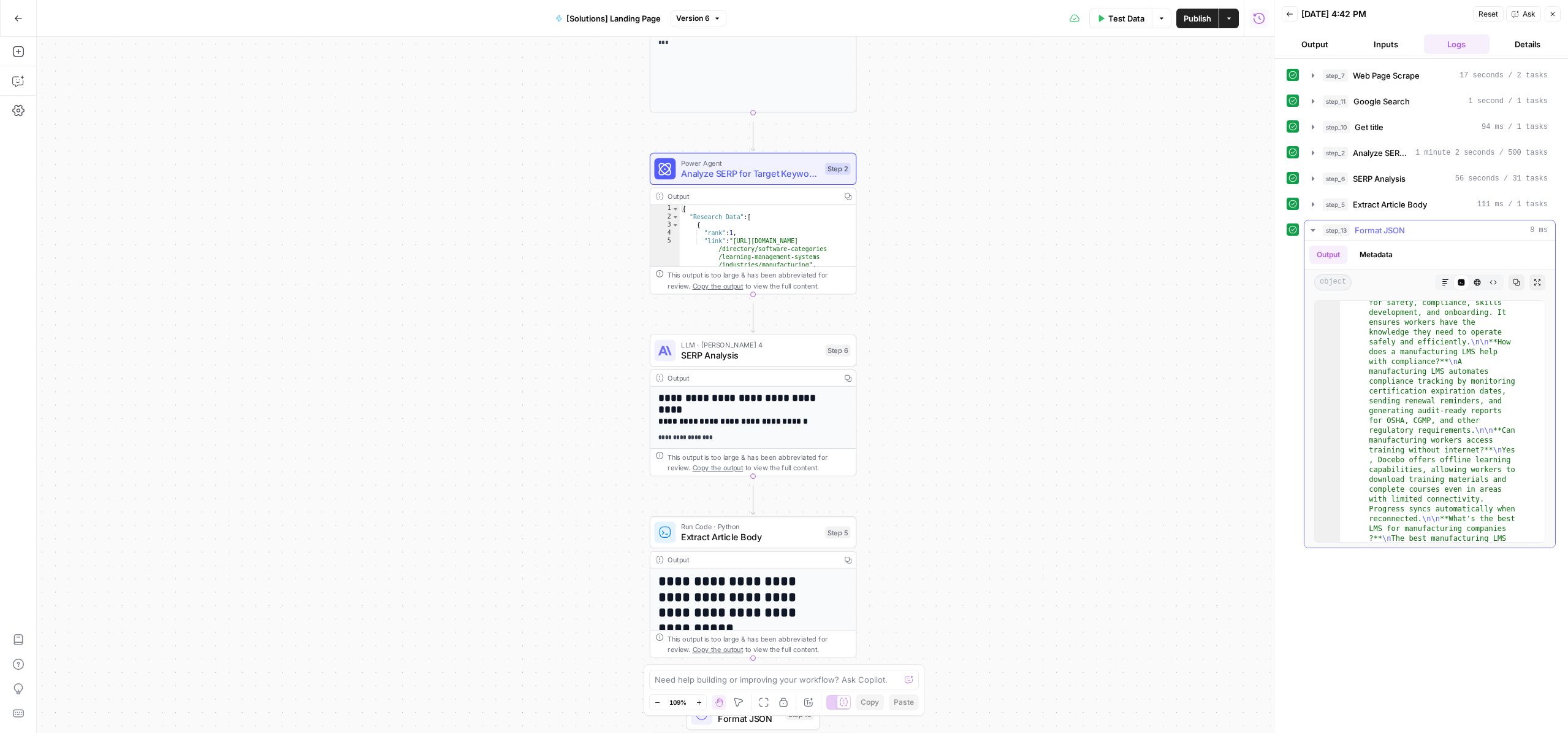
scroll to position [2928, 0]
click at [1315, 52] on button "Output" at bounding box center [1315, 44] width 66 height 19
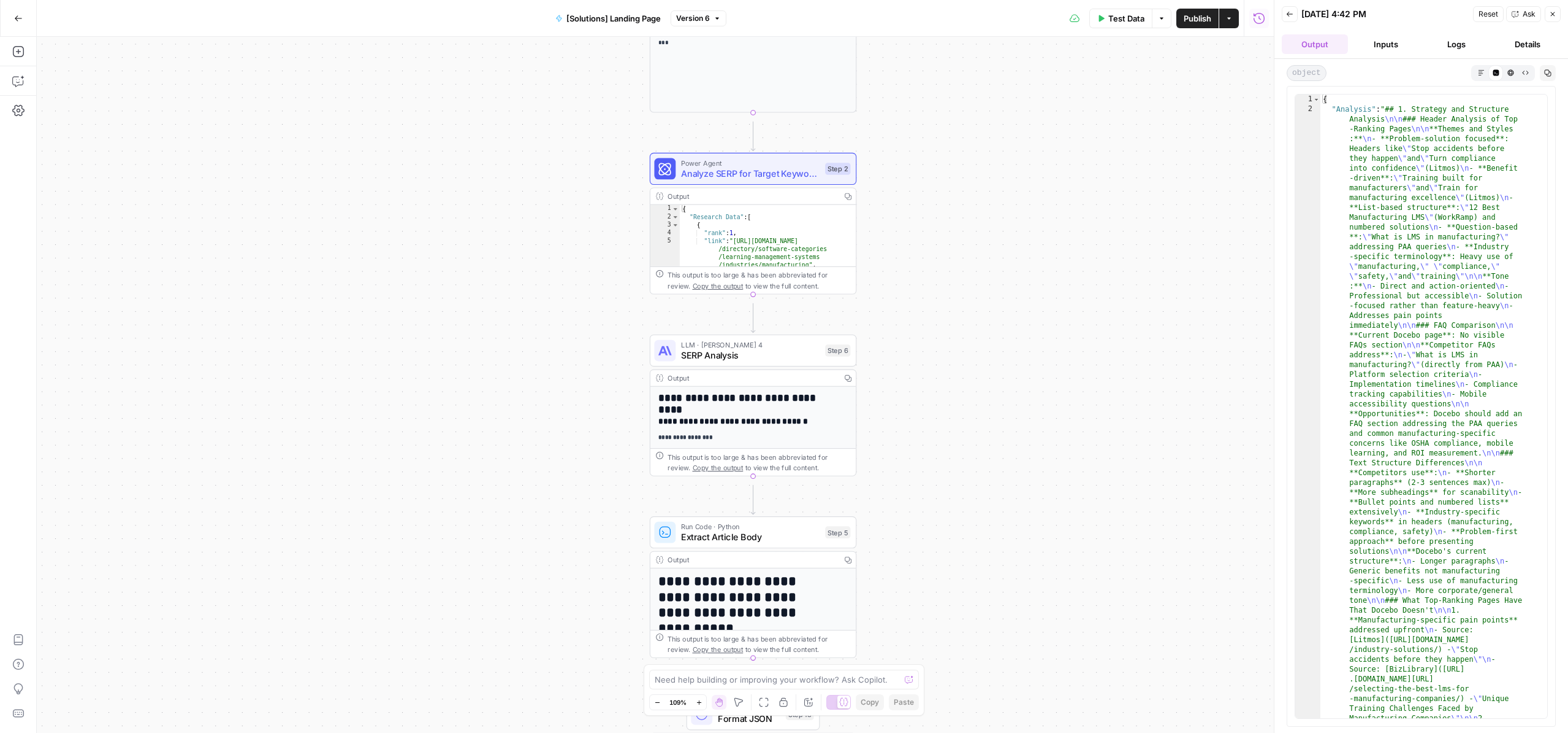
click at [1379, 49] on button "Inputs" at bounding box center [1386, 44] width 66 height 19
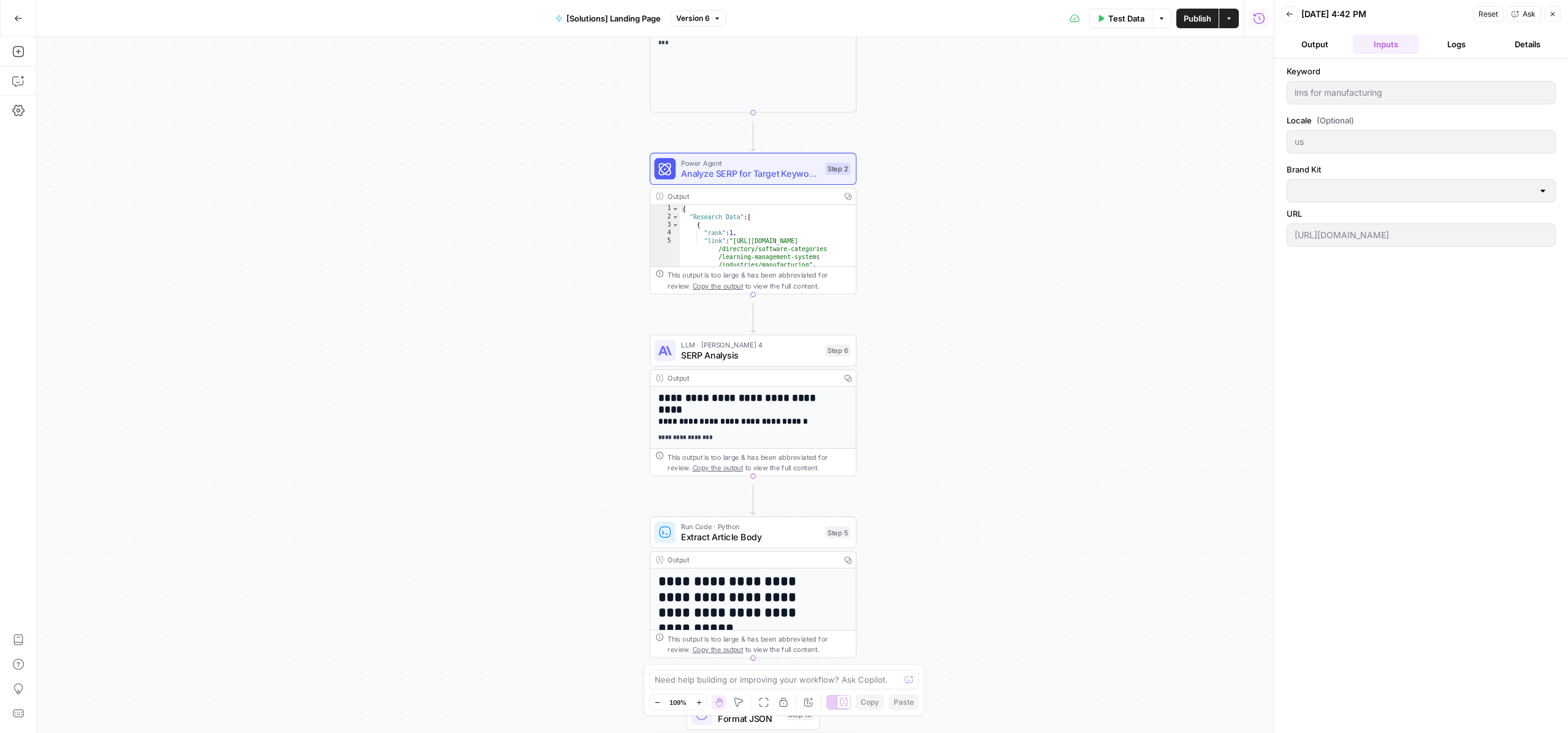
type input "Docebo"
drag, startPoint x: 1057, startPoint y: 487, endPoint x: 1062, endPoint y: 122, distance: 365.0
click at [1062, 122] on div "**********" at bounding box center [655, 384] width 1237 height 695
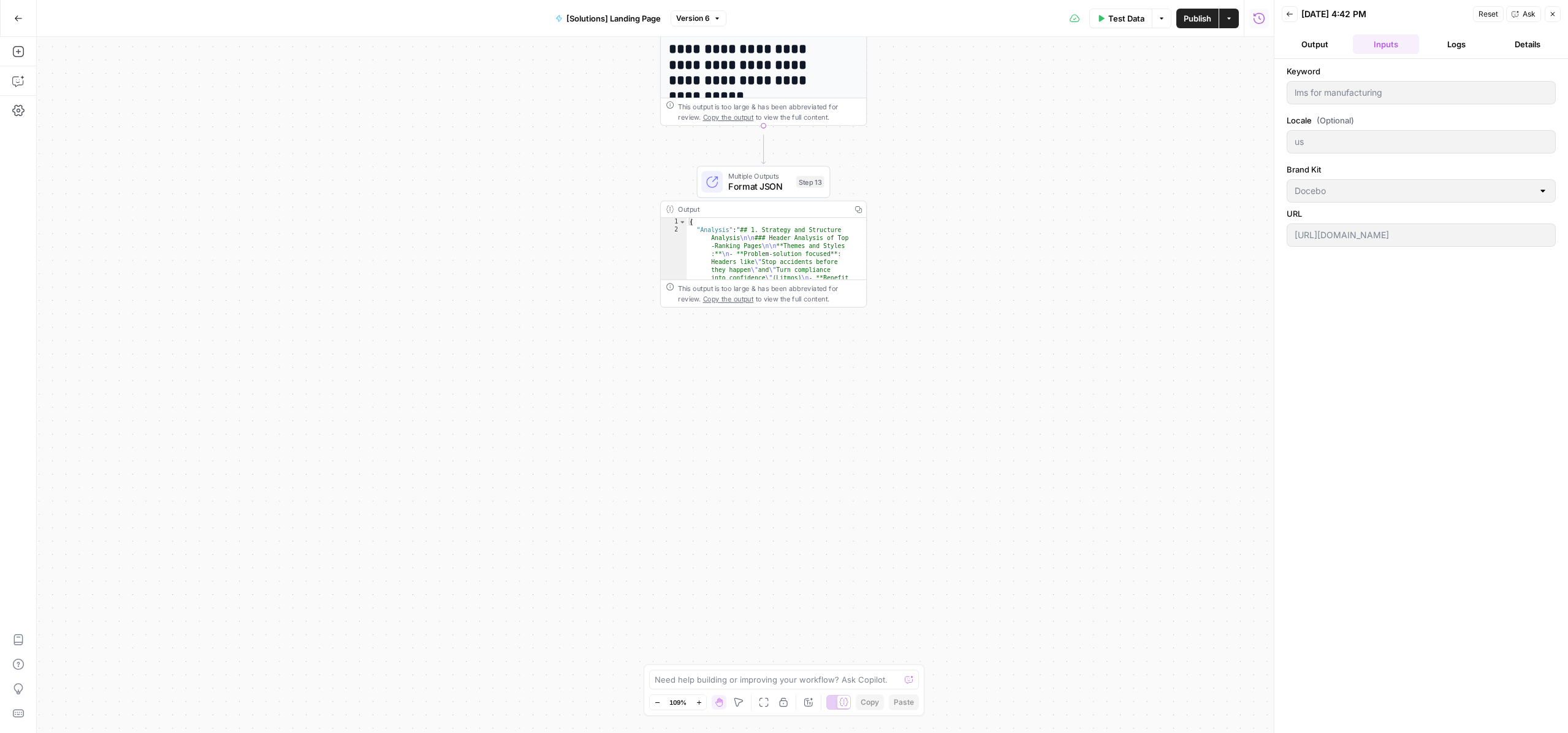
drag, startPoint x: 1034, startPoint y: 581, endPoint x: 1042, endPoint y: 615, distance: 34.9
click at [1042, 615] on div "**********" at bounding box center [655, 384] width 1237 height 695
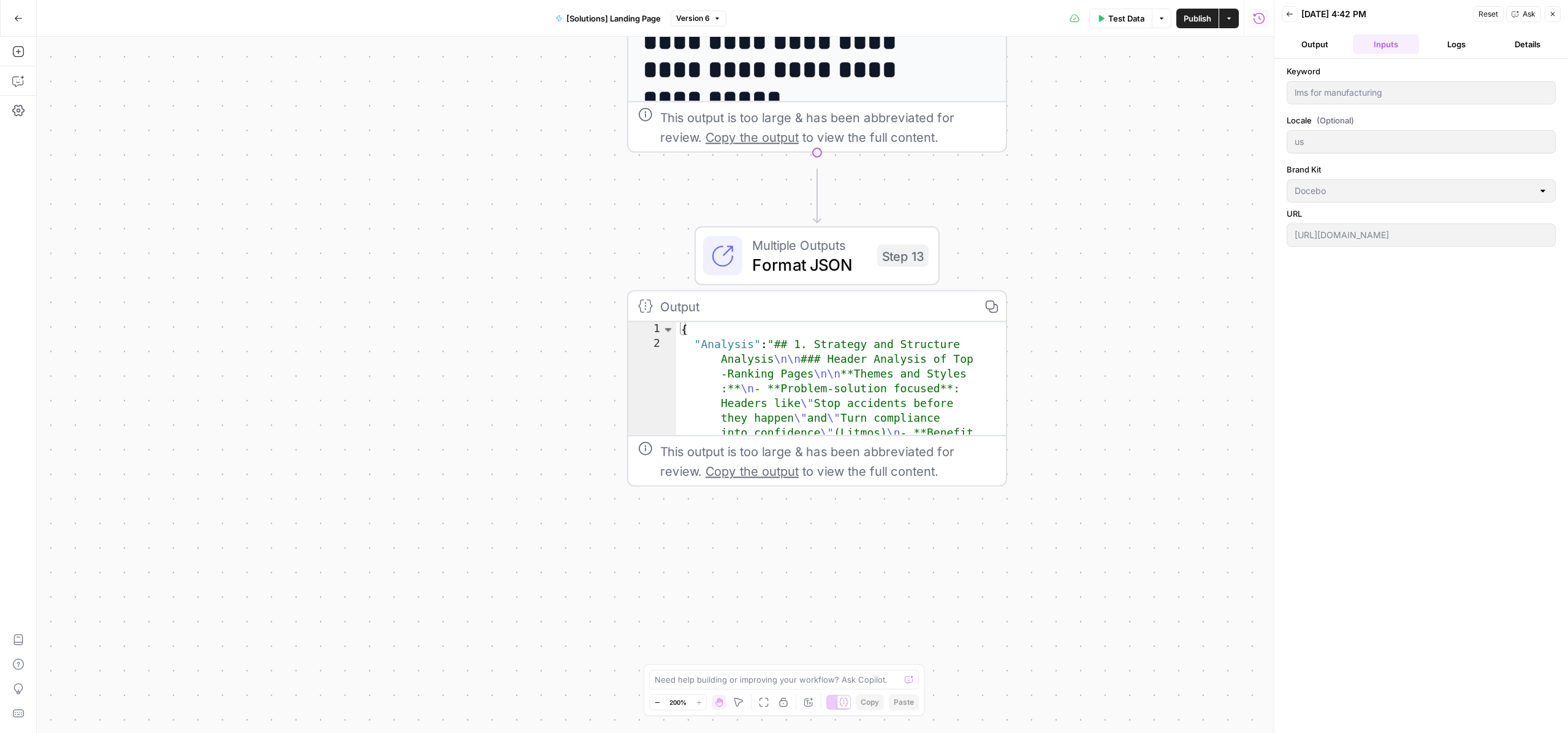
drag, startPoint x: 935, startPoint y: 521, endPoint x: 1092, endPoint y: 522, distance: 157.0
click at [1092, 522] on div "**********" at bounding box center [655, 384] width 1237 height 695
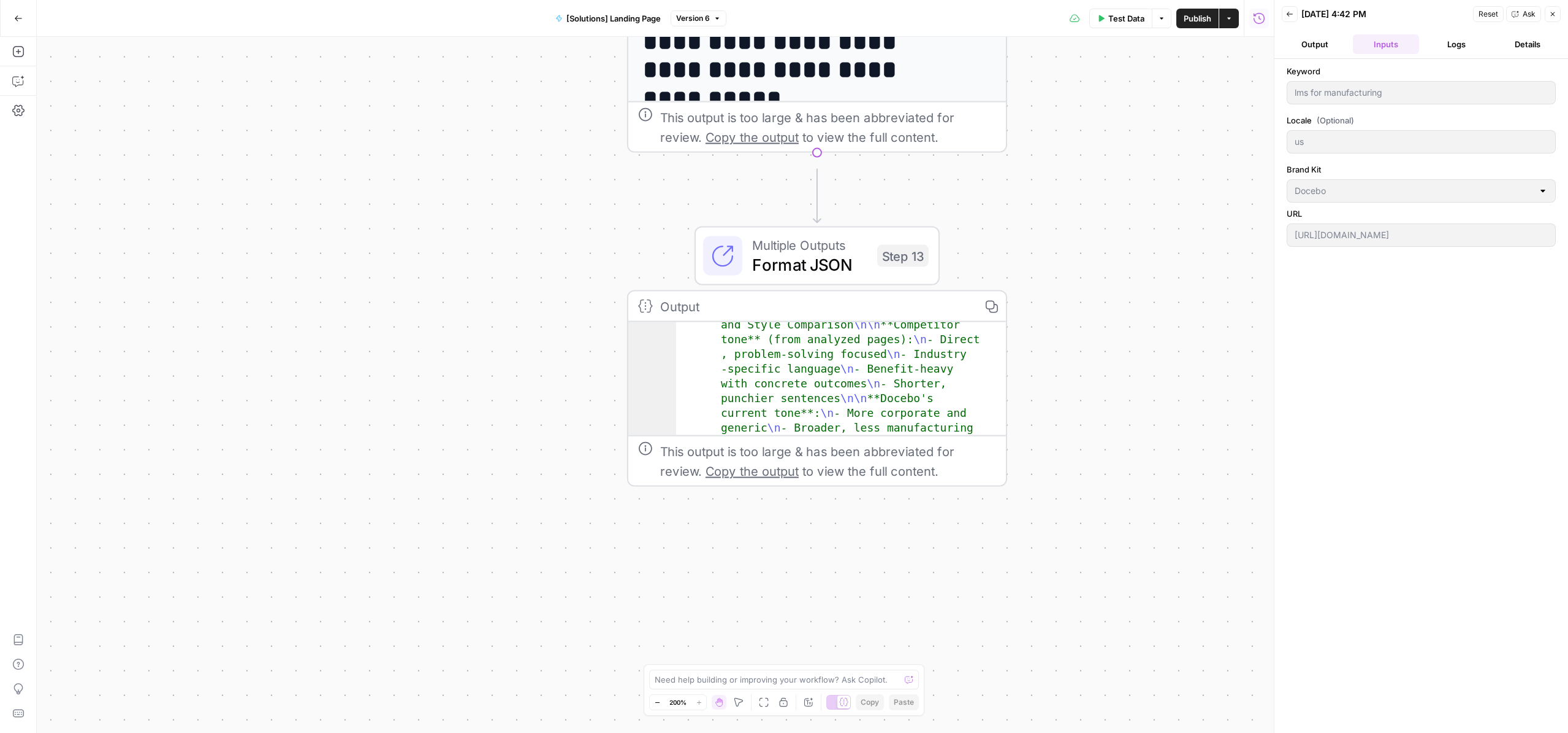
scroll to position [978, 0]
click at [733, 673] on textarea at bounding box center [777, 679] width 245 height 13
click at [722, 673] on textarea at bounding box center [777, 679] width 245 height 13
click at [717, 673] on textarea at bounding box center [777, 679] width 245 height 13
click at [756, 673] on textarea at bounding box center [777, 679] width 245 height 13
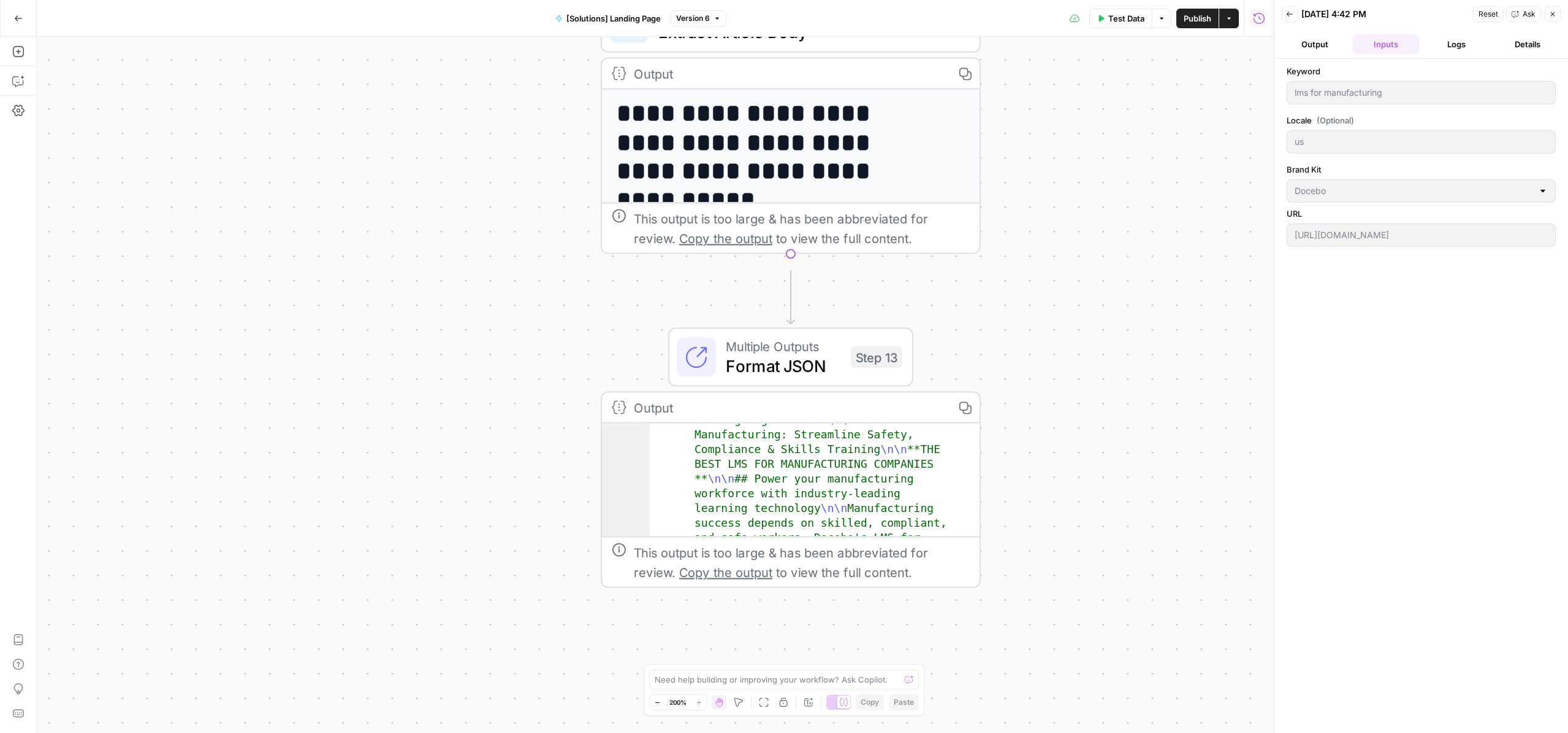
drag, startPoint x: 1119, startPoint y: 283, endPoint x: 1092, endPoint y: 380, distance: 100.7
click at [1092, 380] on div "**********" at bounding box center [655, 384] width 1237 height 695
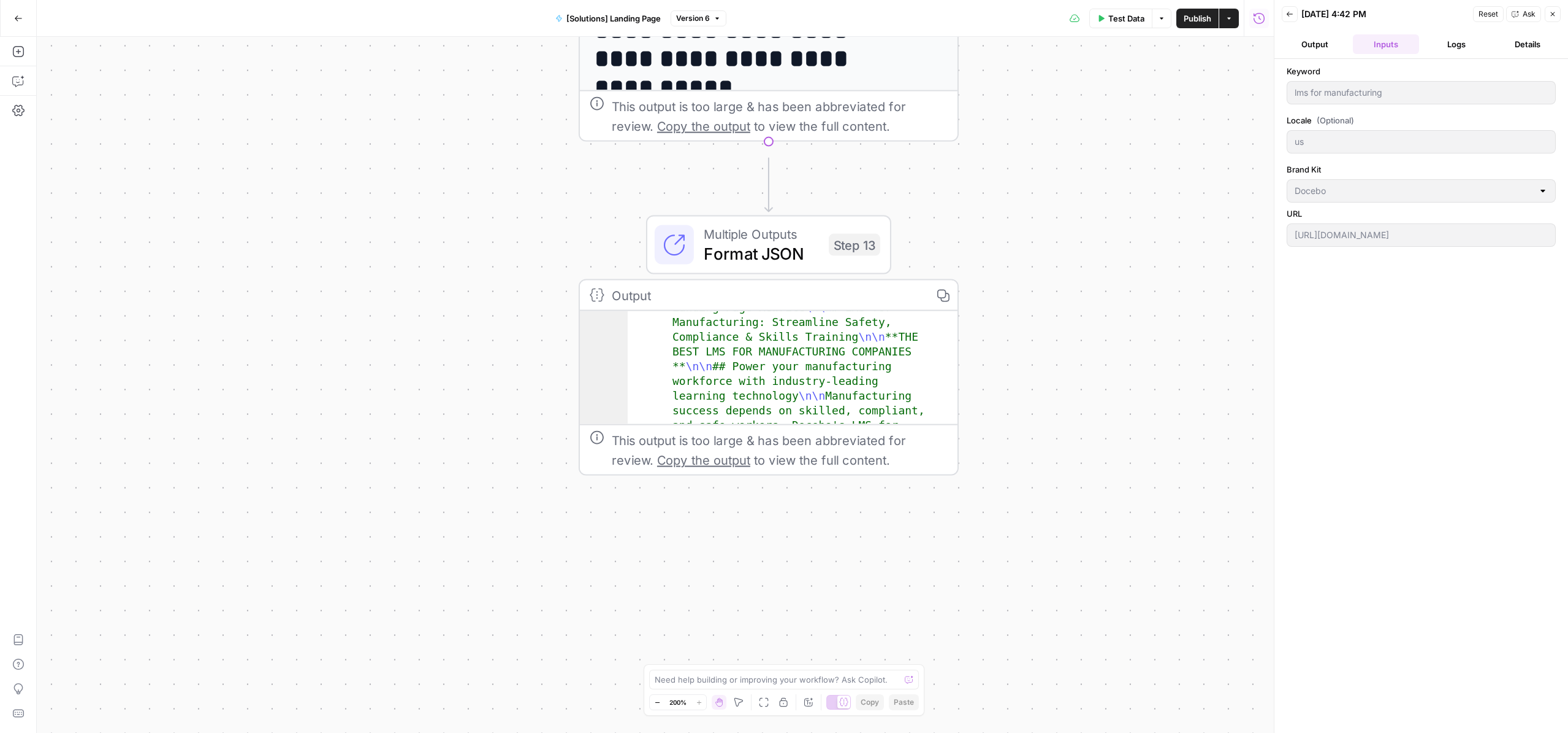
drag, startPoint x: 1049, startPoint y: 472, endPoint x: 1027, endPoint y: 359, distance: 115.1
click at [1027, 359] on div "**********" at bounding box center [655, 384] width 1237 height 695
click at [726, 249] on span "Format JSON" at bounding box center [761, 252] width 116 height 24
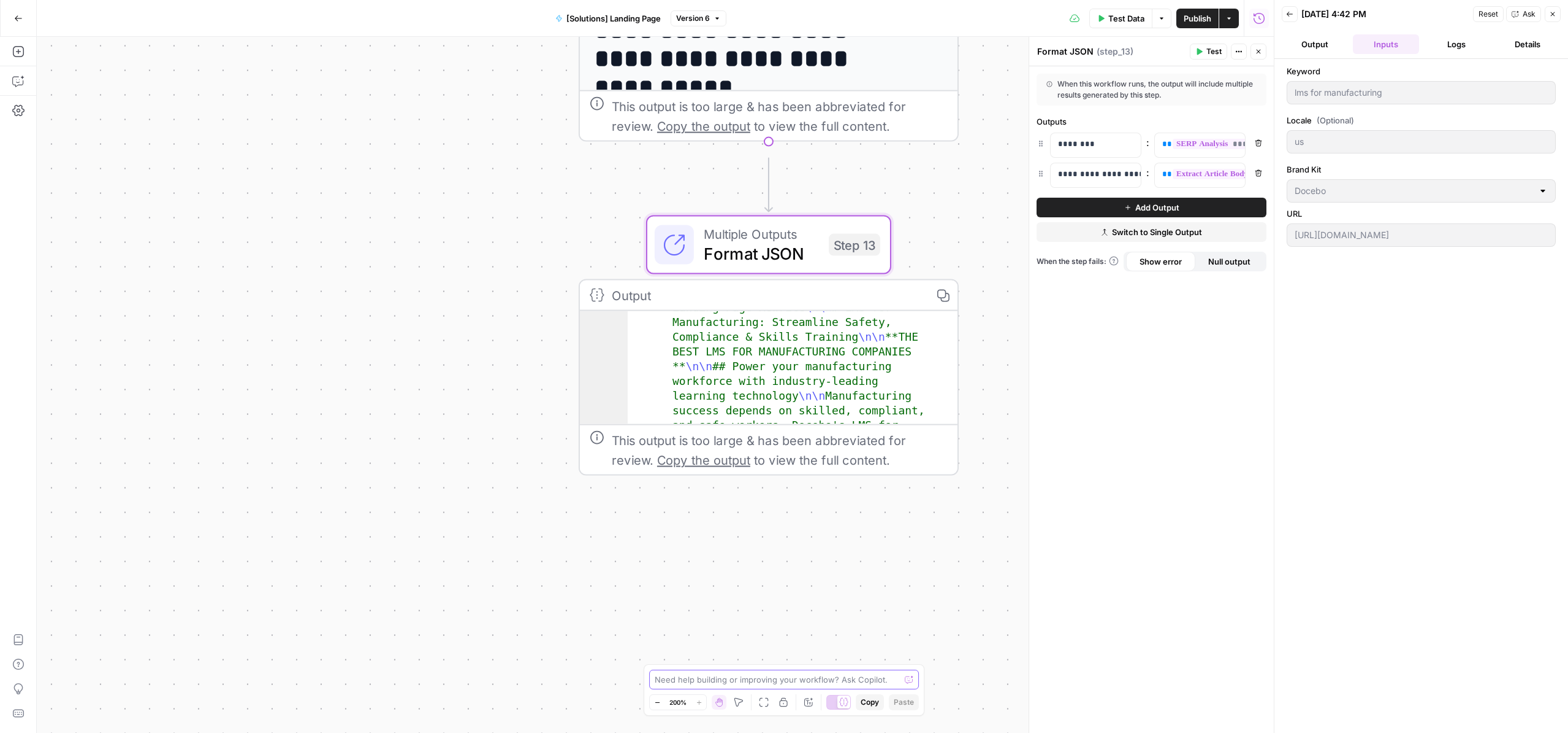
click at [685, 673] on textarea at bounding box center [777, 679] width 245 height 13
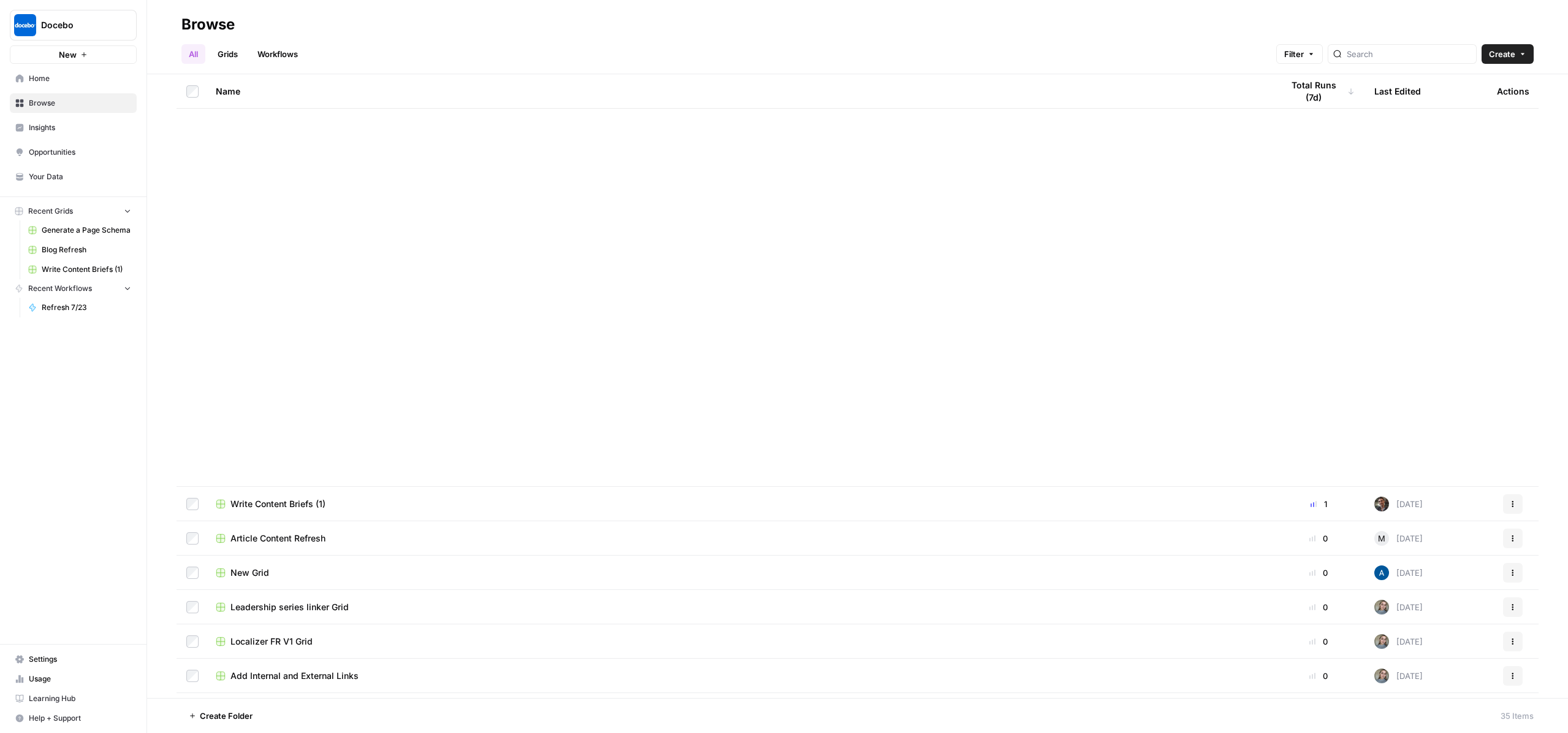
scroll to position [644, 0]
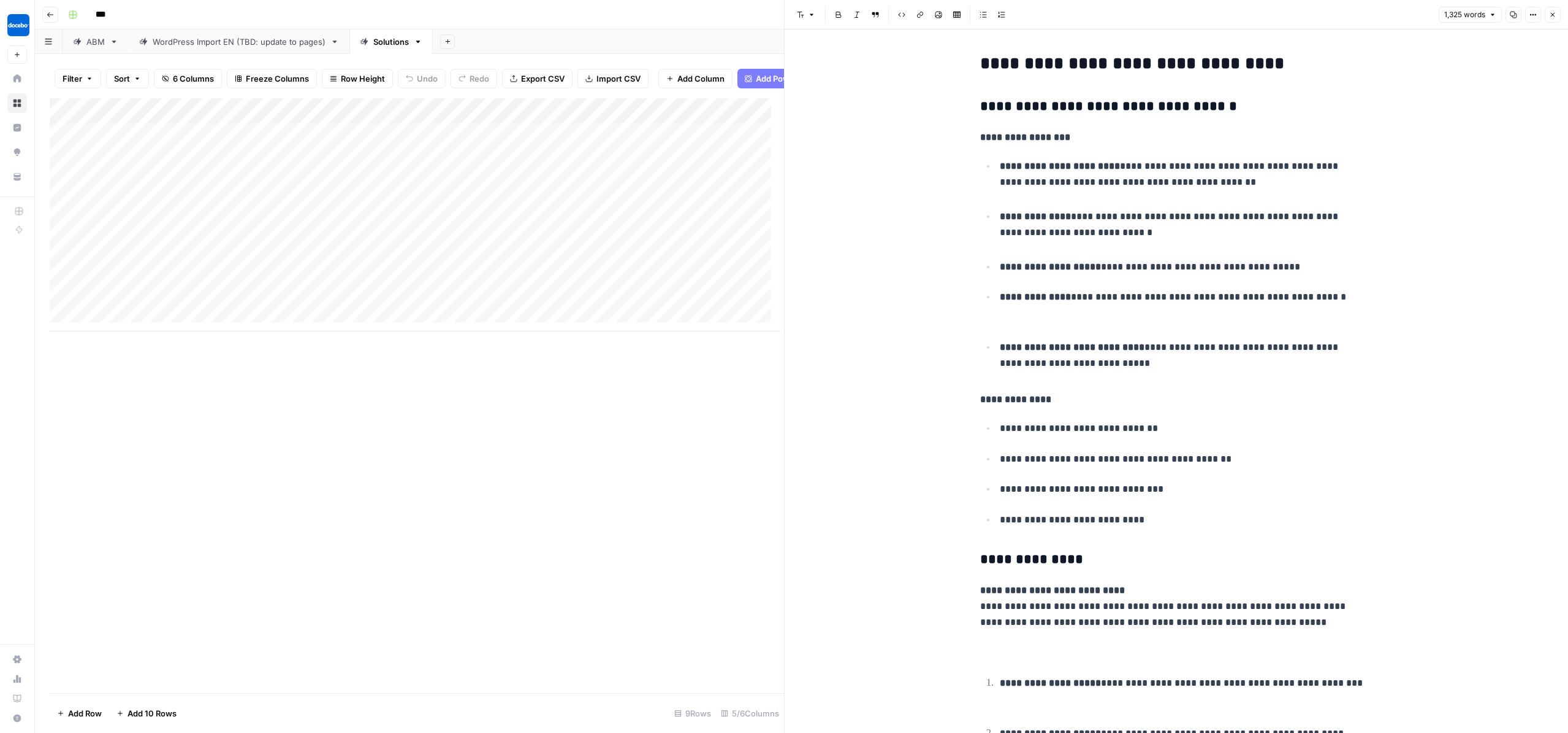
click at [679, 187] on div "Add Column" at bounding box center [415, 215] width 731 height 233
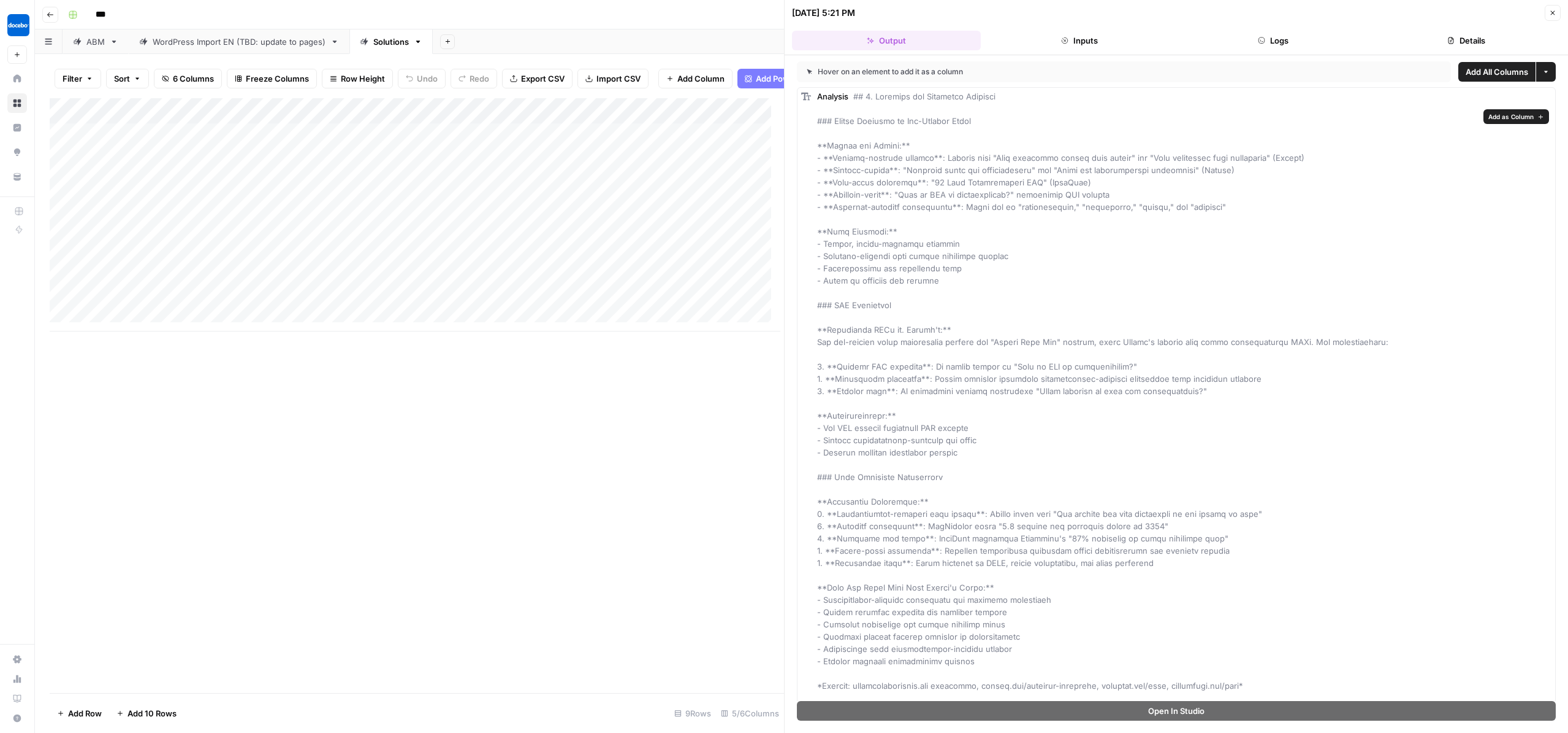
click at [695, 217] on div "Add Column" at bounding box center [415, 215] width 731 height 233
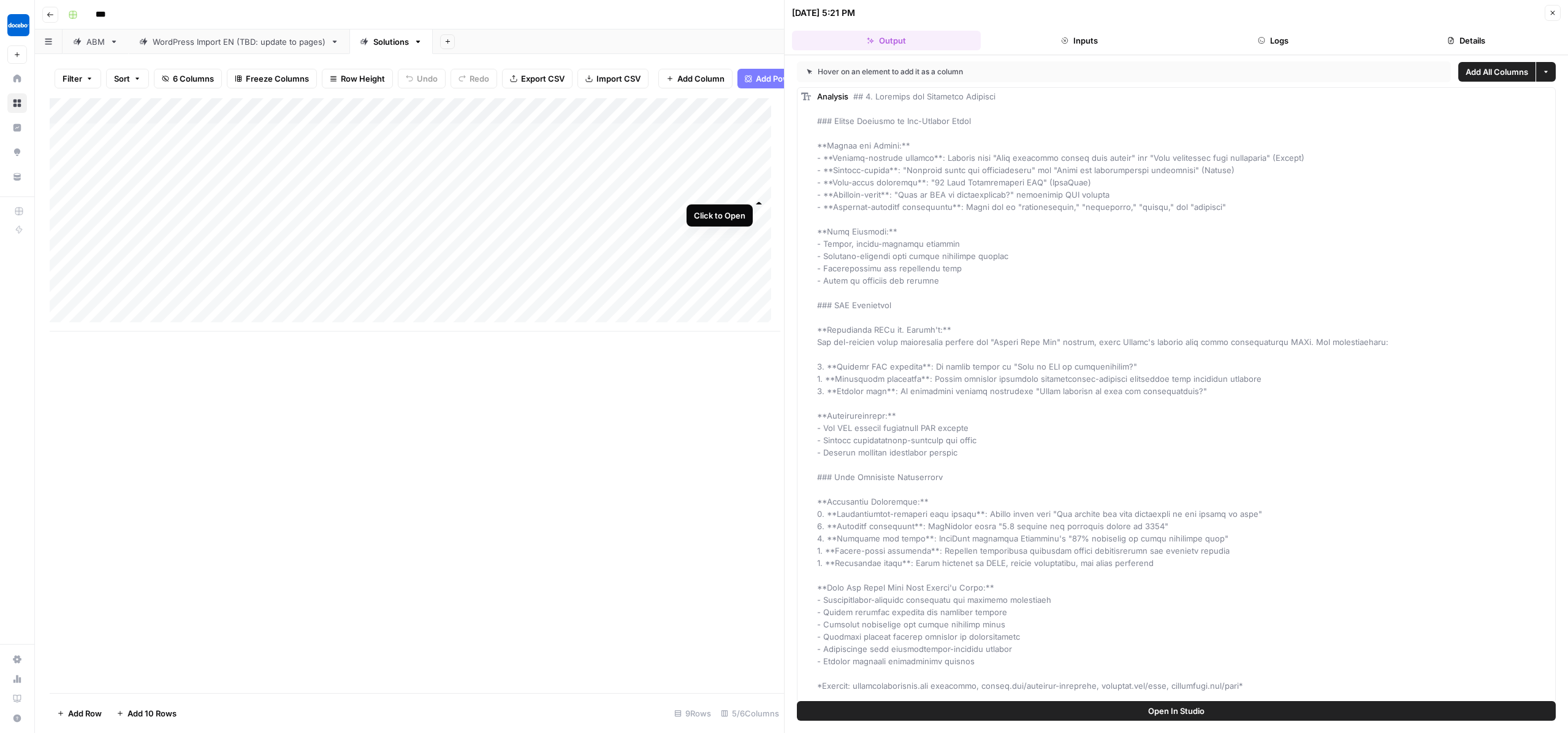
click at [759, 189] on div "Add Column" at bounding box center [415, 215] width 731 height 233
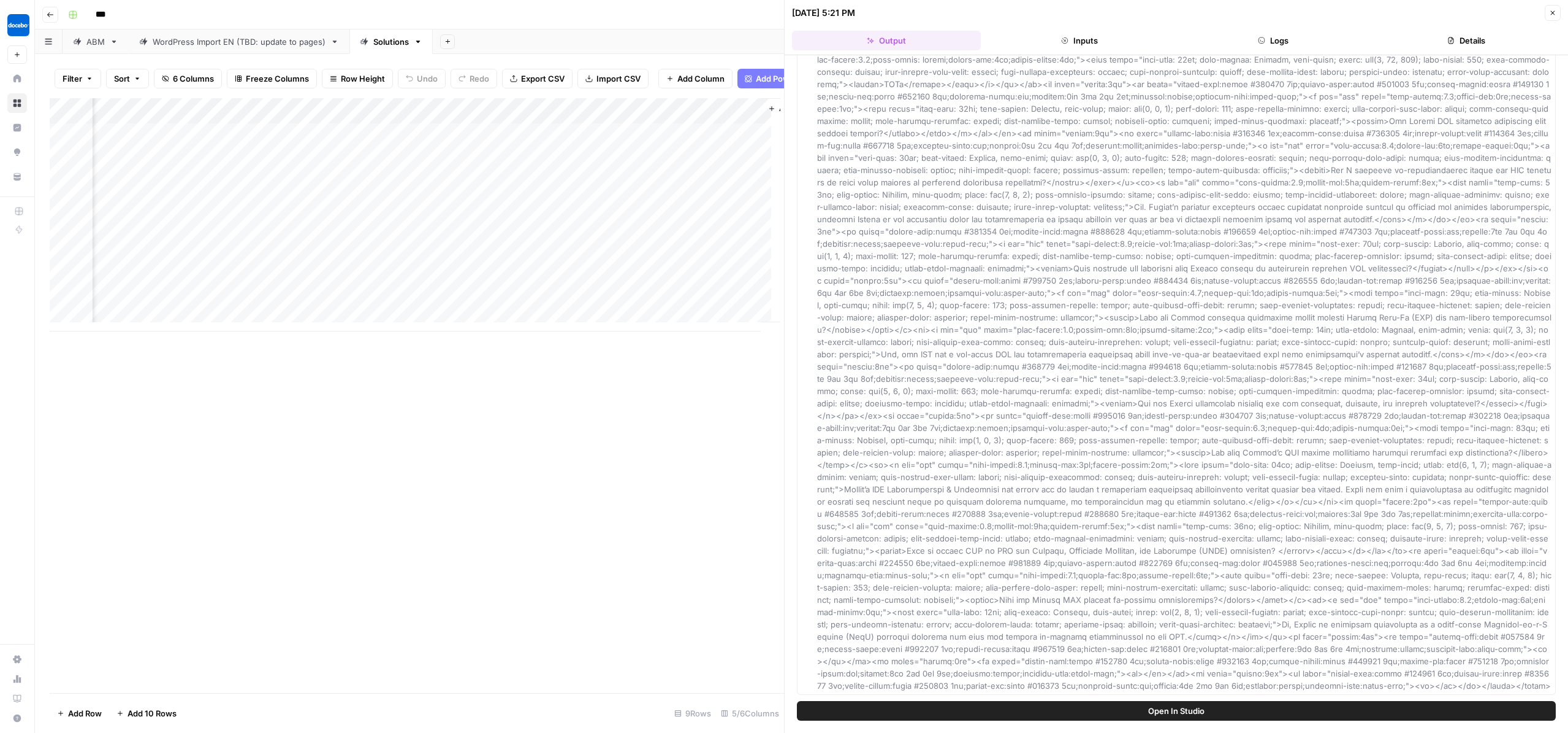
scroll to position [0, 206]
click at [616, 186] on div "Add Column" at bounding box center [415, 215] width 731 height 233
click at [677, 189] on div "Add Column" at bounding box center [415, 215] width 731 height 233
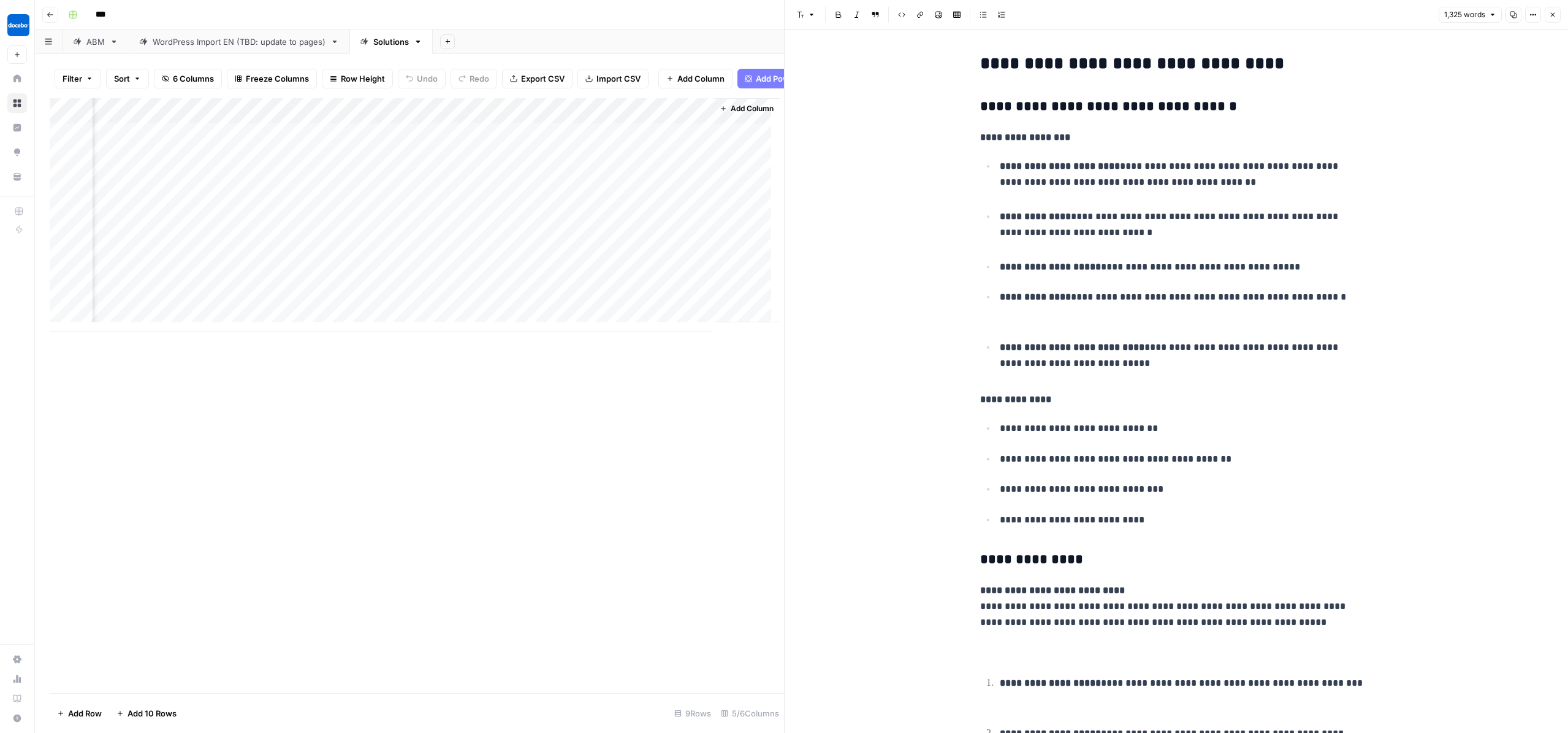
click at [1053, 249] on p "**********" at bounding box center [1182, 228] width 364 height 39
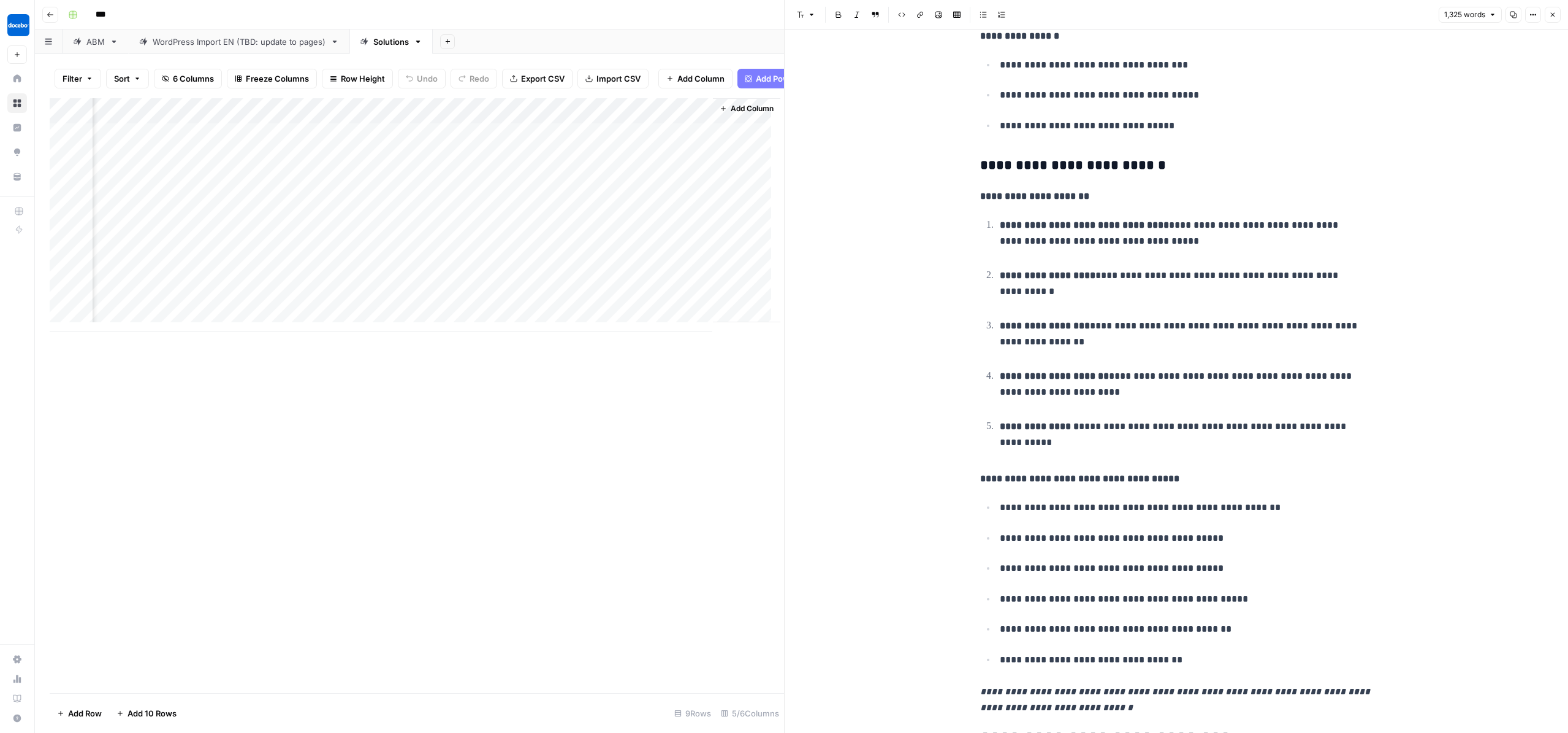
scroll to position [432, 0]
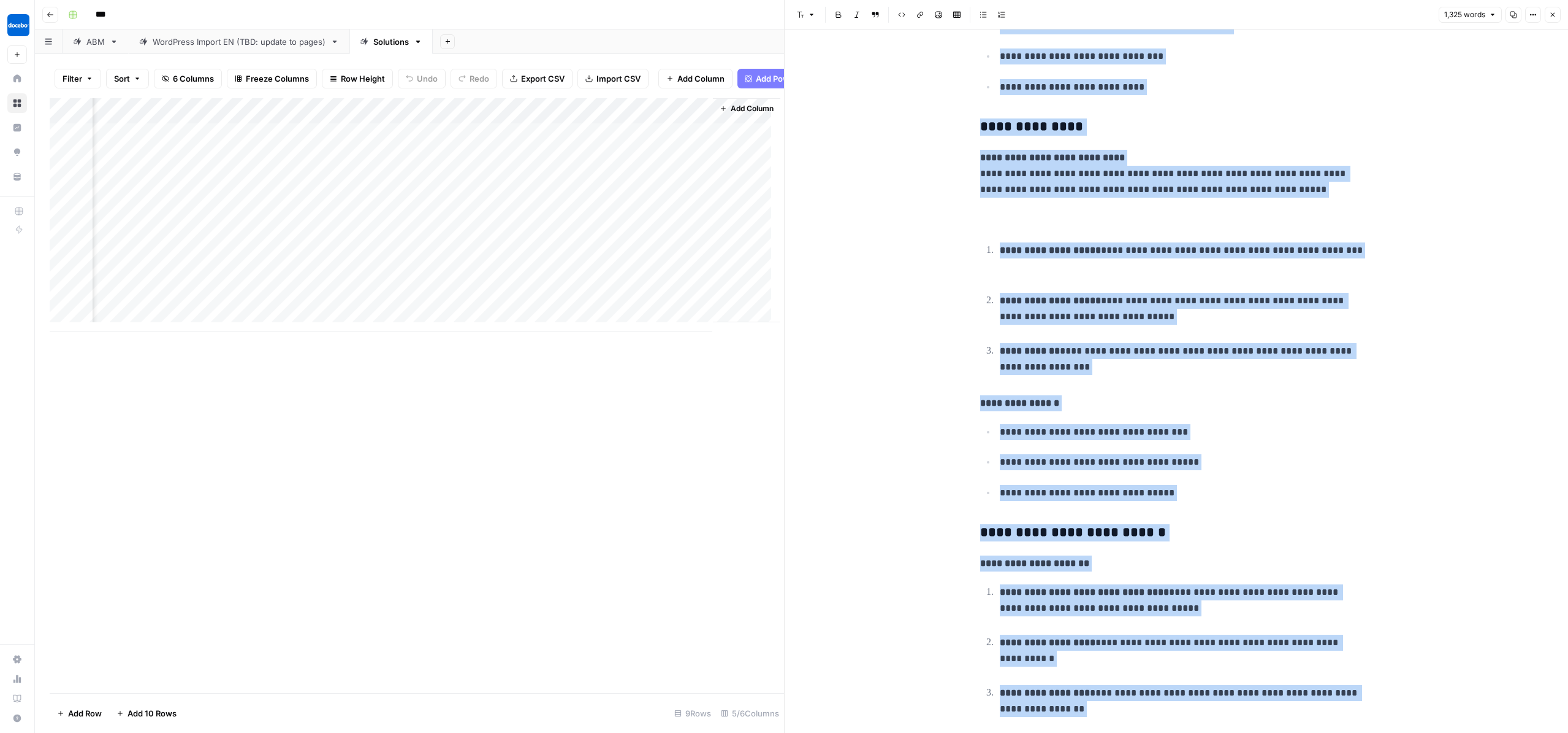
copy div "**********"
